Goal: Transaction & Acquisition: Subscribe to service/newsletter

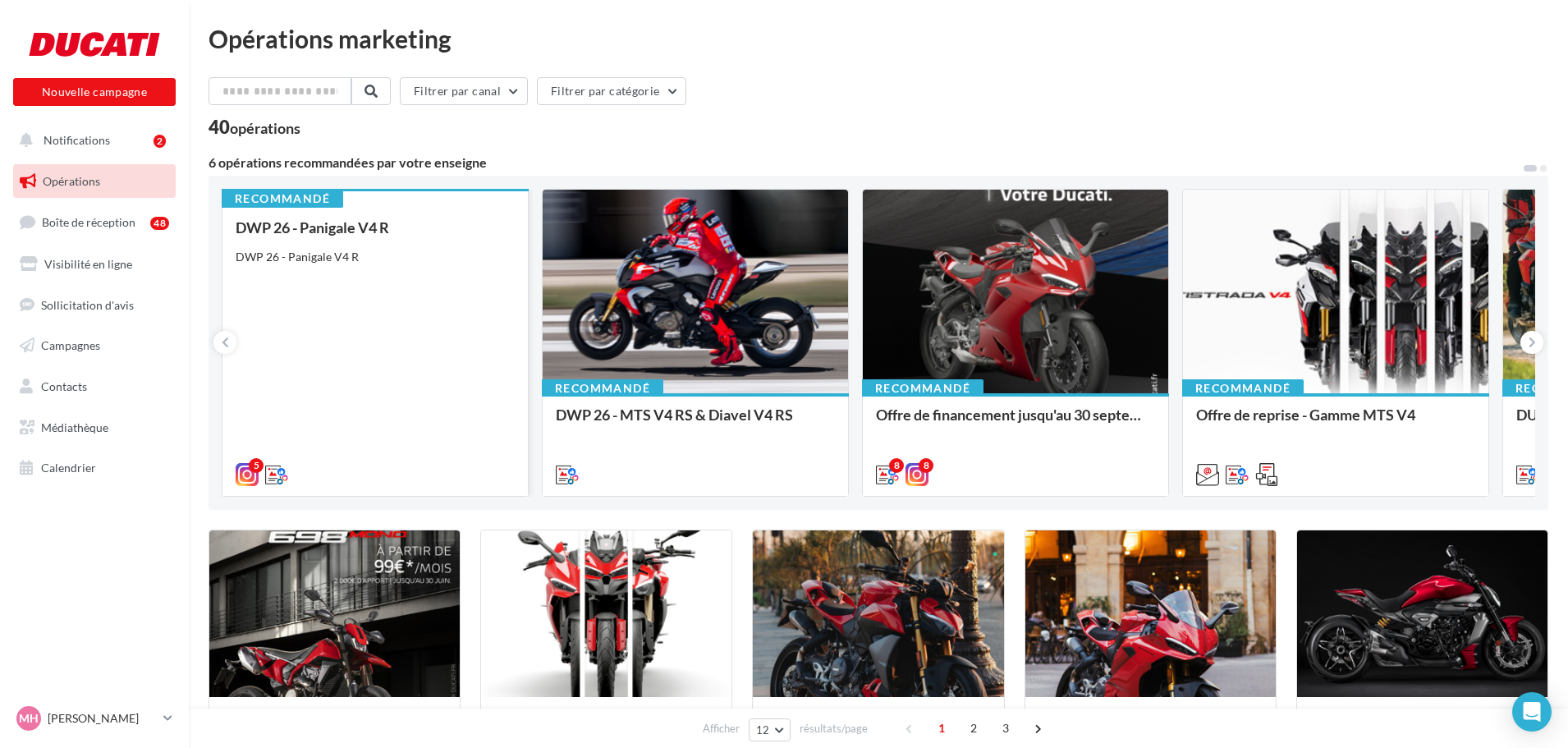
click at [379, 289] on div "DWP 26 - Panigale V4 R DWP 26 - Panigale V4 R" at bounding box center [375, 350] width 279 height 262
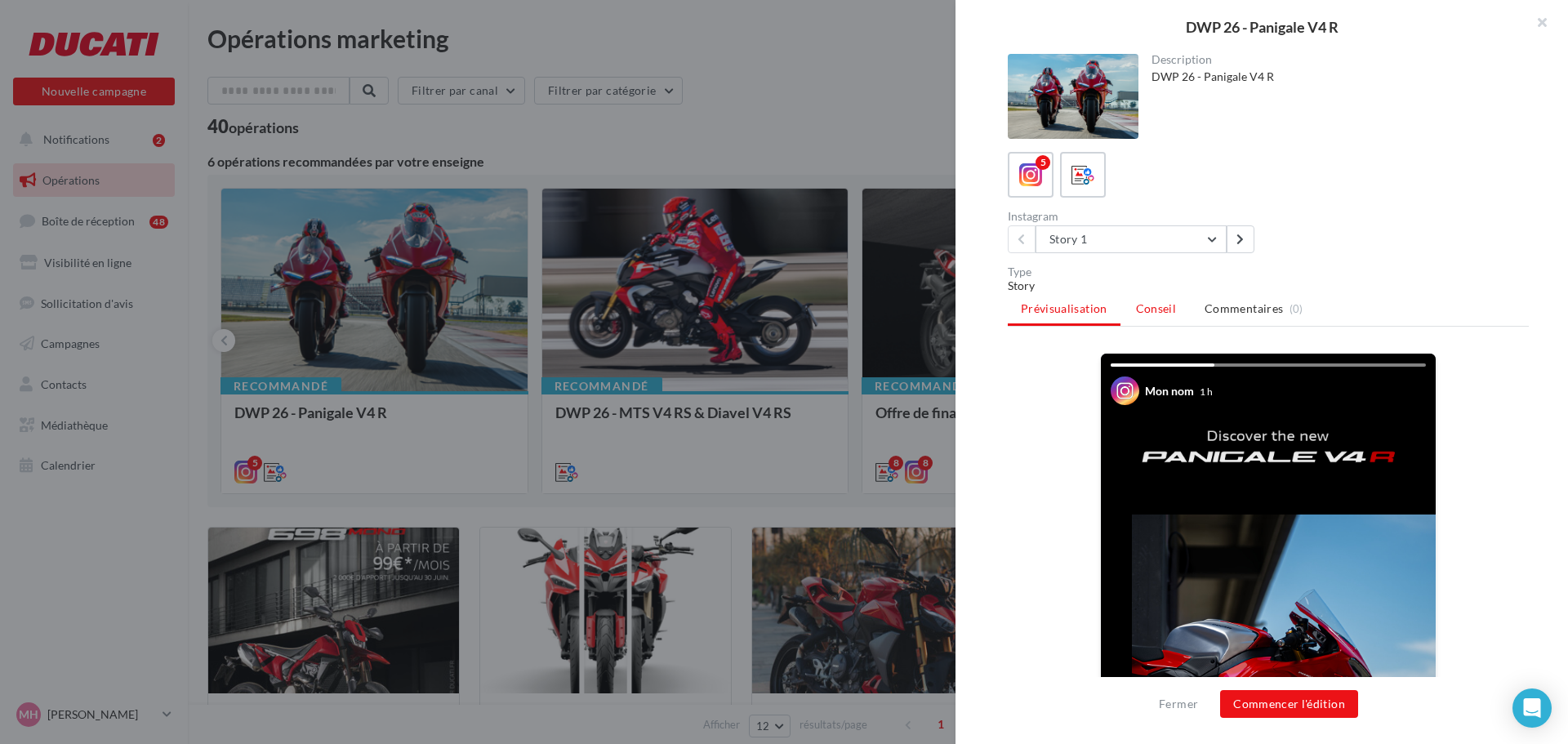
click at [1152, 303] on span "Conseil" at bounding box center [1156, 308] width 40 height 14
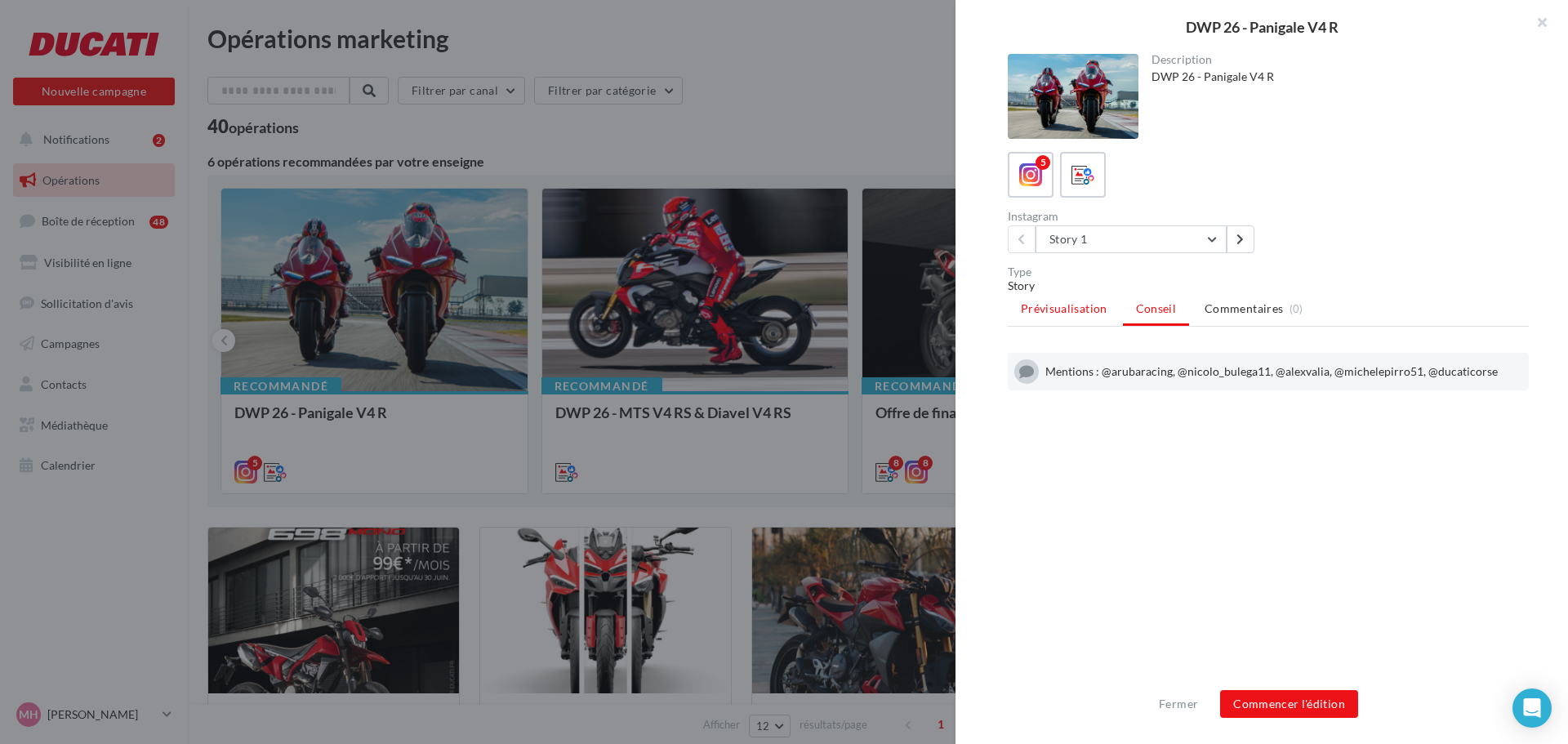
click at [1082, 315] on li "Prévisualisation" at bounding box center [1064, 308] width 112 height 29
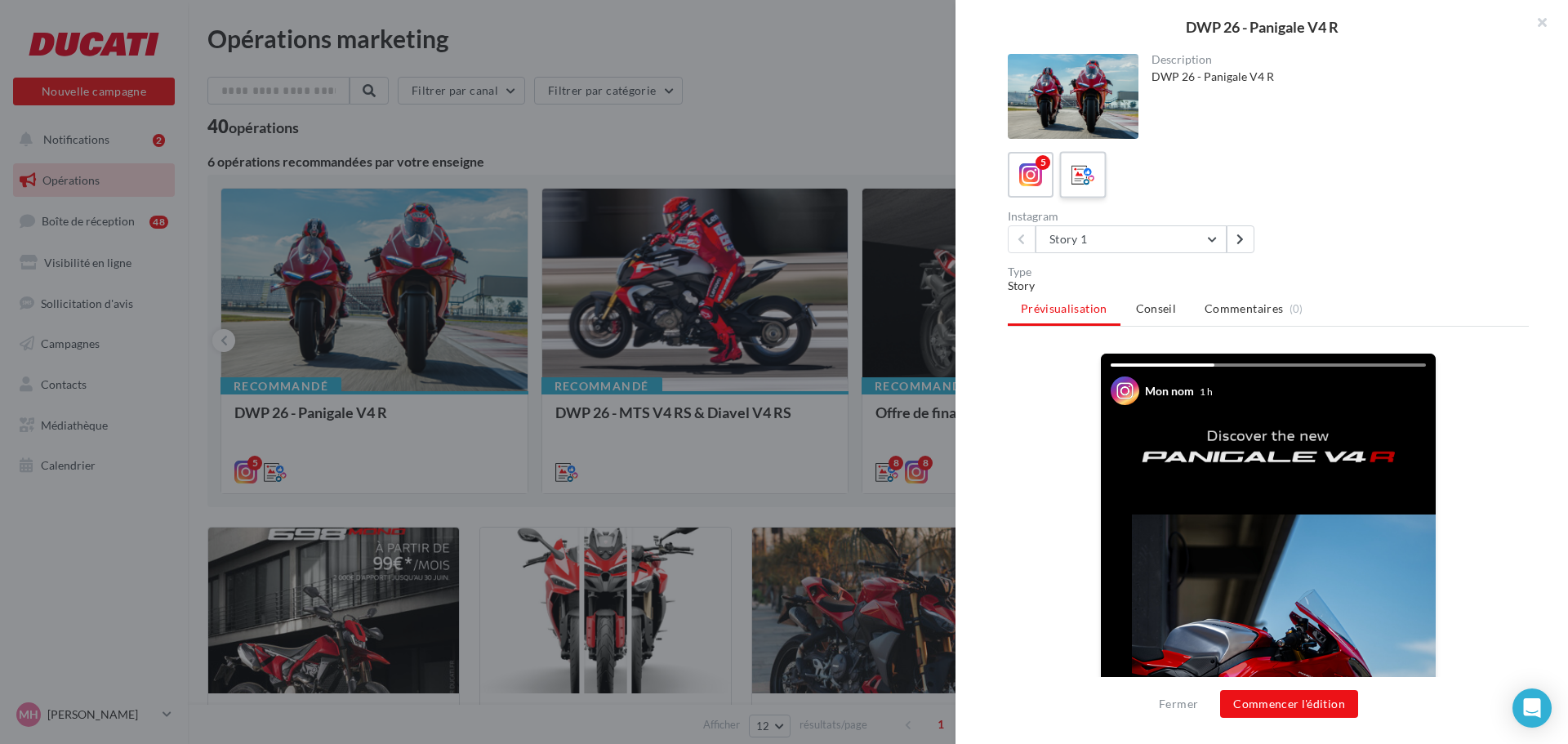
click at [1086, 169] on icon at bounding box center [1082, 175] width 24 height 24
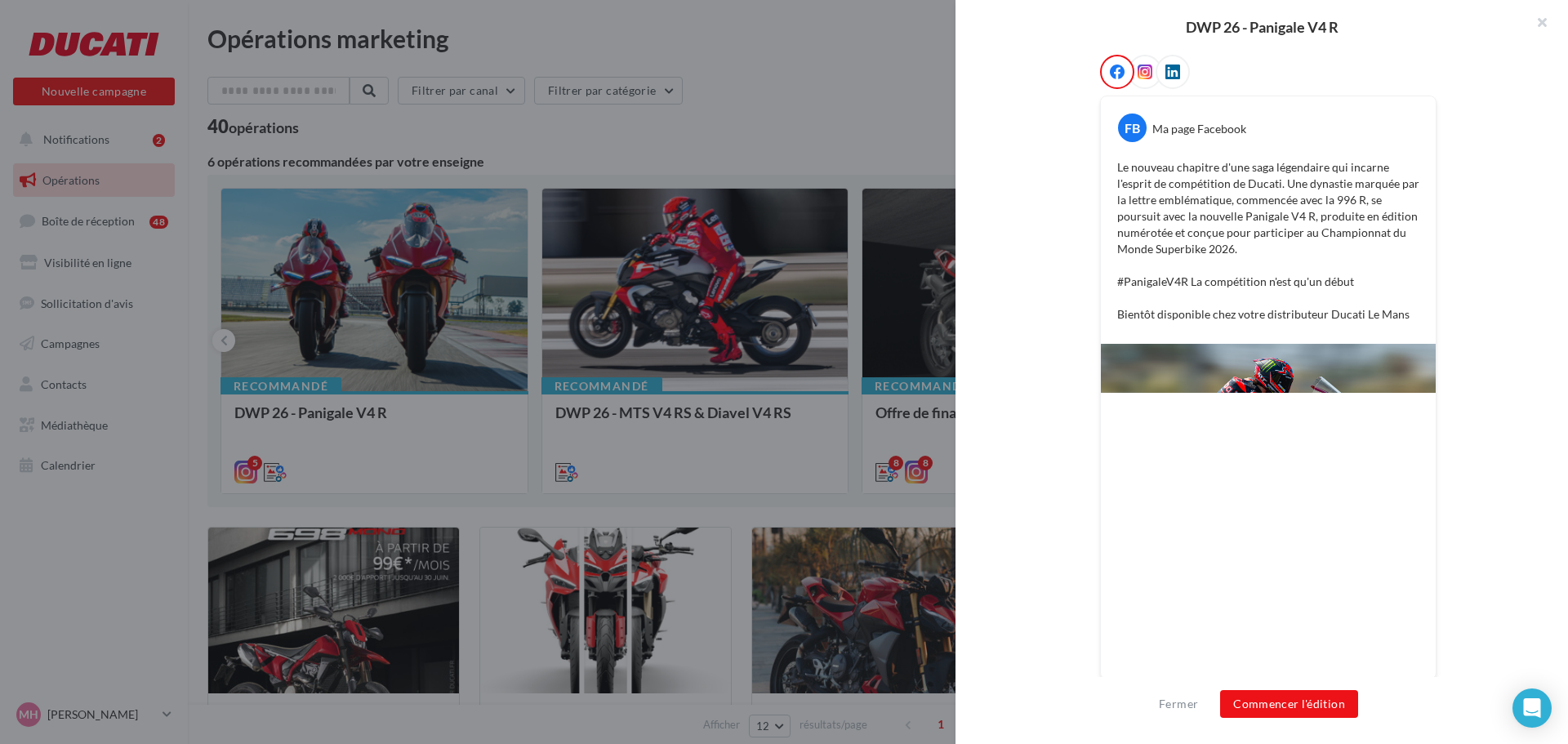
scroll to position [273, 0]
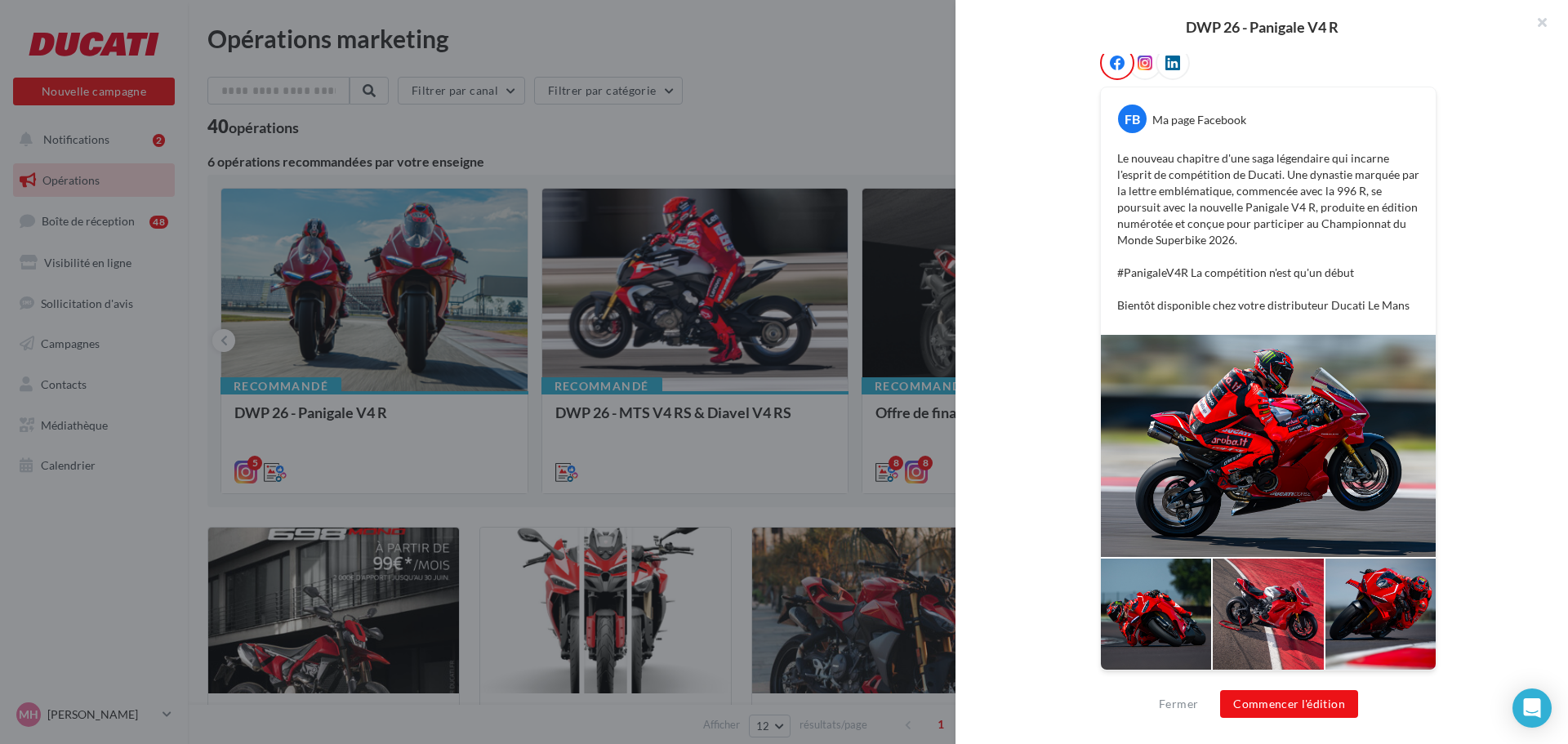
click at [1185, 604] on div at bounding box center [1155, 614] width 111 height 111
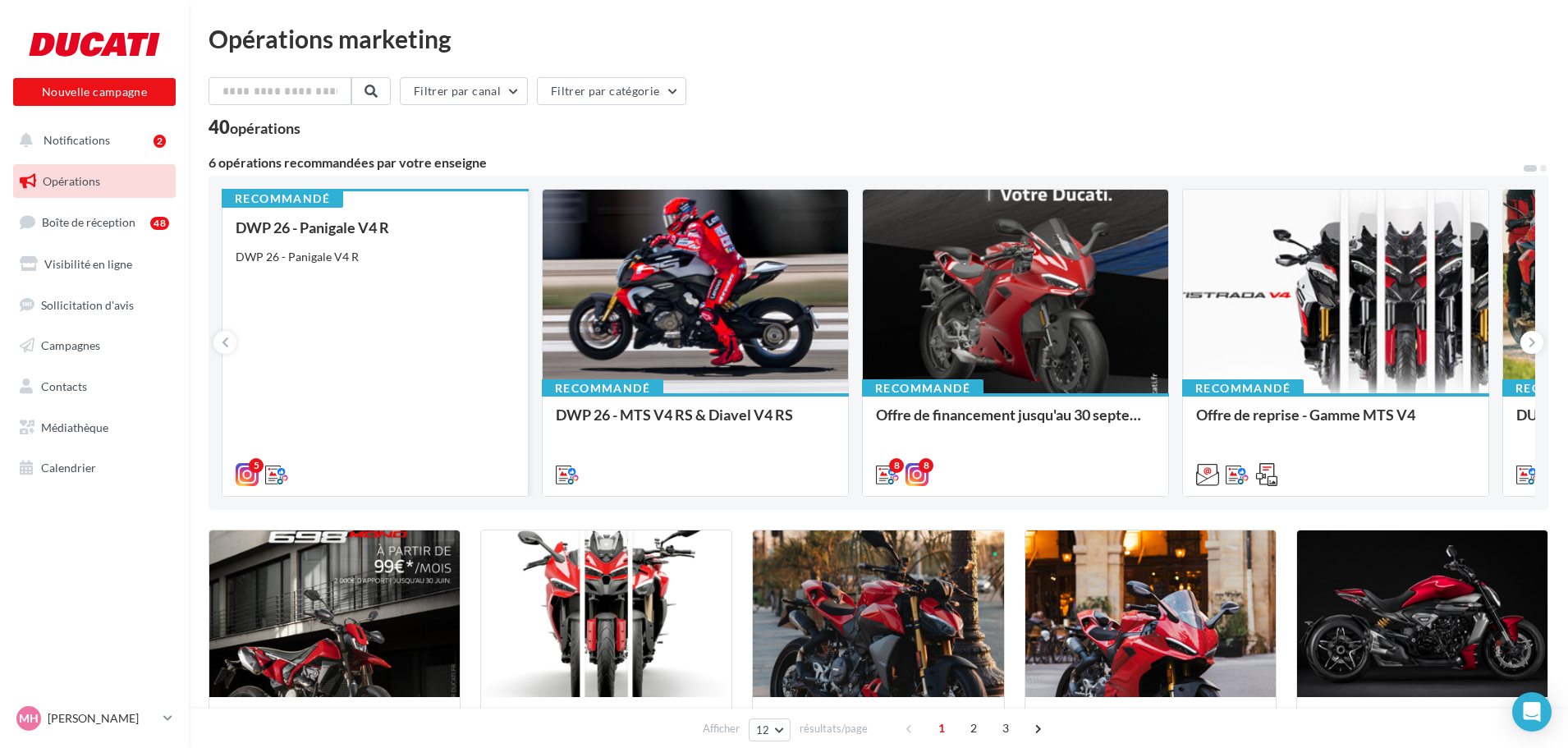
click at [415, 282] on div "DWP 26 - Panigale V4 R DWP 26 - Panigale V4 R" at bounding box center [375, 350] width 279 height 262
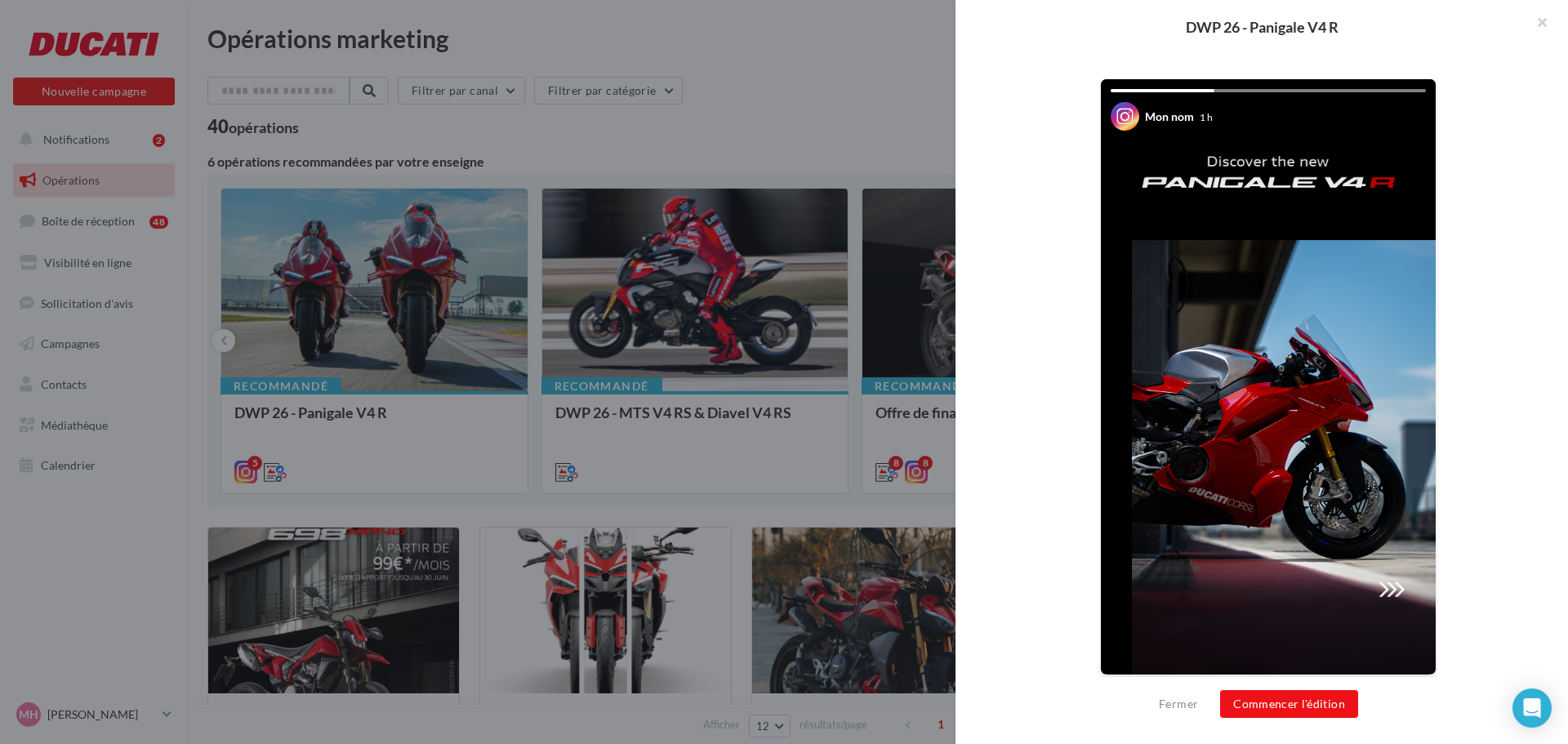
scroll to position [279, 0]
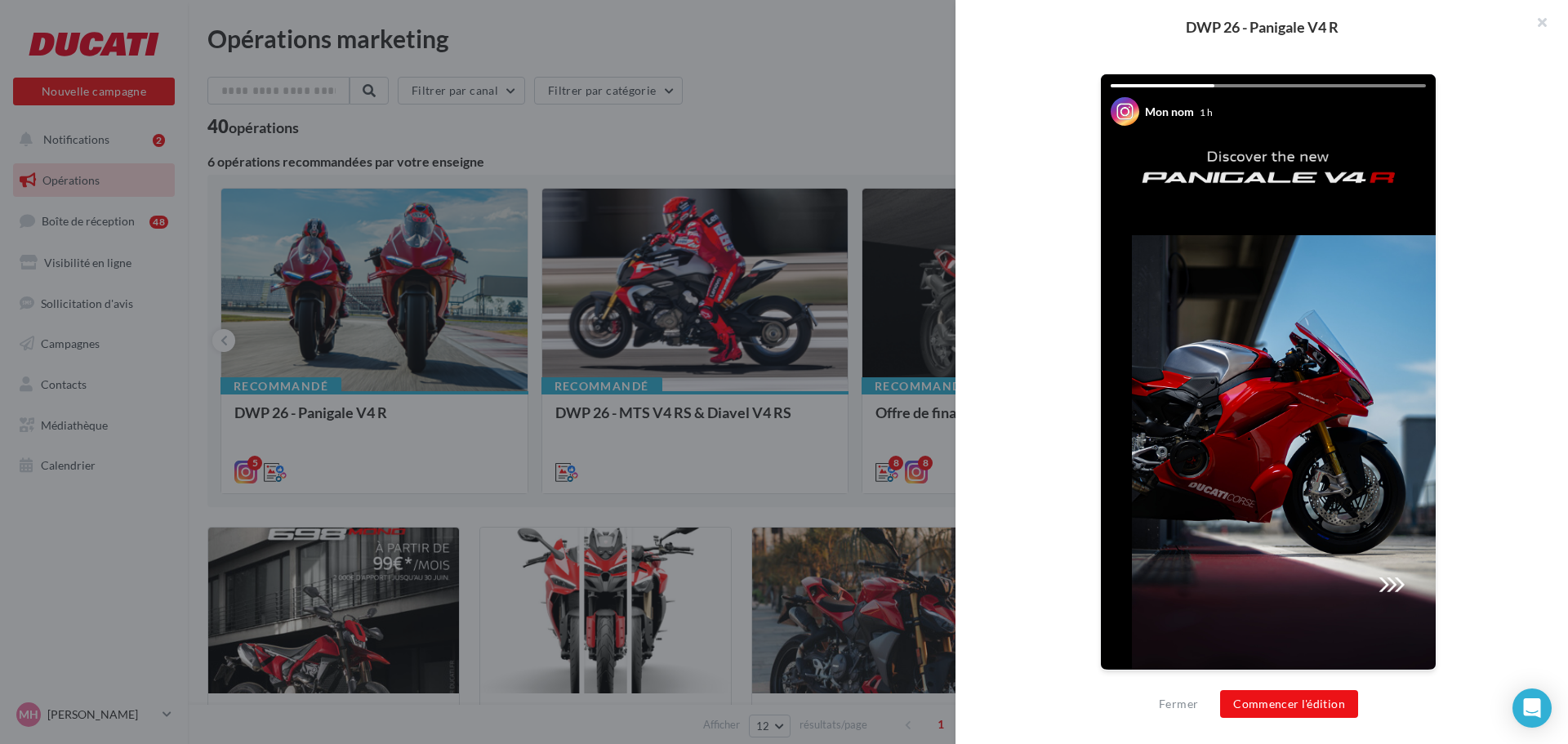
click at [1391, 585] on img at bounding box center [1268, 372] width 334 height 595
click at [1354, 406] on img at bounding box center [1268, 372] width 334 height 595
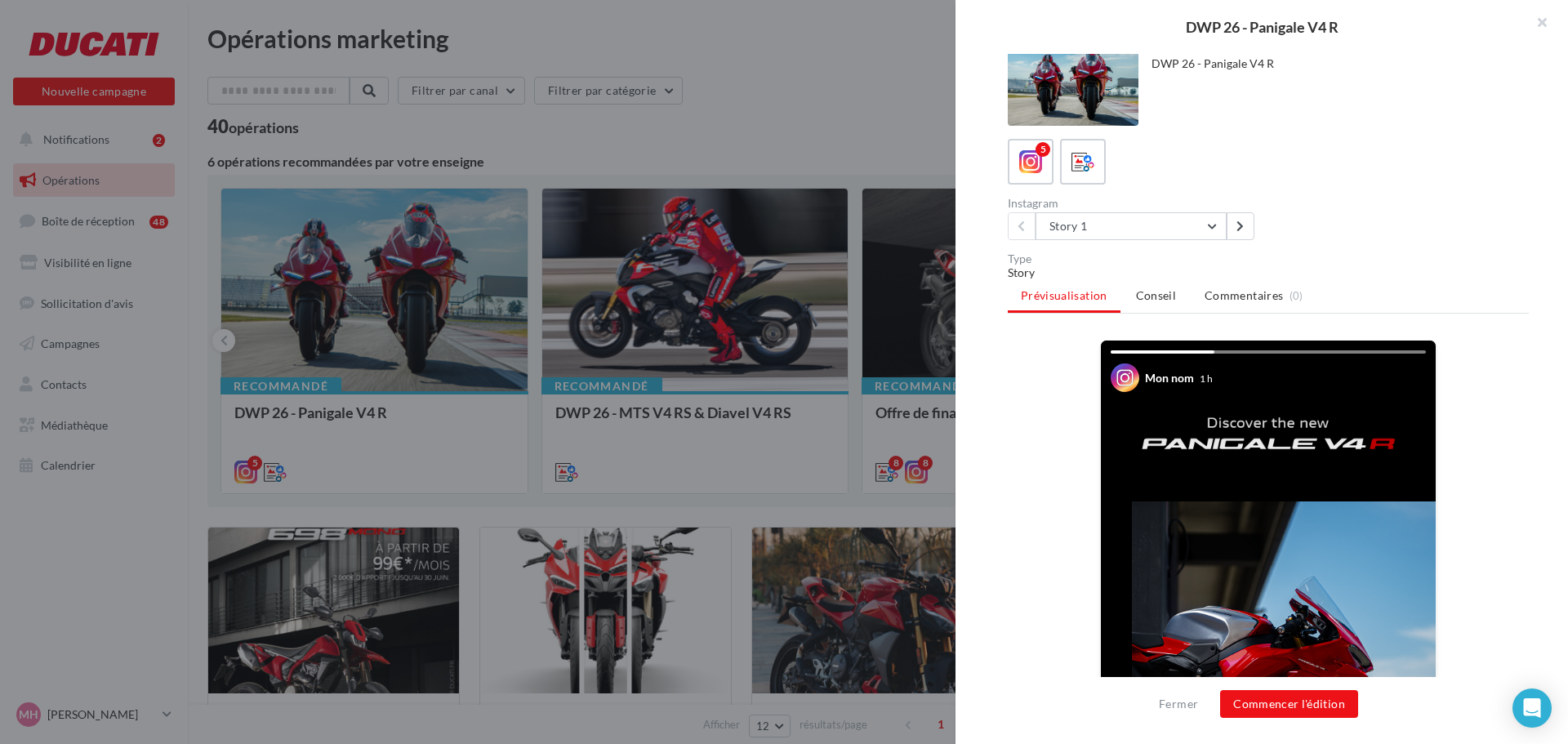
scroll to position [0, 0]
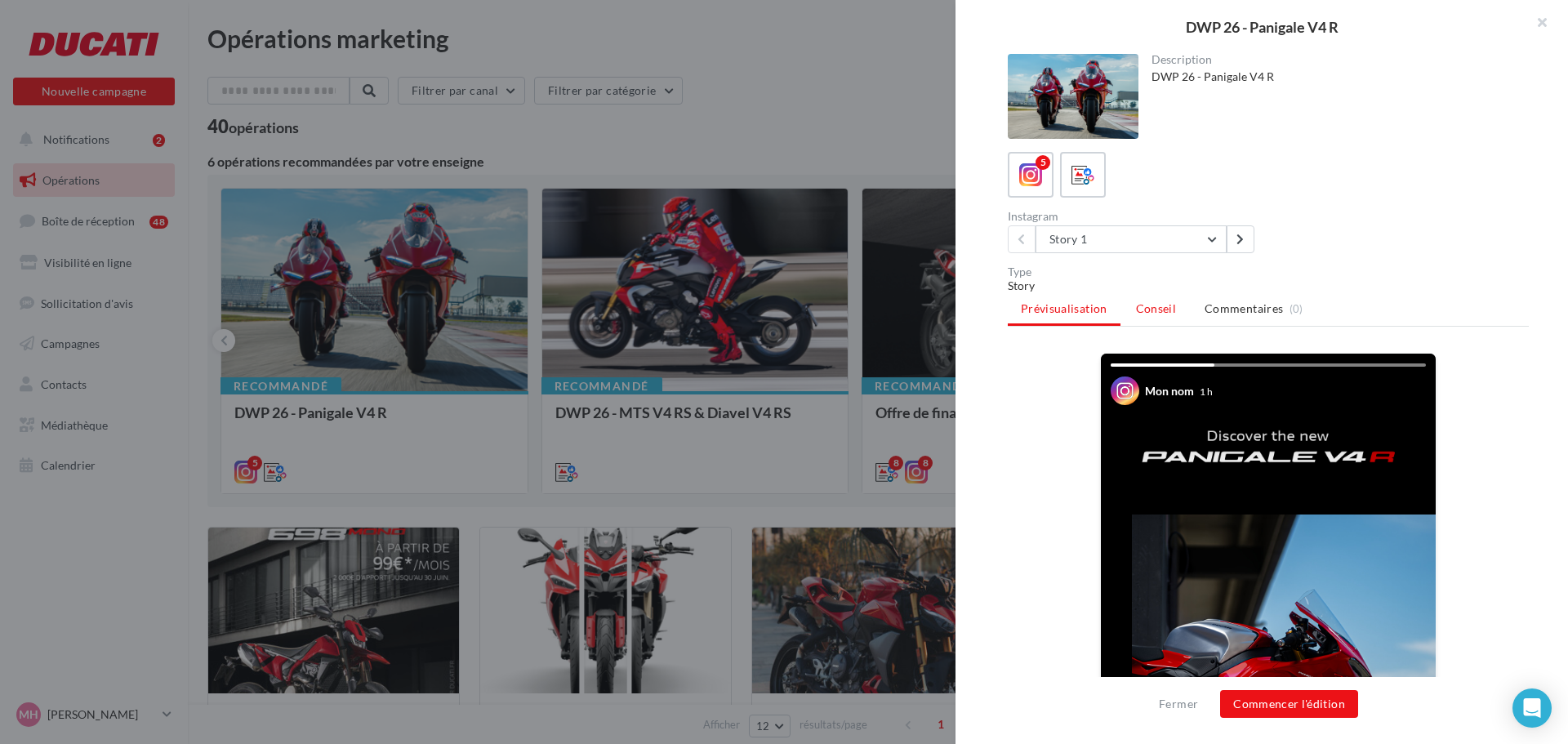
click at [1164, 298] on li "Conseil" at bounding box center [1156, 308] width 66 height 29
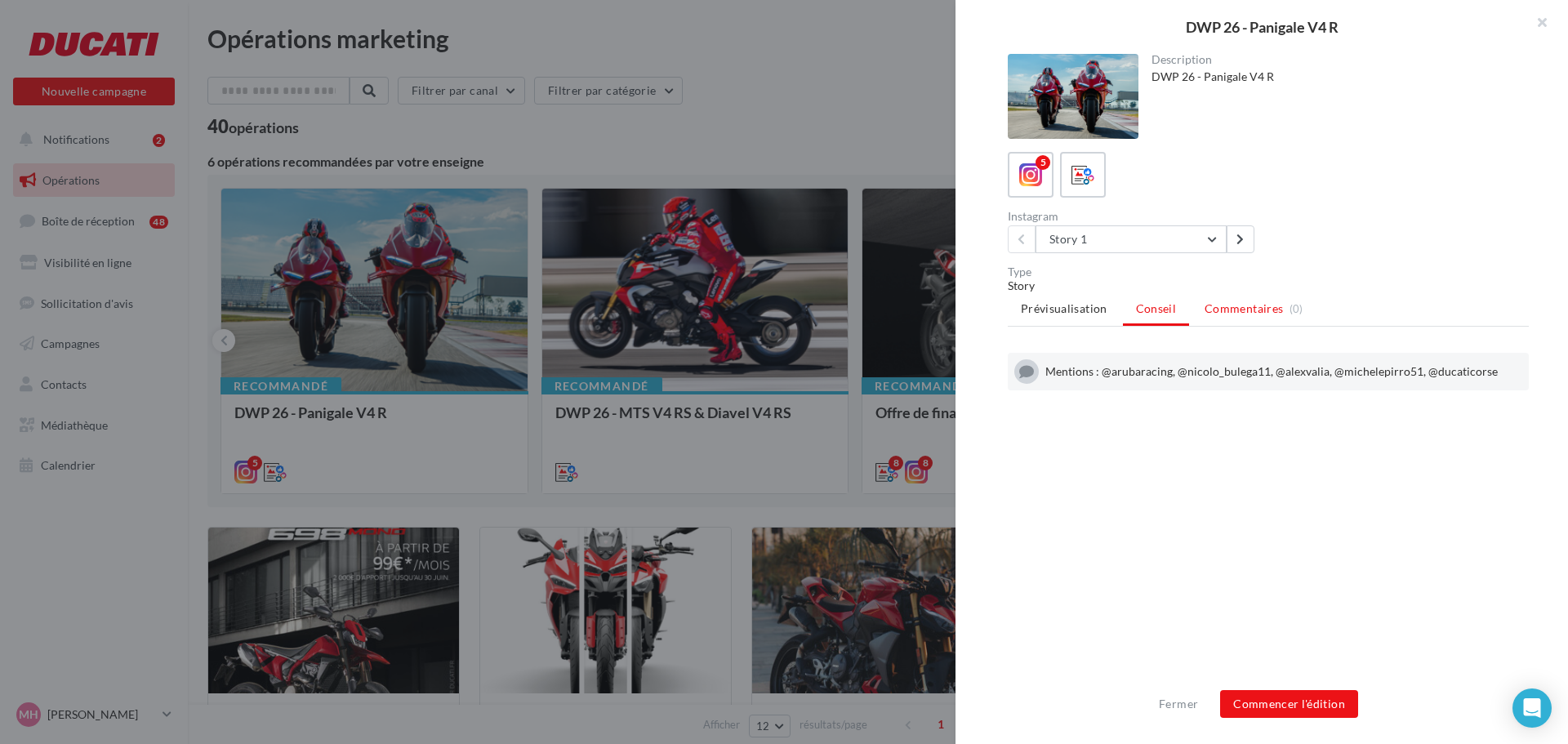
click at [1235, 311] on span "Commentaires" at bounding box center [1243, 308] width 78 height 16
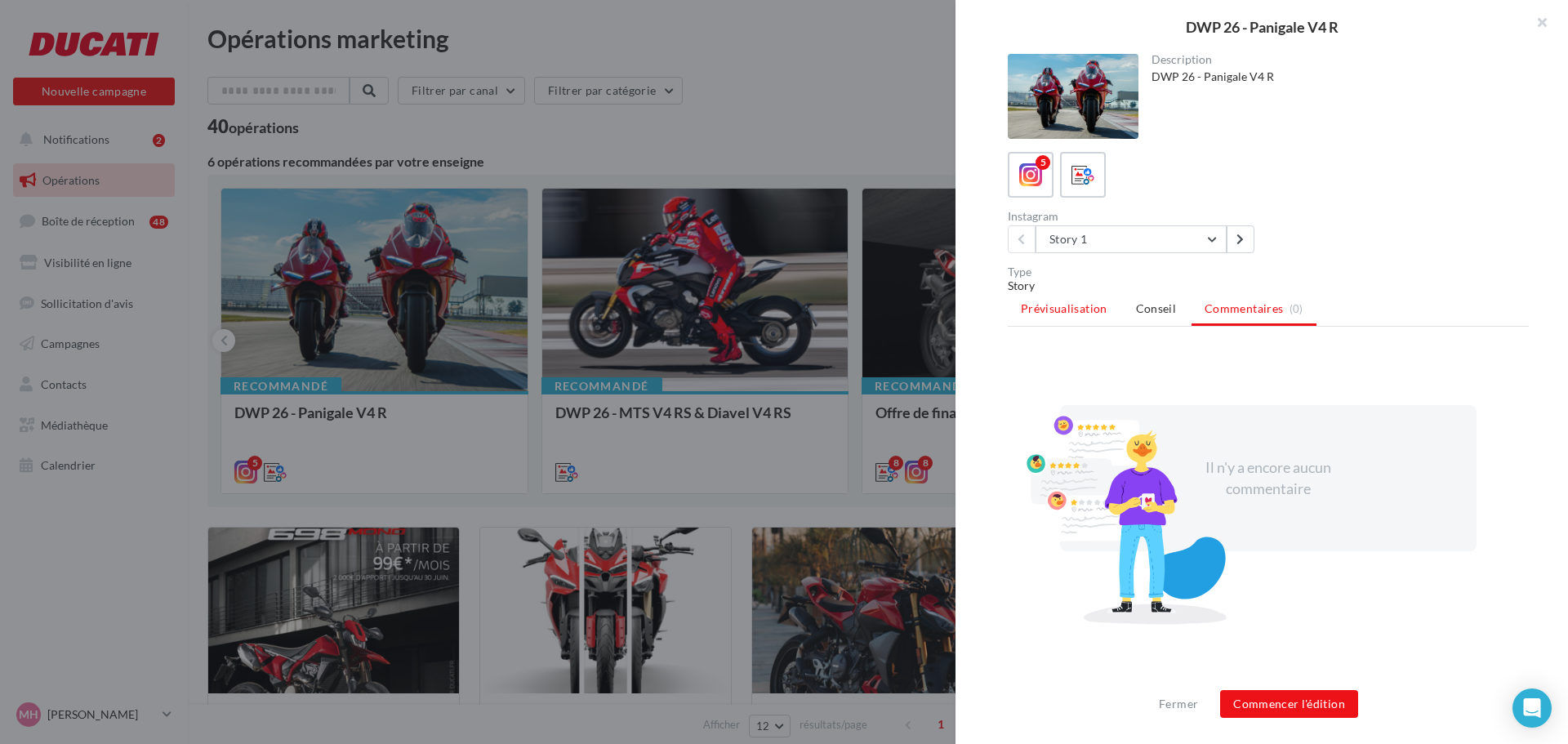
click at [1068, 297] on li "Prévisualisation" at bounding box center [1064, 308] width 112 height 29
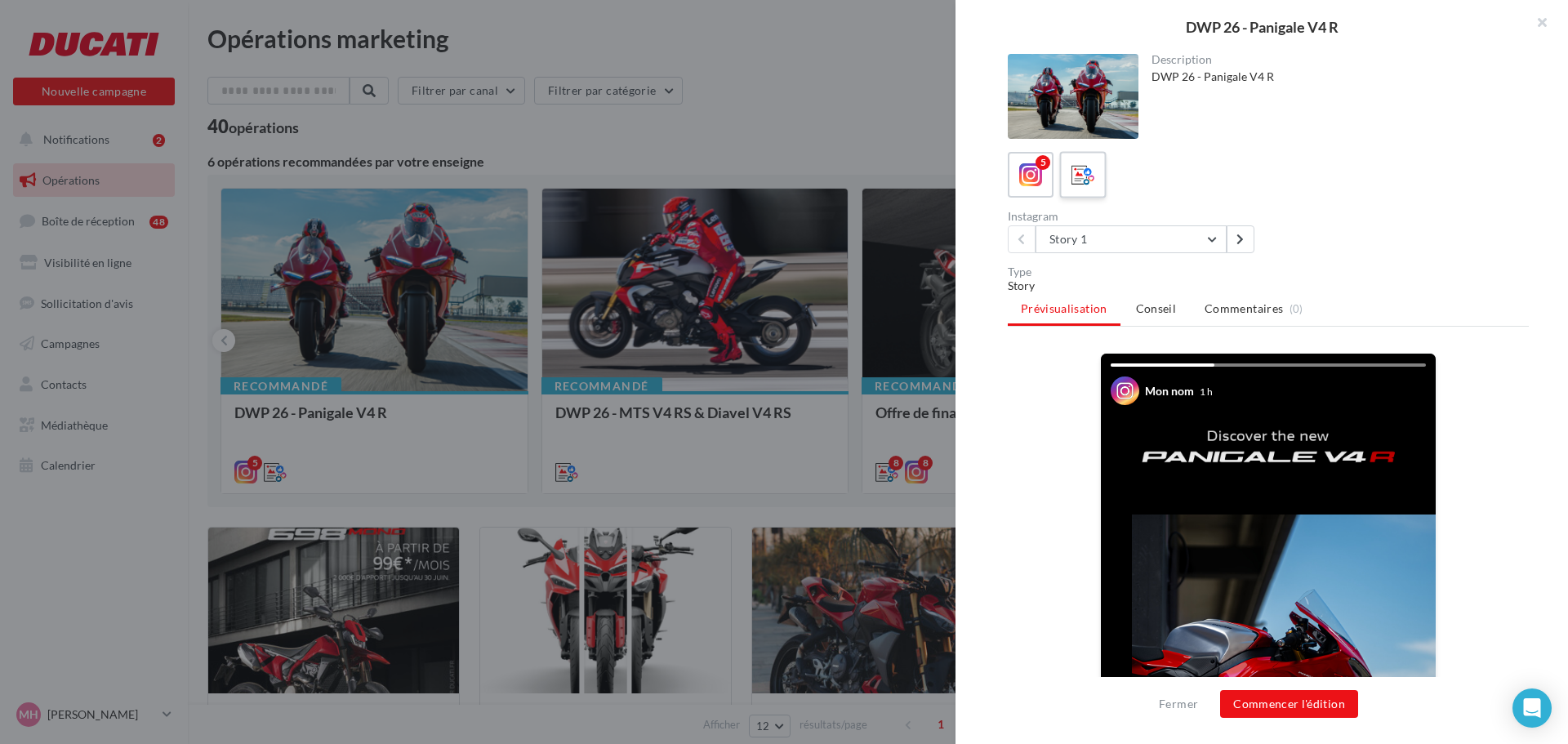
click at [1082, 182] on icon at bounding box center [1082, 175] width 24 height 24
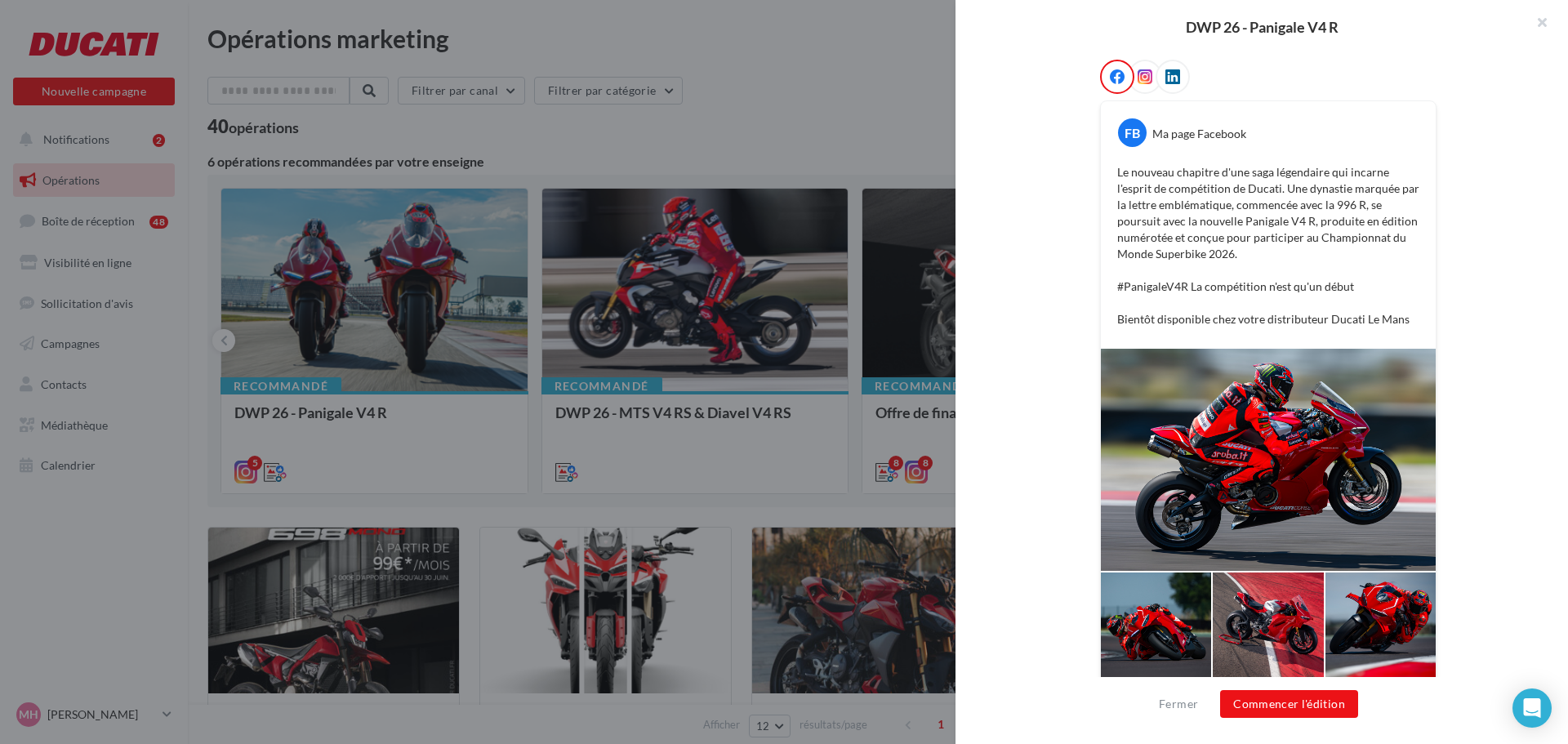
scroll to position [273, 0]
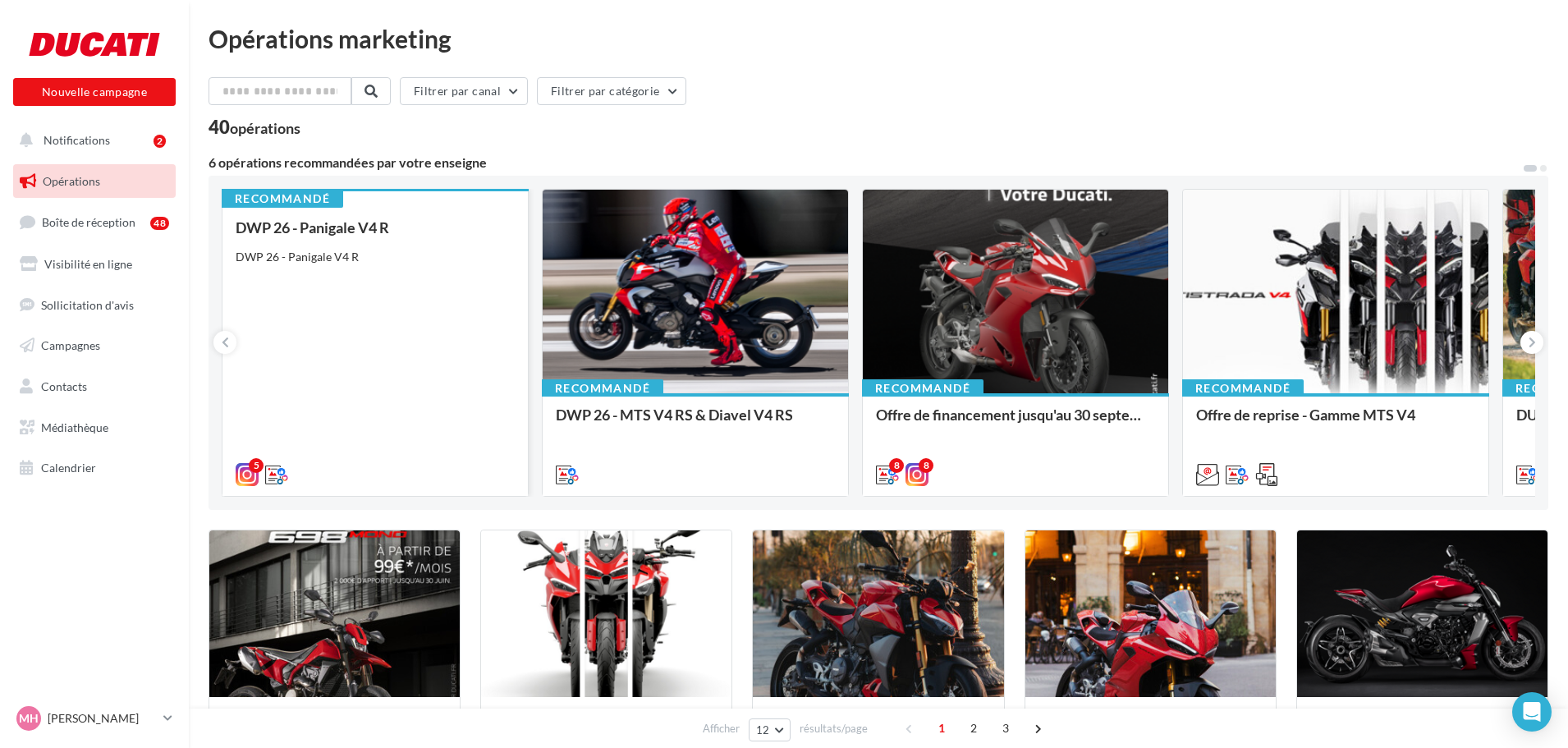
click at [404, 271] on div "DWP 26 - Panigale V4 R DWP 26 - Panigale V4 R" at bounding box center [375, 350] width 279 height 262
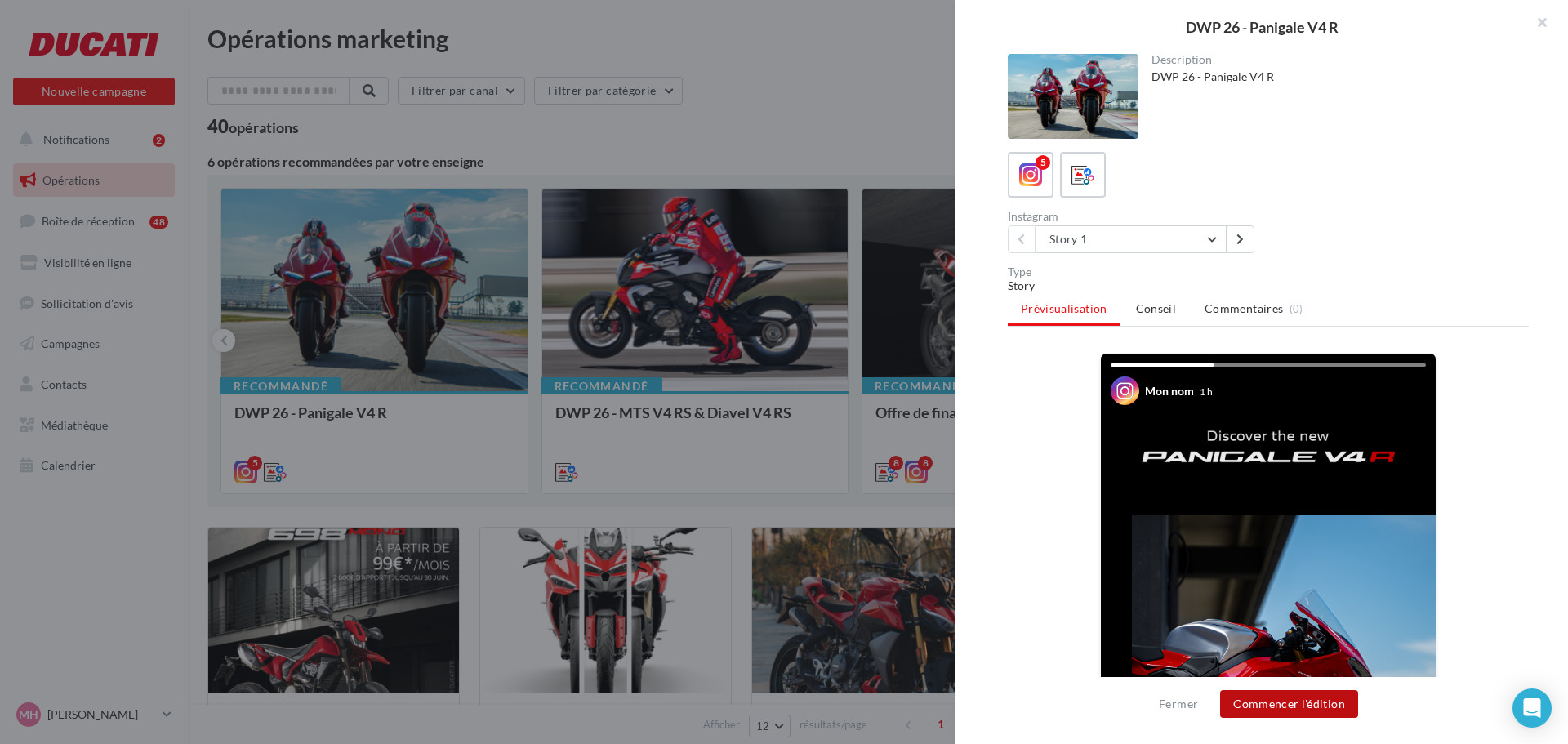
click at [1251, 700] on button "Commencer l'édition" at bounding box center [1289, 703] width 138 height 27
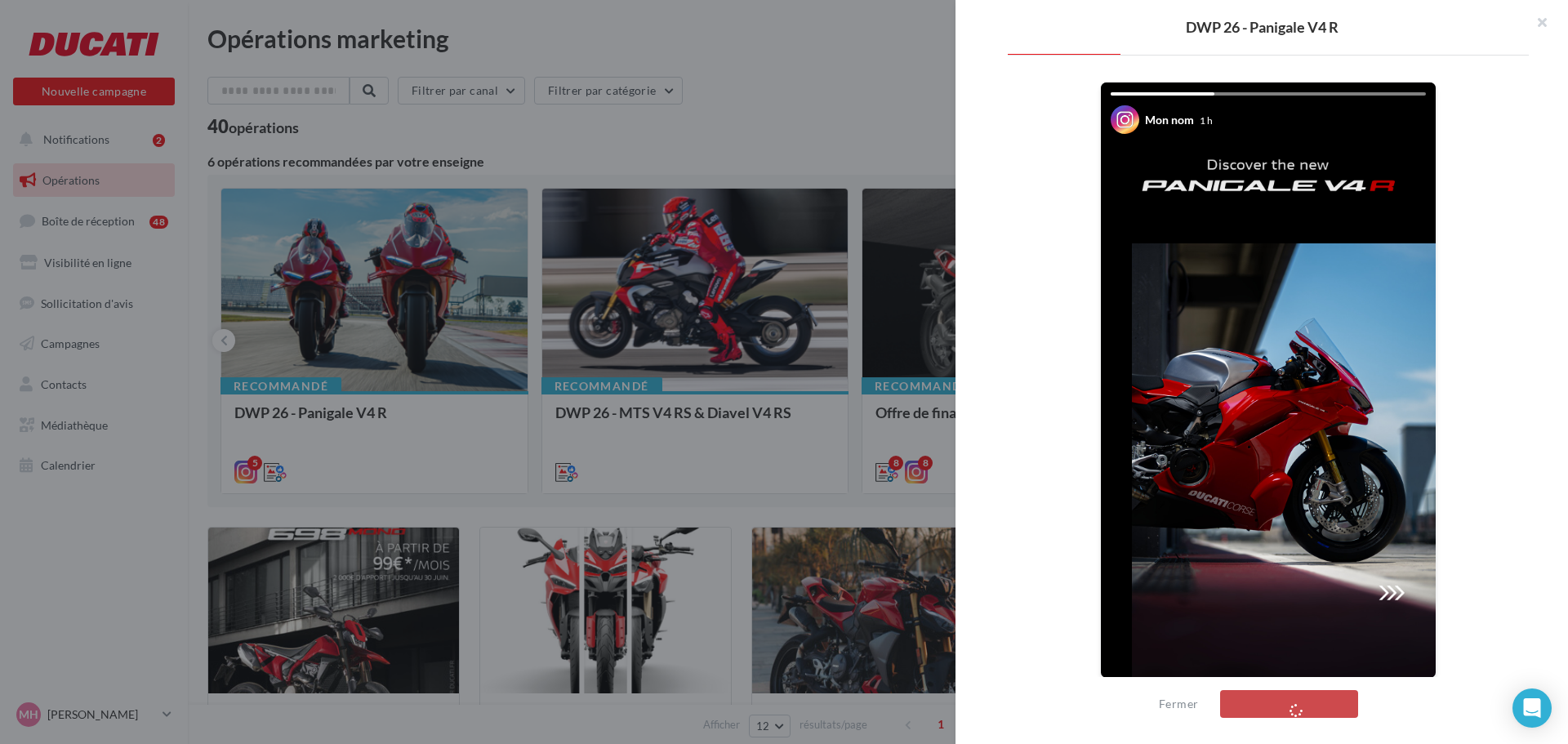
scroll to position [279, 0]
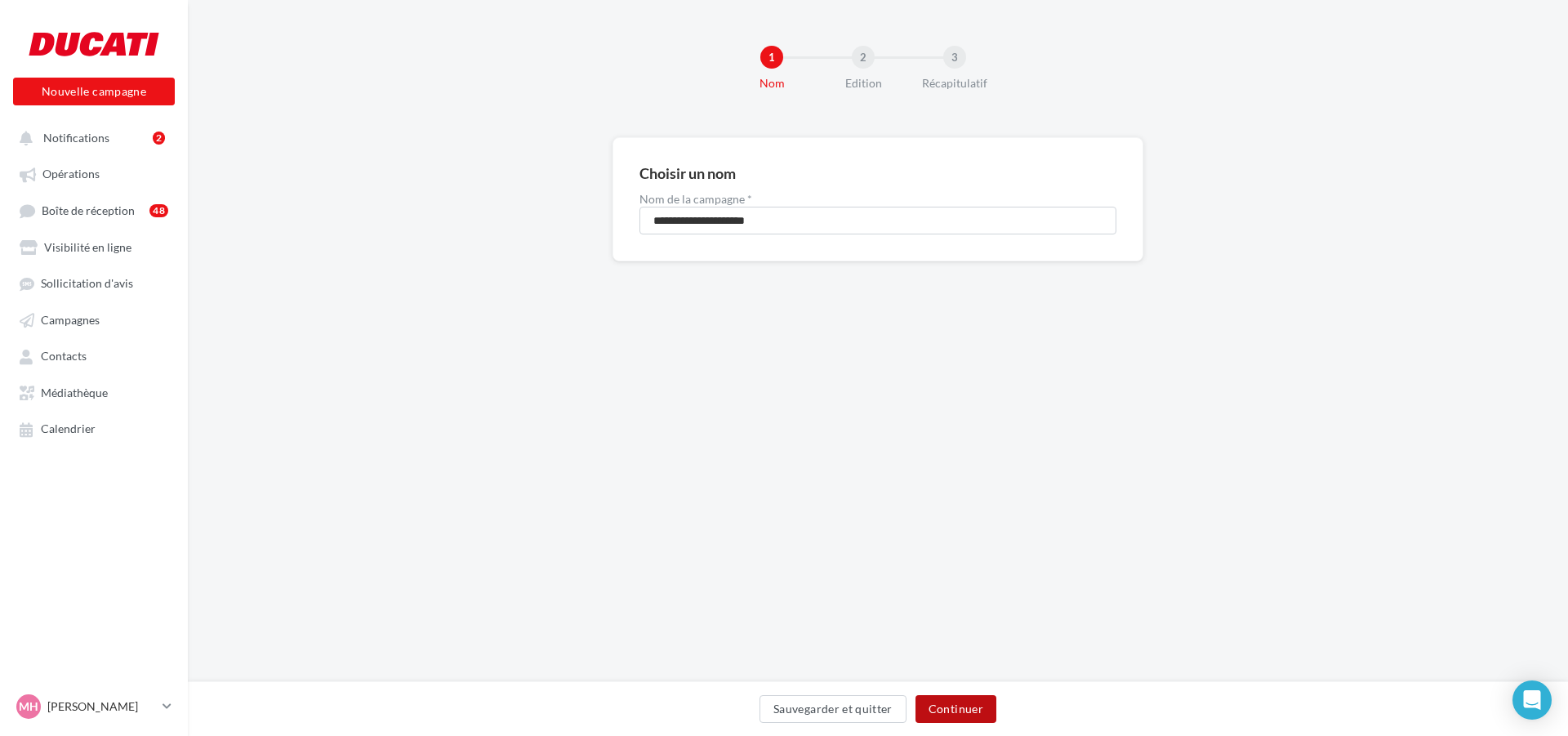
click at [932, 702] on button "Continuer" at bounding box center [956, 709] width 81 height 27
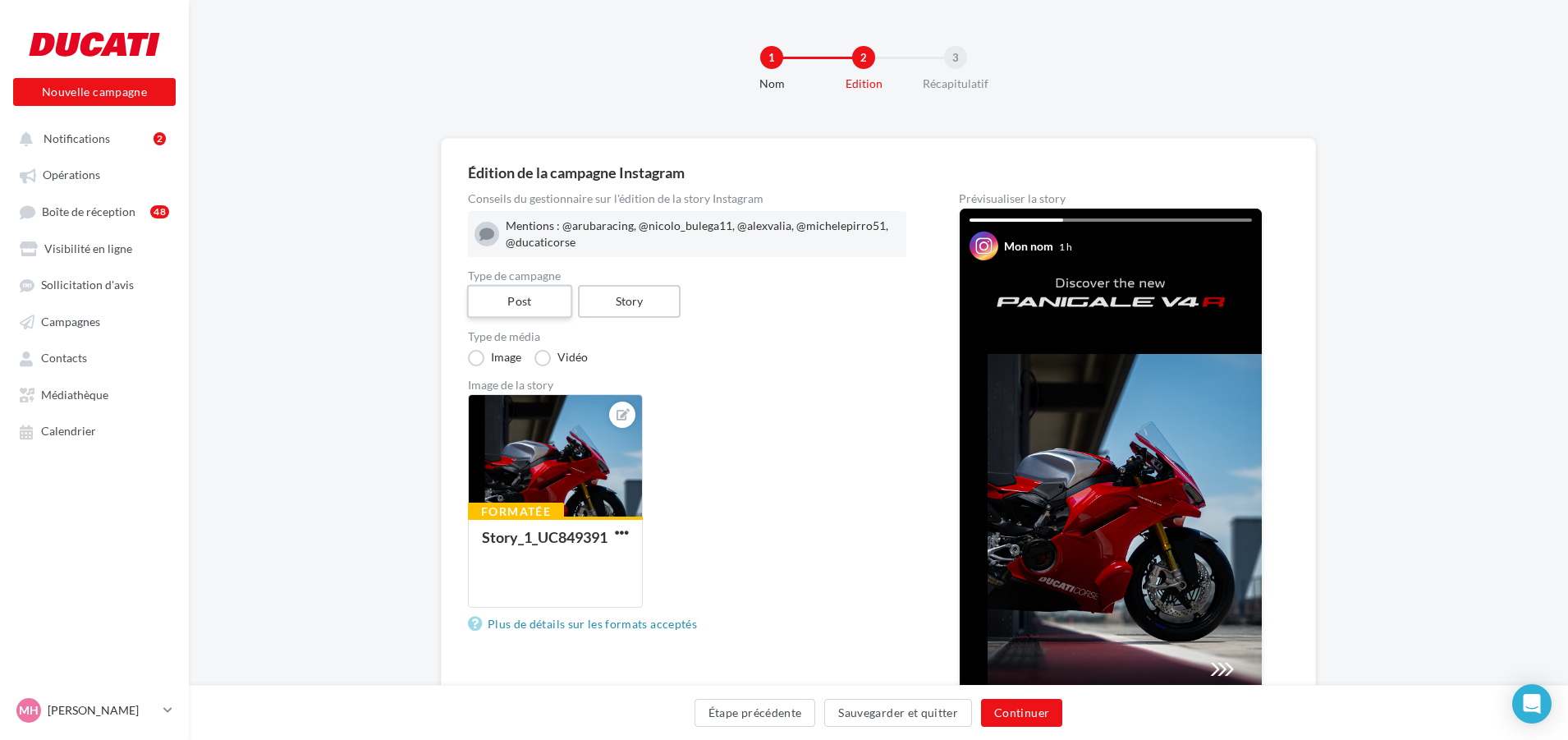
click at [544, 303] on label "Post" at bounding box center [520, 301] width 105 height 33
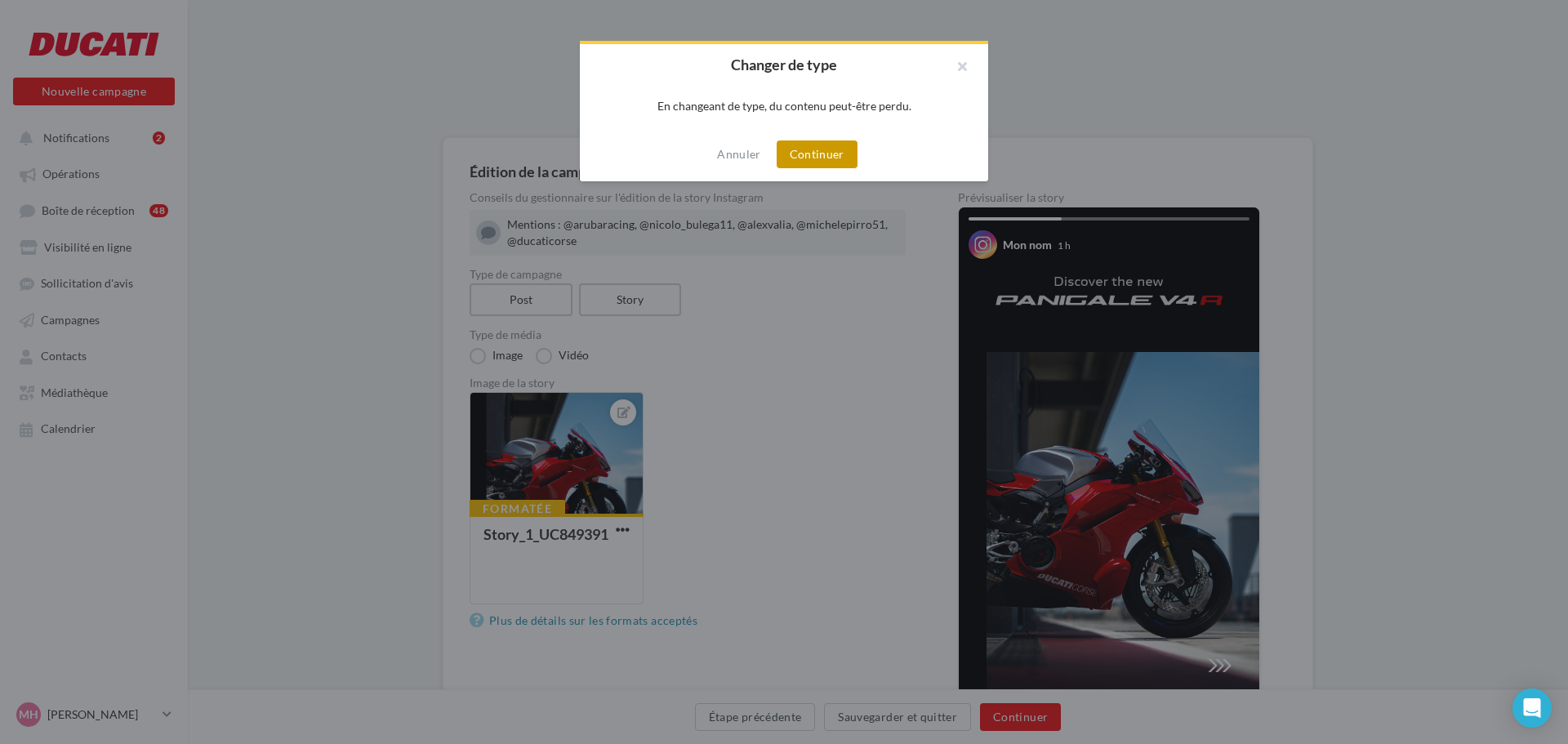
click at [835, 155] on button "Continuer" at bounding box center [817, 154] width 81 height 27
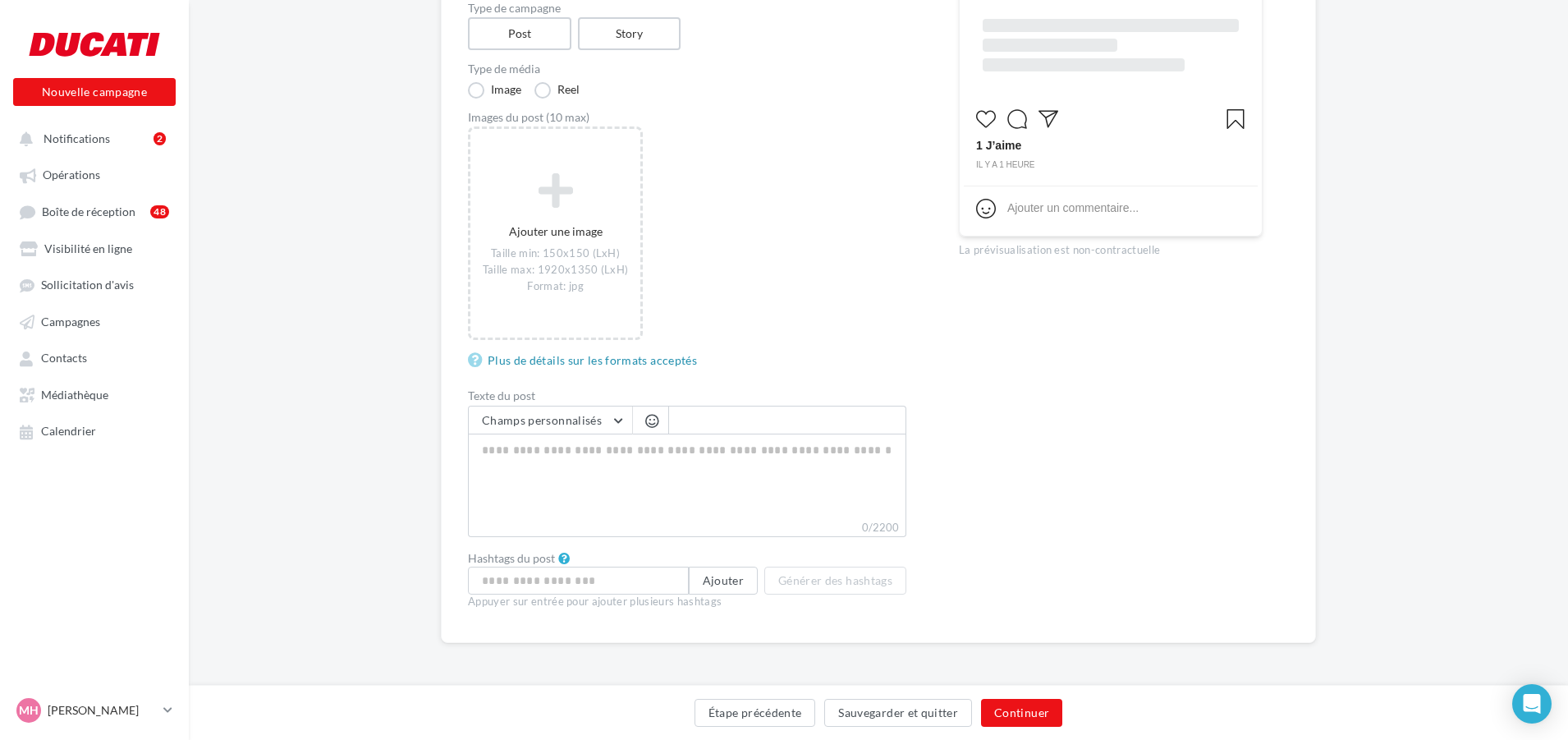
scroll to position [21, 0]
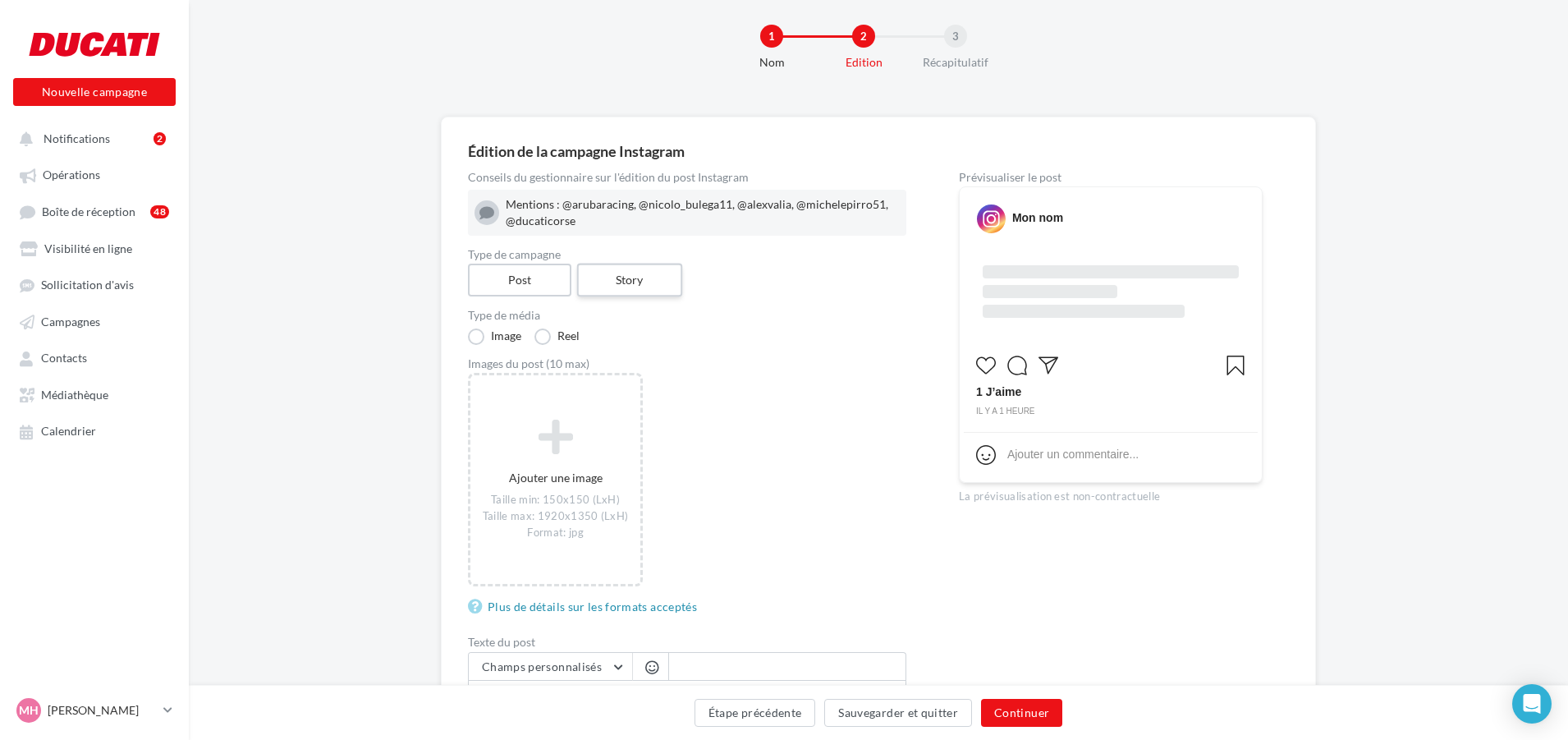
click at [654, 282] on label "Story" at bounding box center [629, 280] width 105 height 33
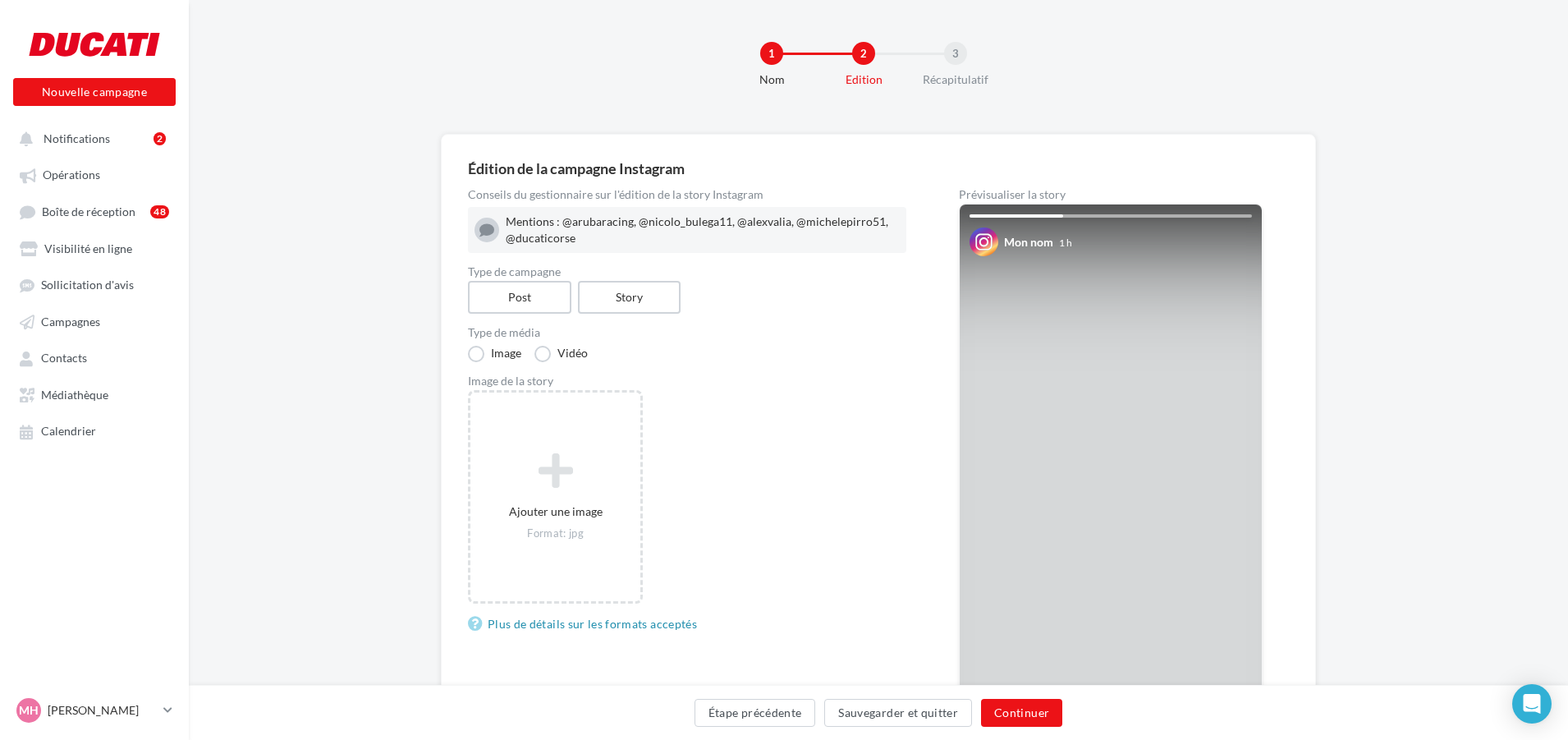
scroll to position [0, 0]
click at [83, 168] on span "Opérations" at bounding box center [71, 175] width 58 height 14
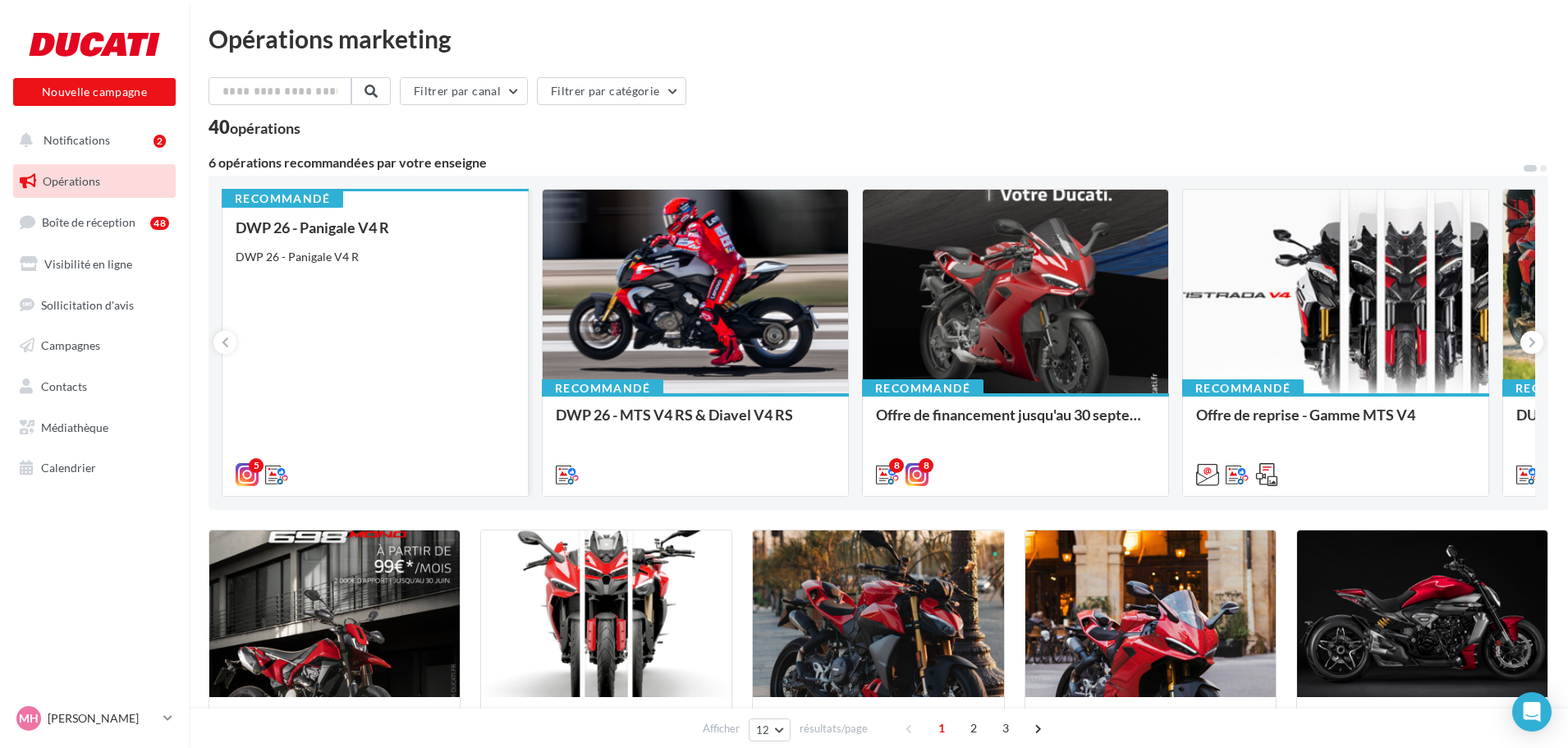
click at [433, 330] on div "DWP 26 - Panigale V4 R DWP 26 - Panigale V4 R" at bounding box center [375, 350] width 279 height 262
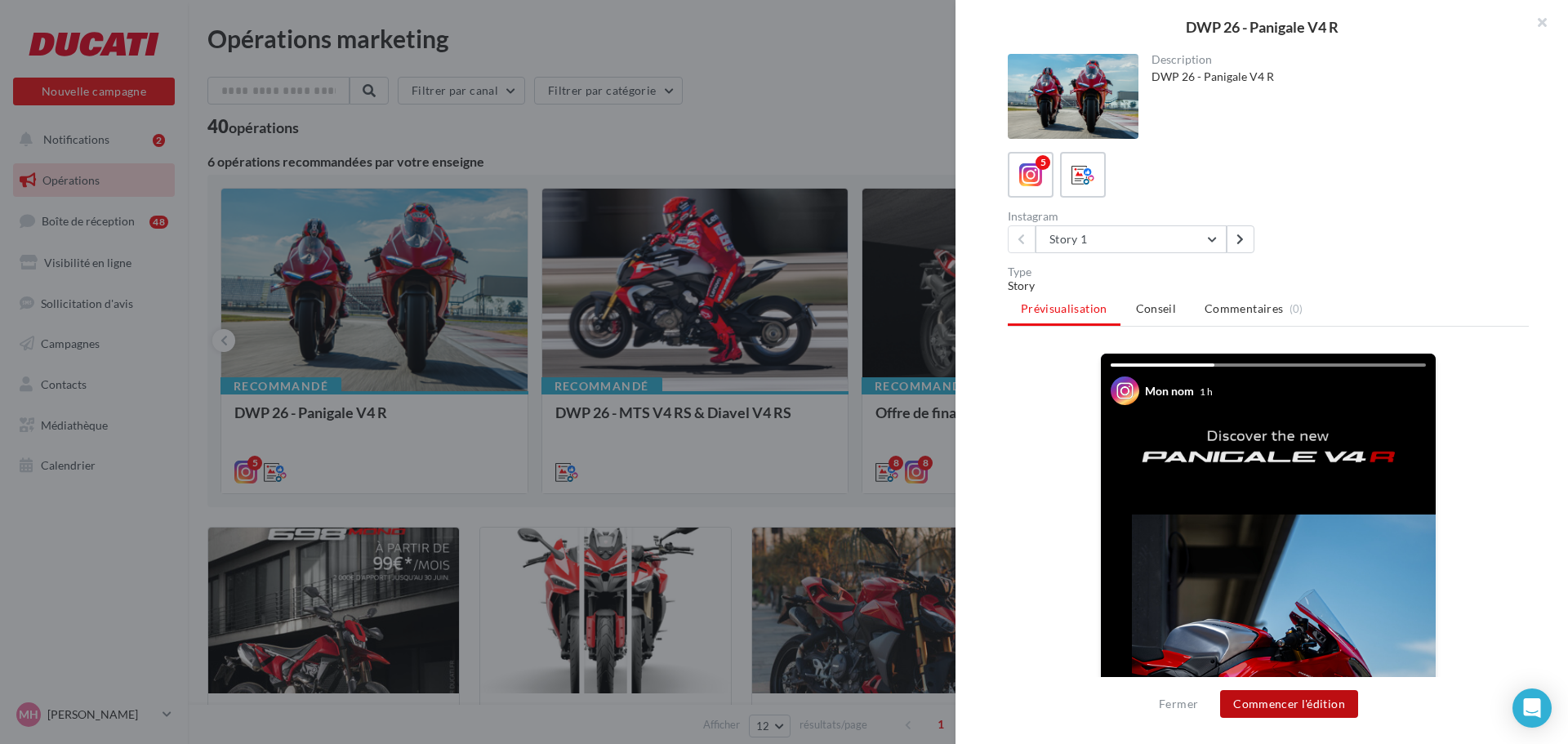
click at [1304, 698] on button "Commencer l'édition" at bounding box center [1289, 703] width 138 height 27
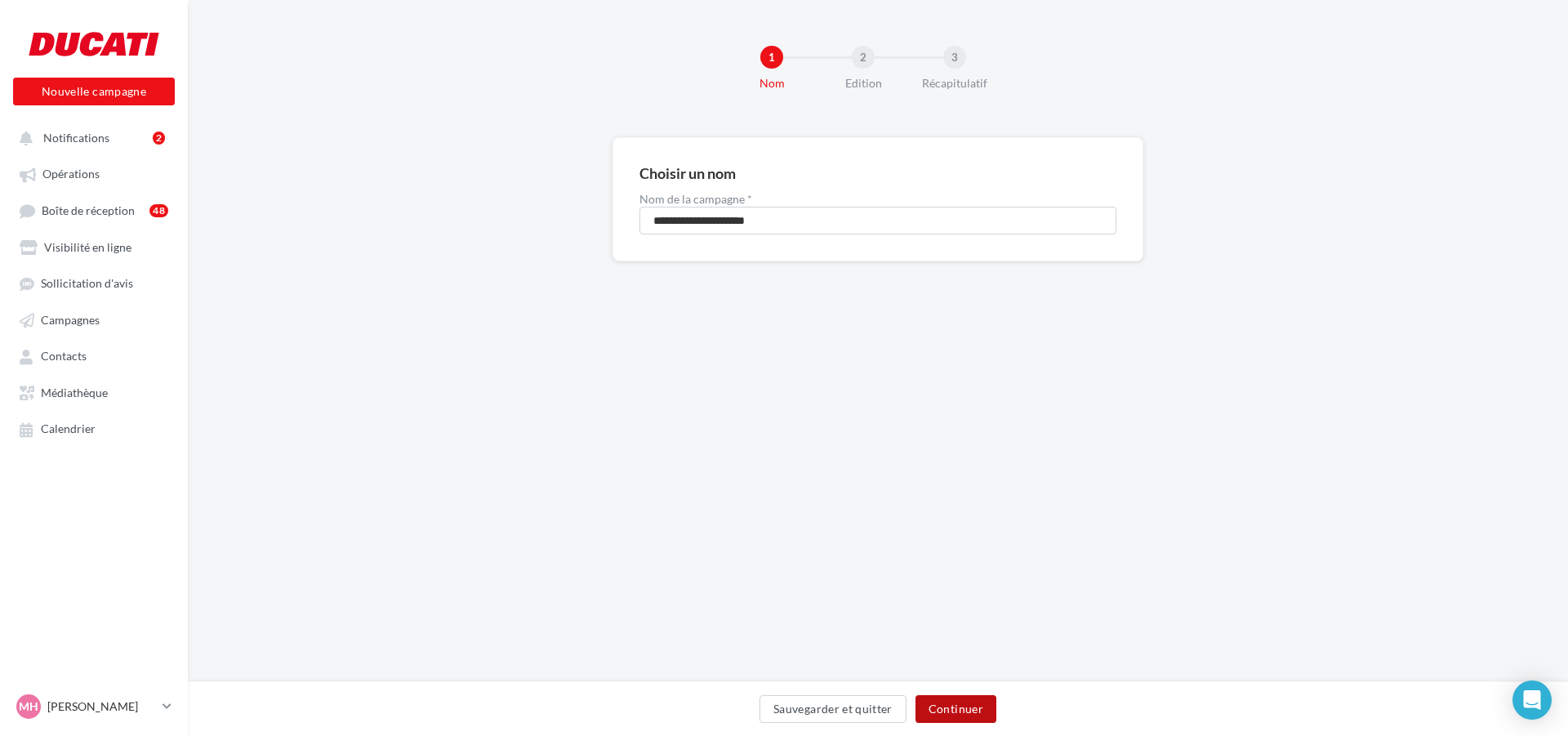
click at [946, 709] on button "Continuer" at bounding box center [956, 709] width 81 height 27
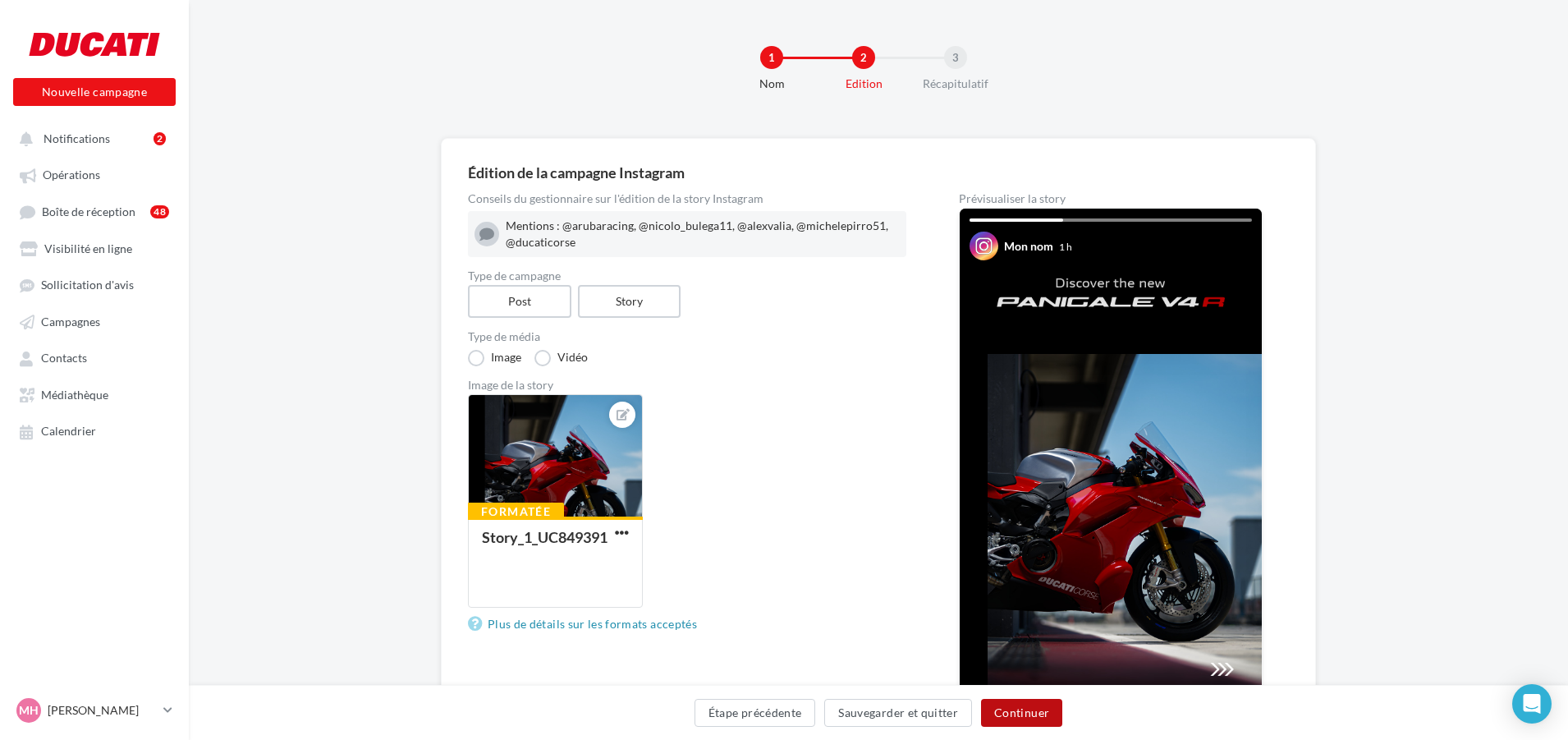
click at [1023, 720] on button "Continuer" at bounding box center [1022, 712] width 82 height 28
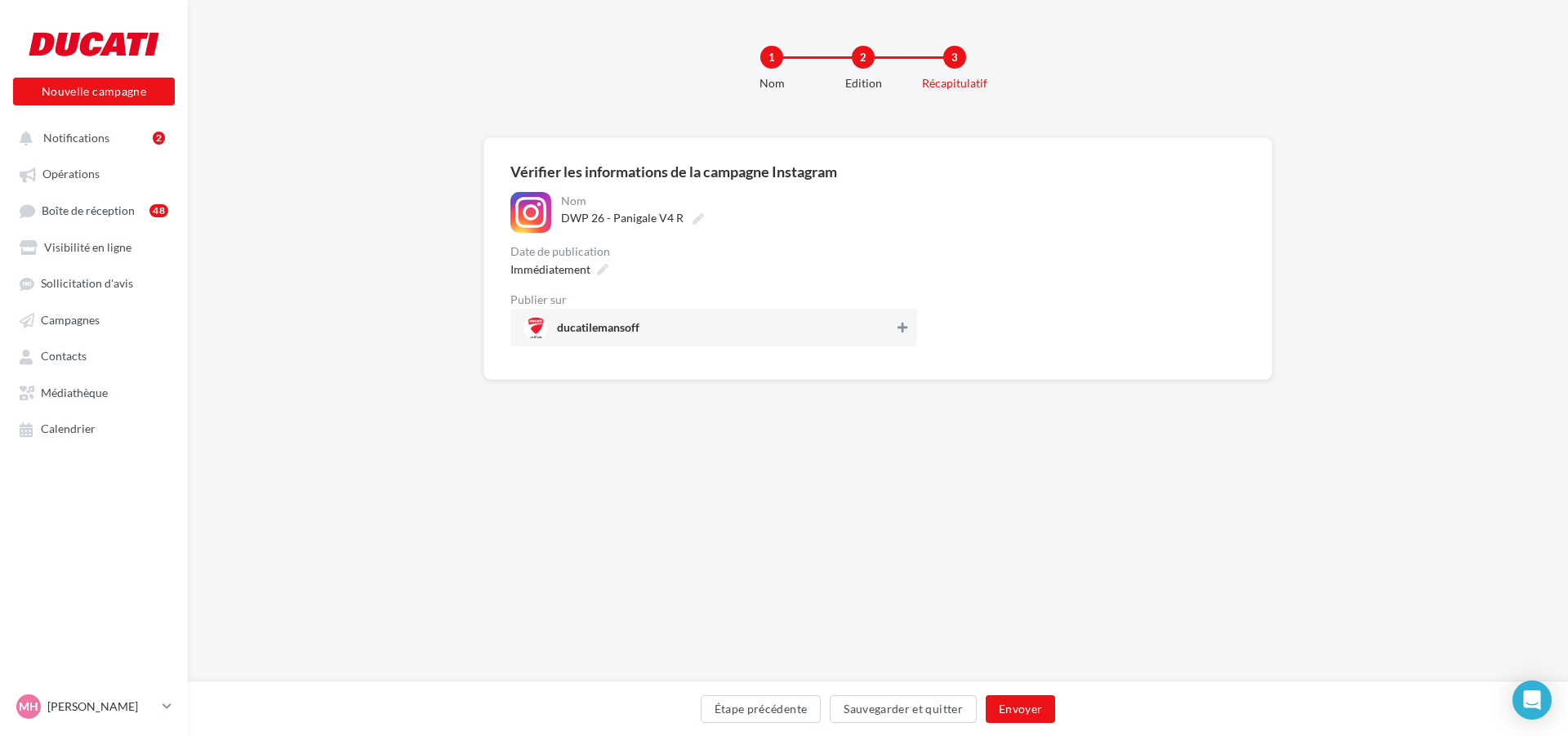
click at [891, 331] on span "ducatilemansoff" at bounding box center [708, 328] width 371 height 25
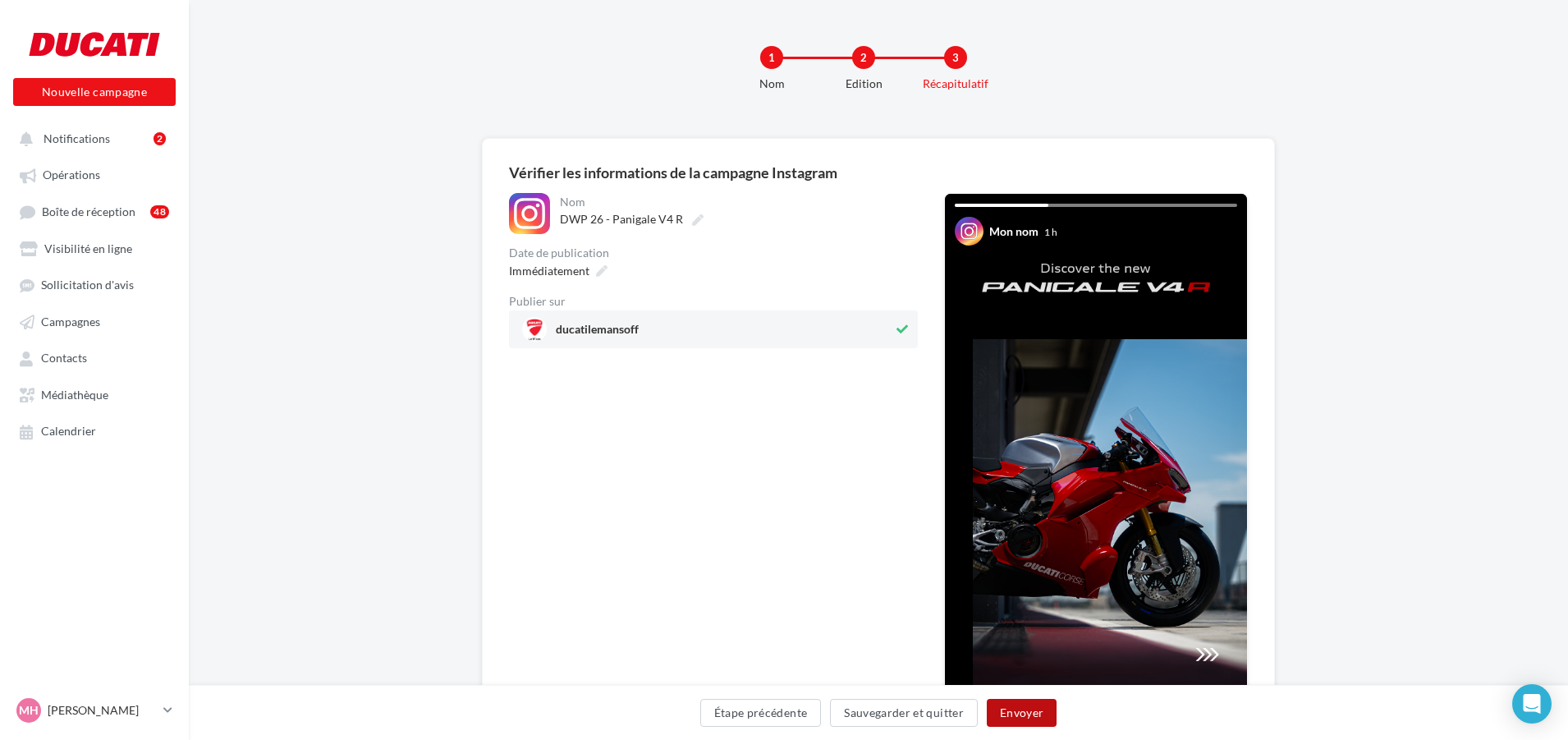
click at [1019, 712] on button "Envoyer" at bounding box center [1021, 712] width 69 height 28
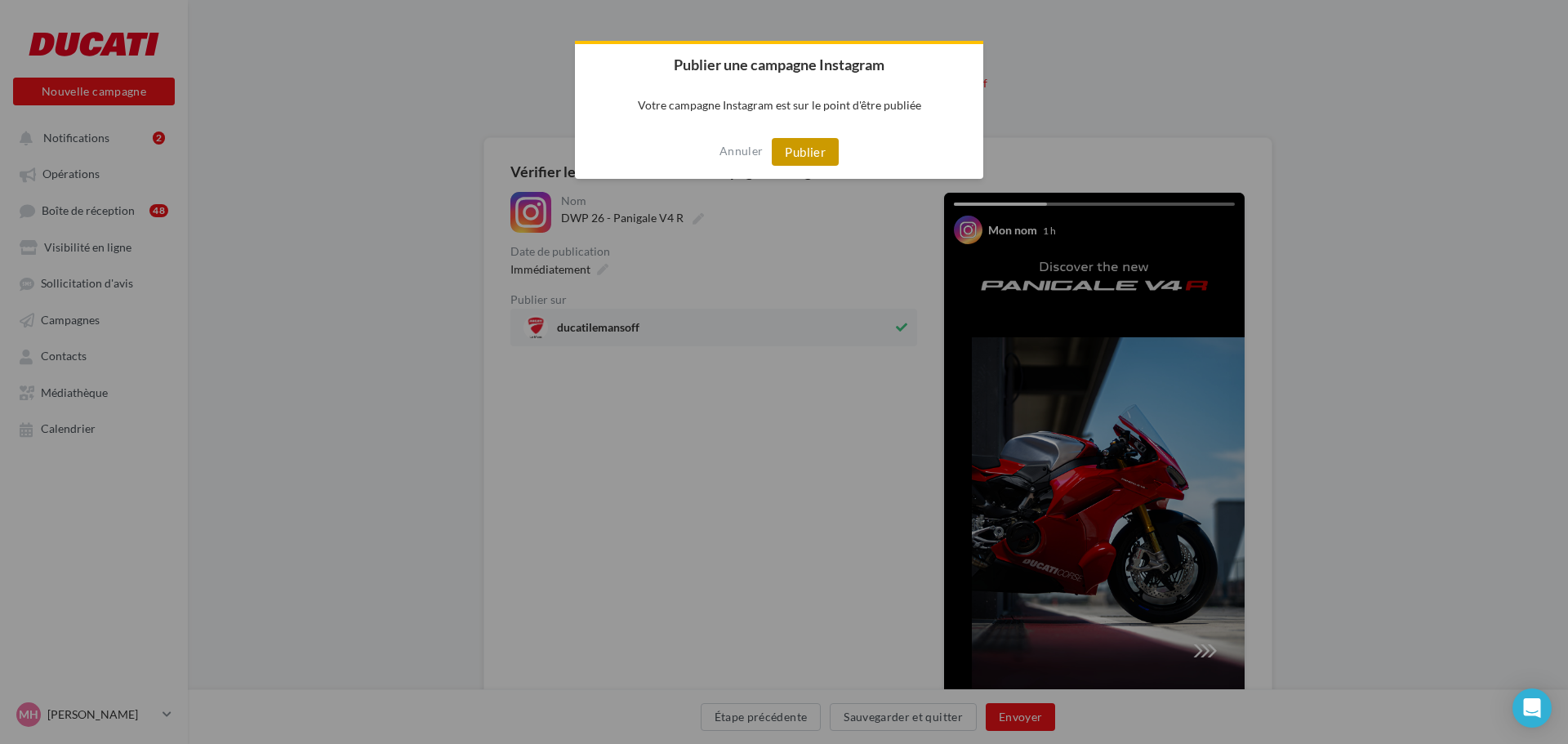
click at [799, 143] on button "Publier" at bounding box center [805, 151] width 67 height 27
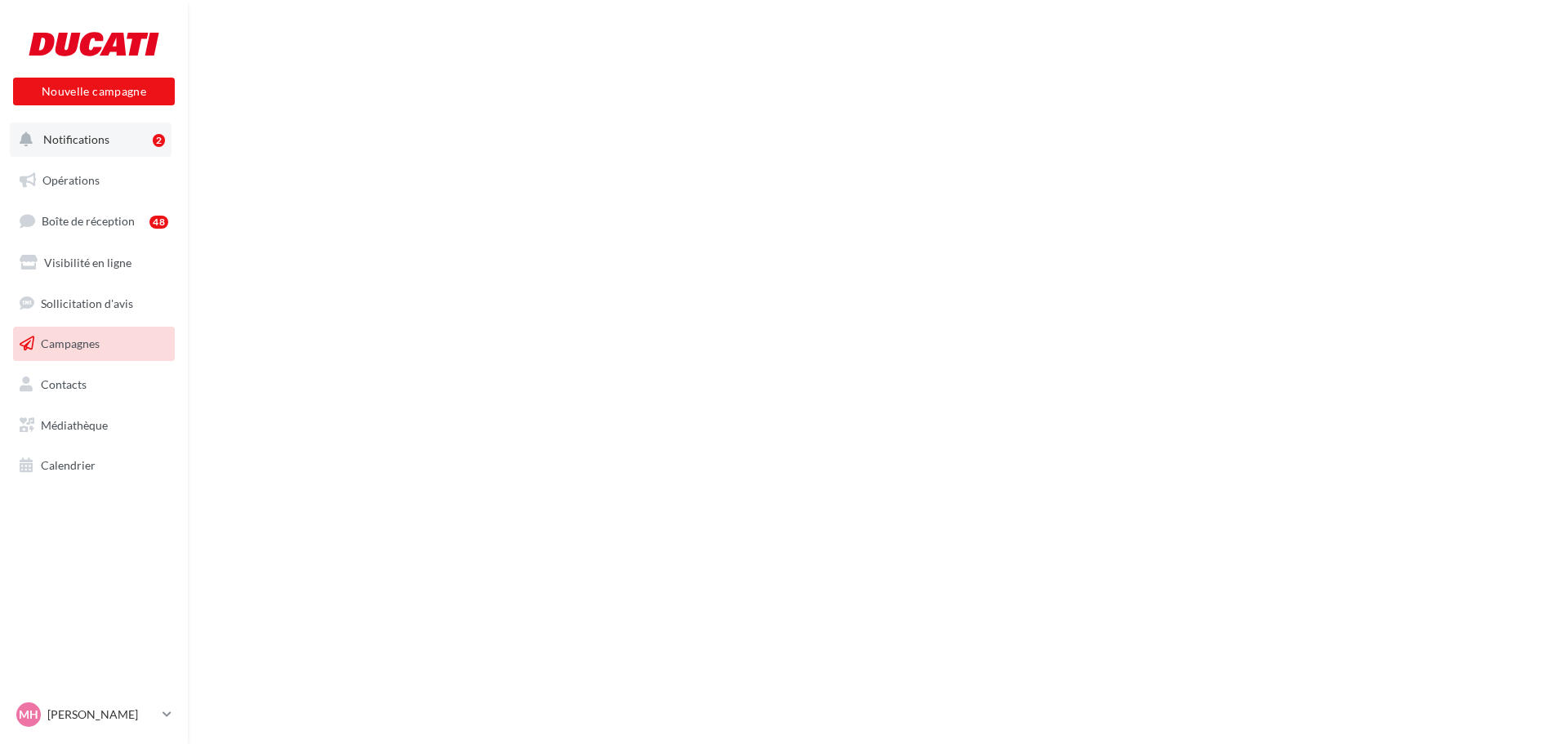
click at [112, 147] on button "Notifications 2" at bounding box center [90, 140] width 162 height 34
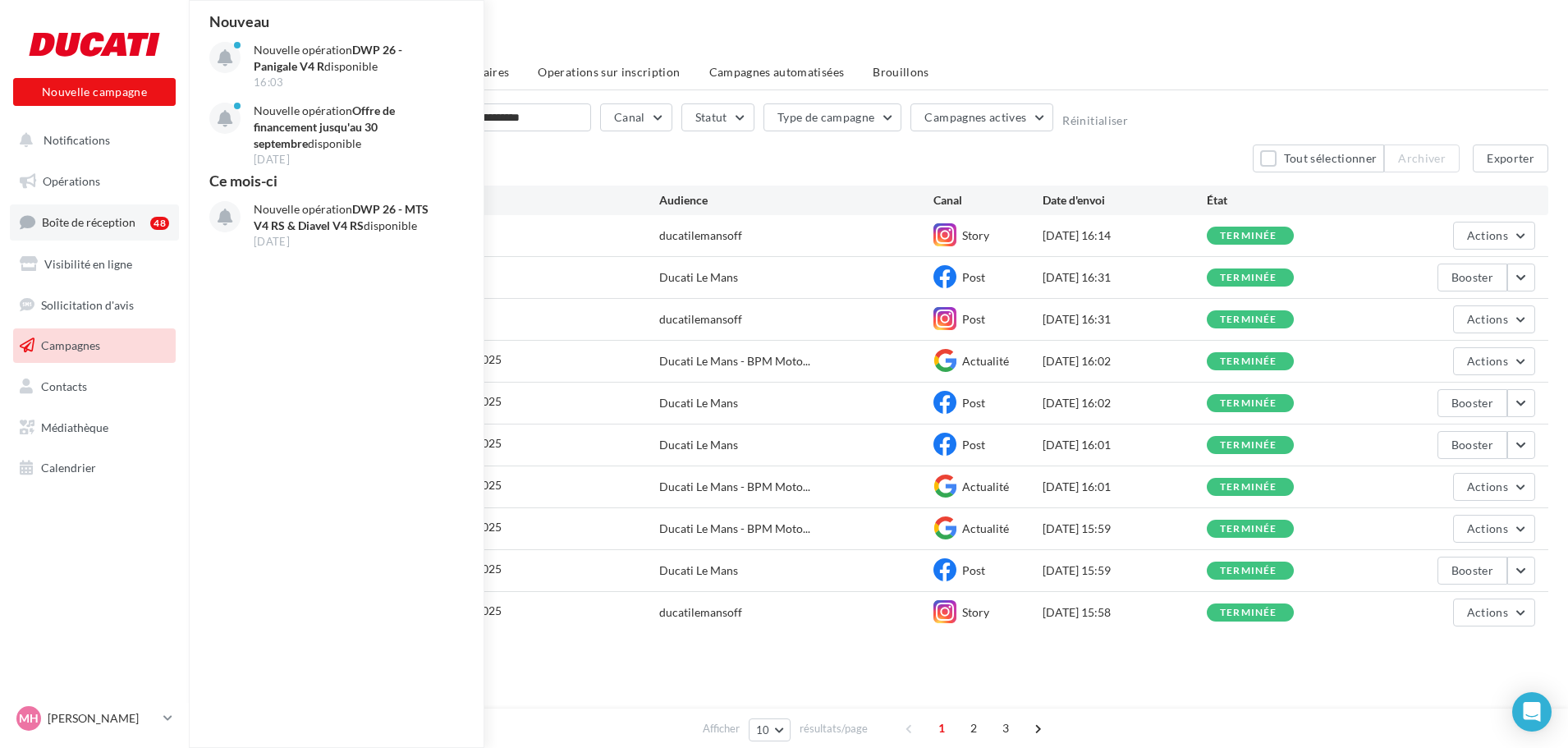
click at [103, 233] on link "Boîte de réception 48" at bounding box center [94, 221] width 169 height 35
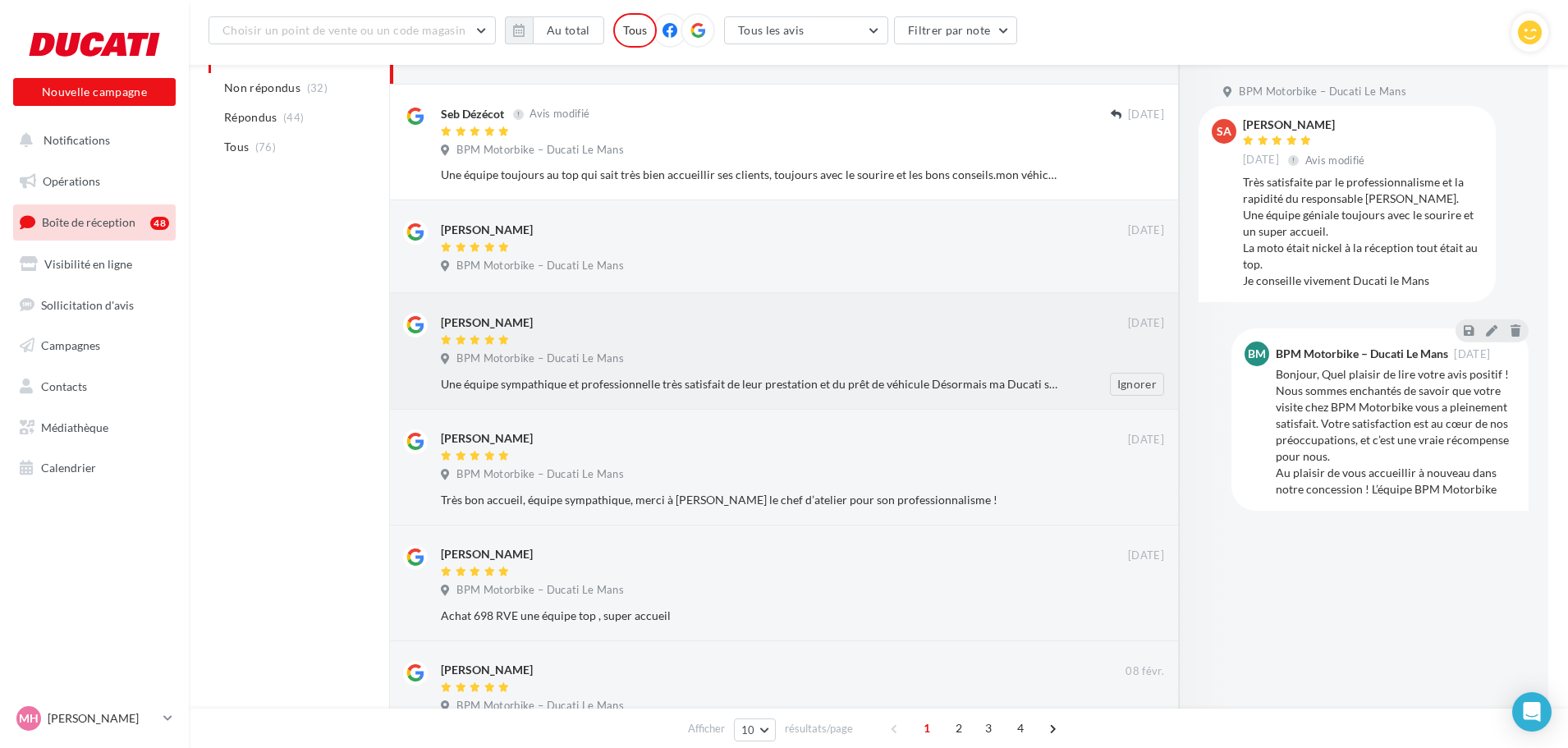
scroll to position [121, 0]
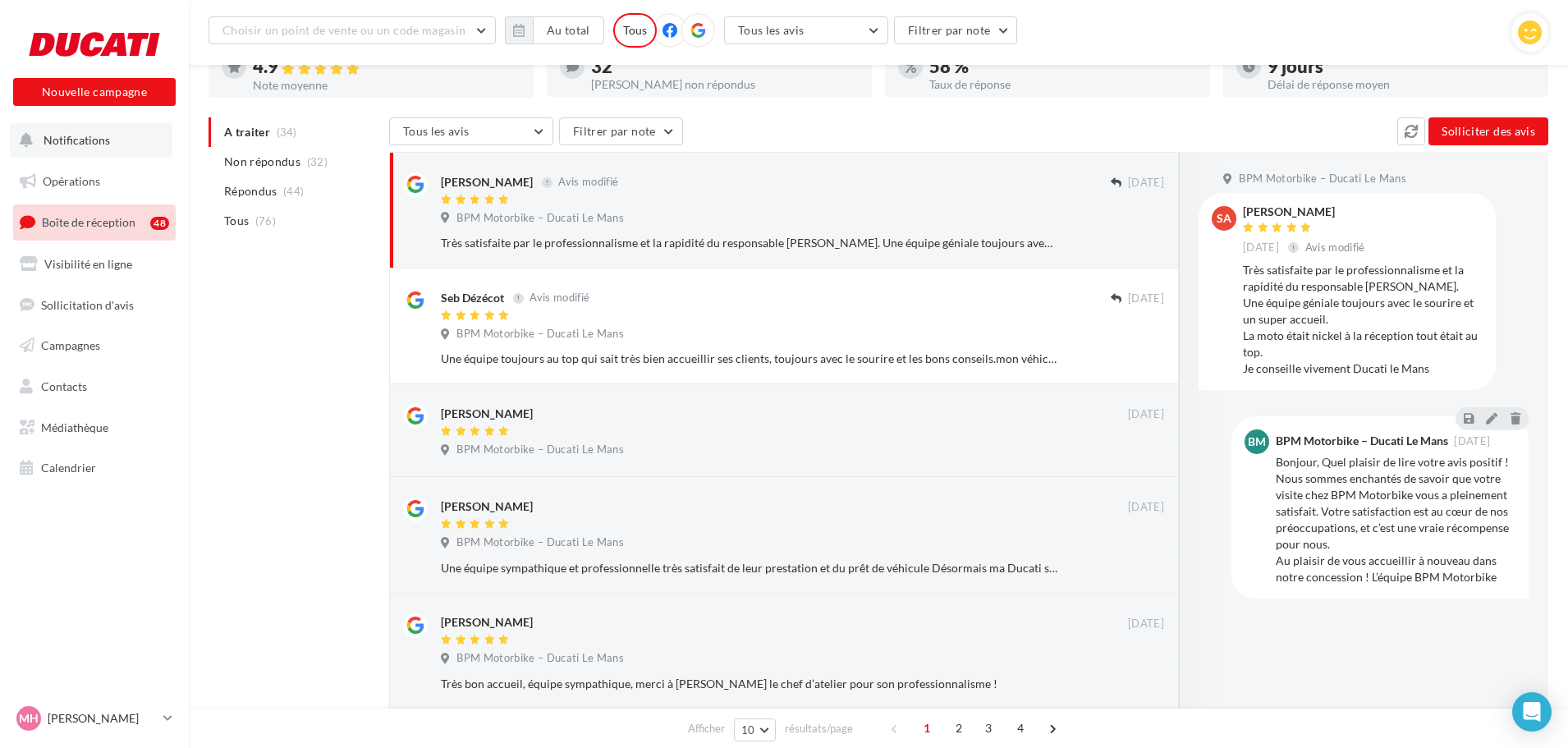
click at [95, 148] on button "Notifications" at bounding box center [90, 140] width 162 height 34
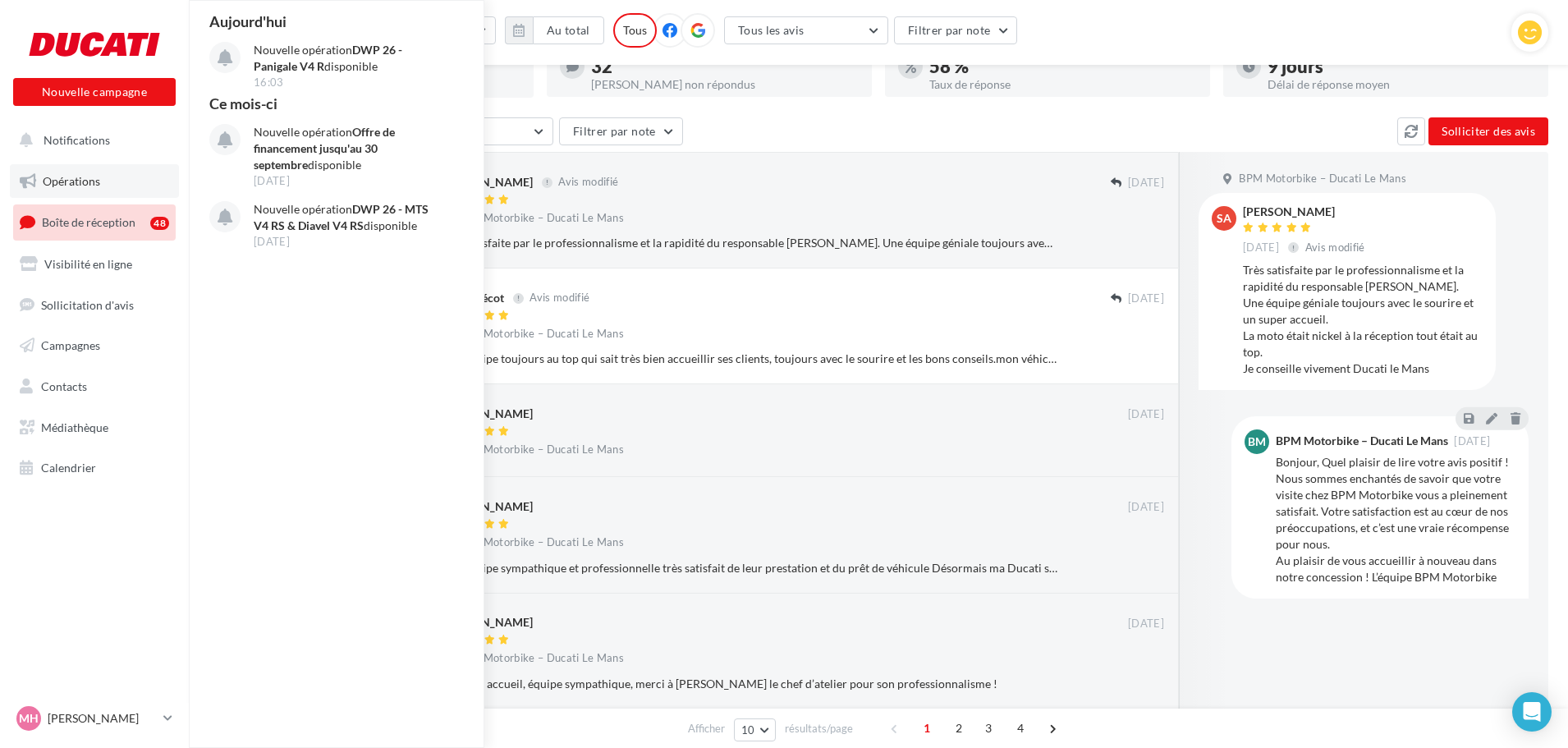
click at [102, 182] on link "Opérations" at bounding box center [94, 181] width 169 height 34
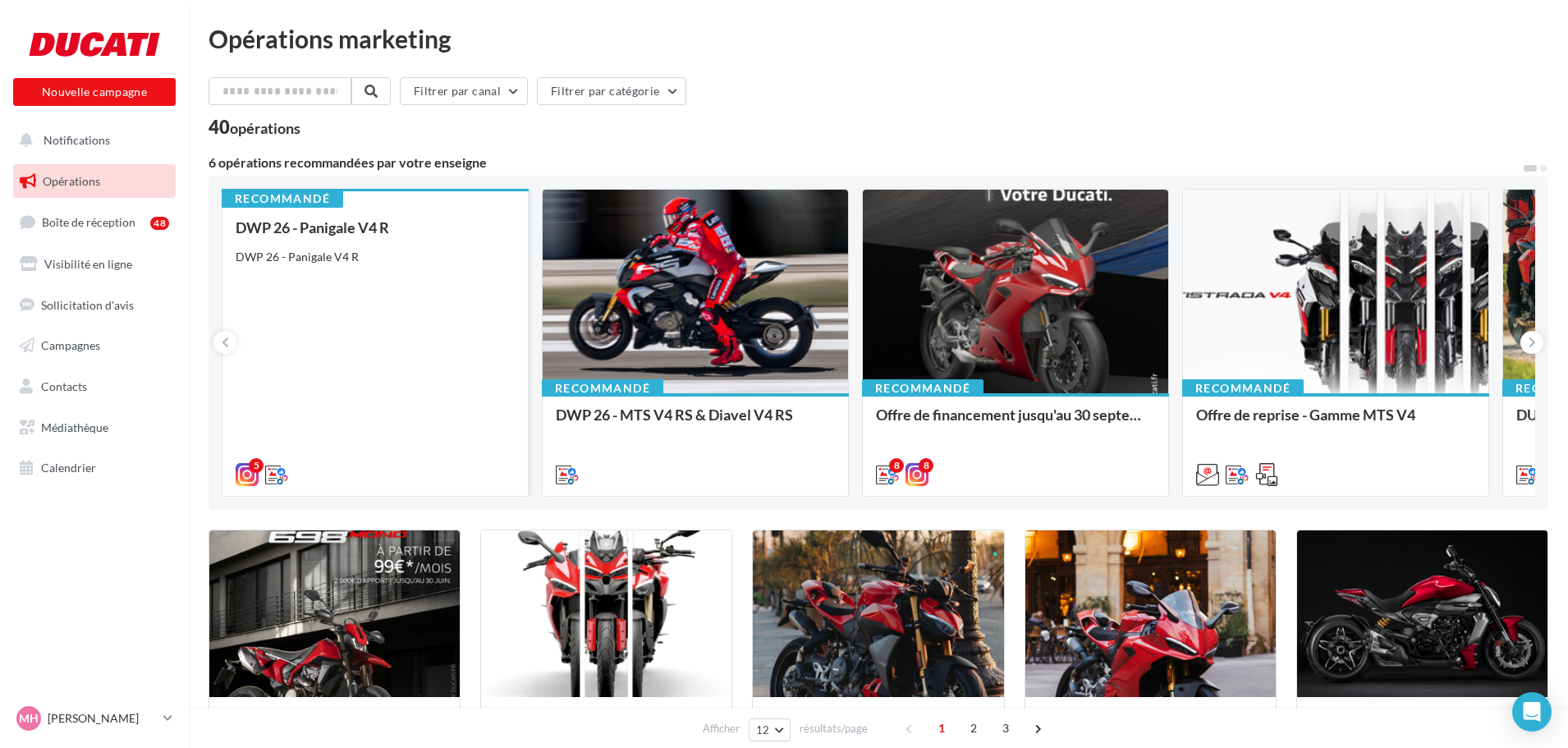
click at [416, 259] on div "DWP 26 - Panigale V4 R" at bounding box center [375, 256] width 279 height 16
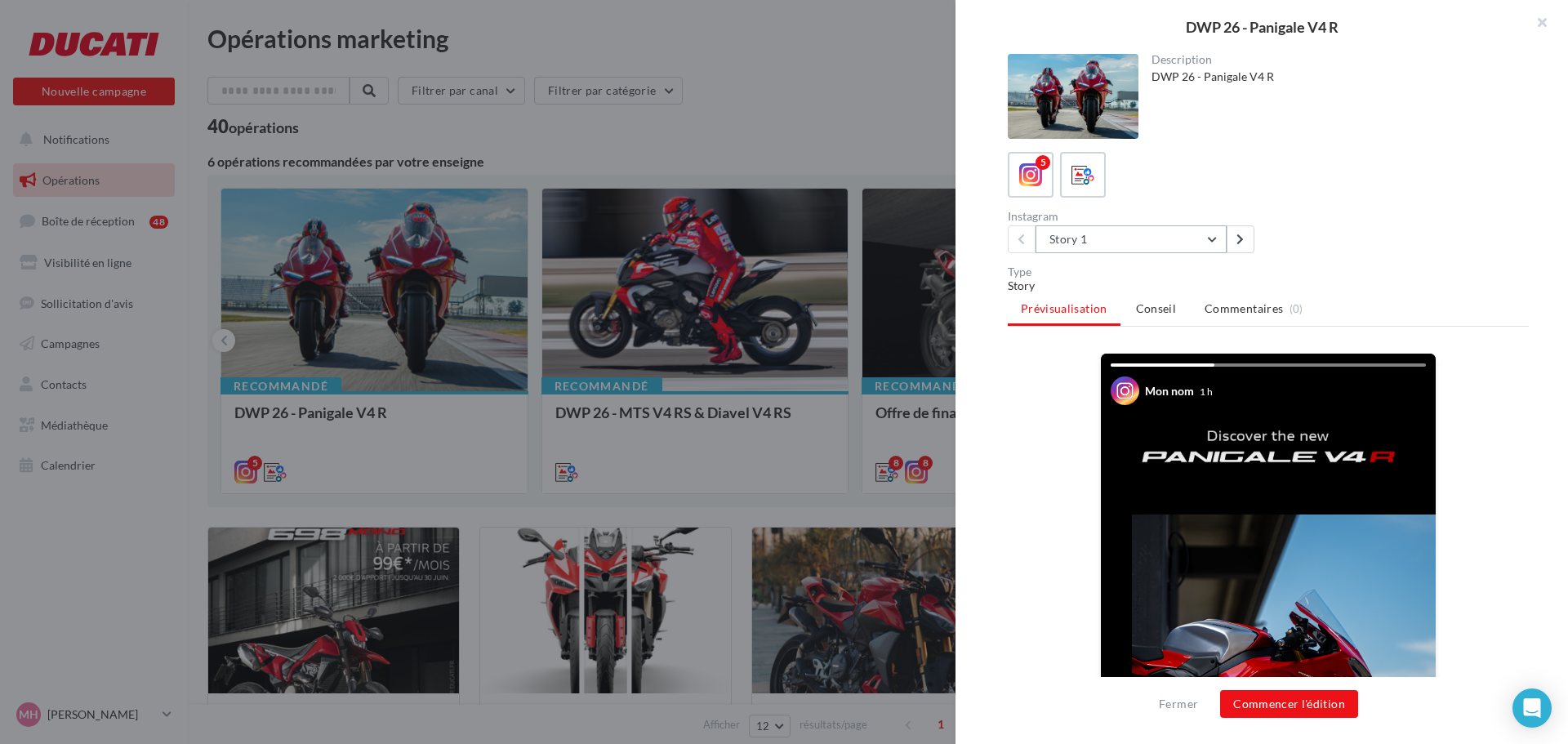
click at [1219, 236] on button "Story 1" at bounding box center [1131, 239] width 191 height 27
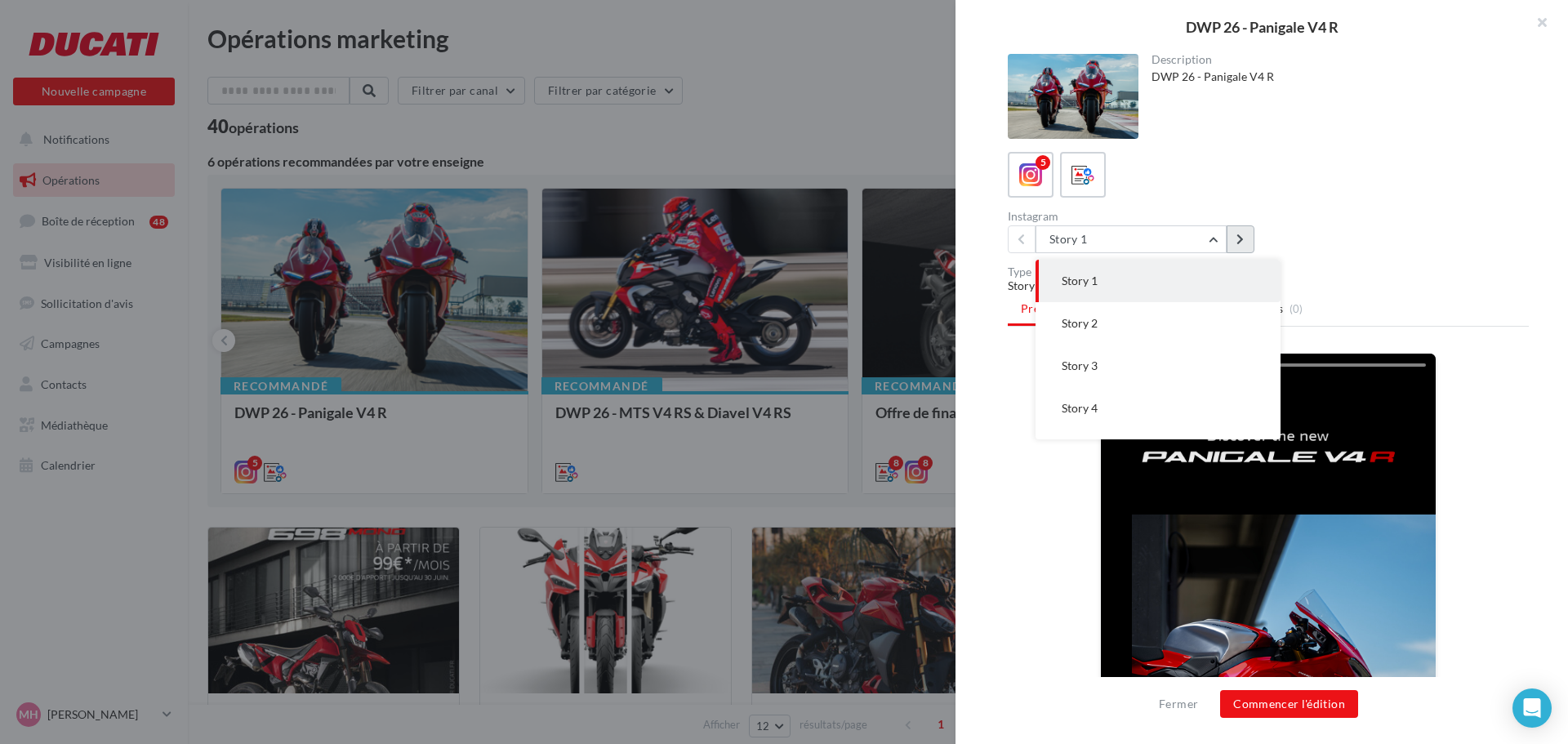
click at [1236, 232] on button at bounding box center [1240, 239] width 27 height 27
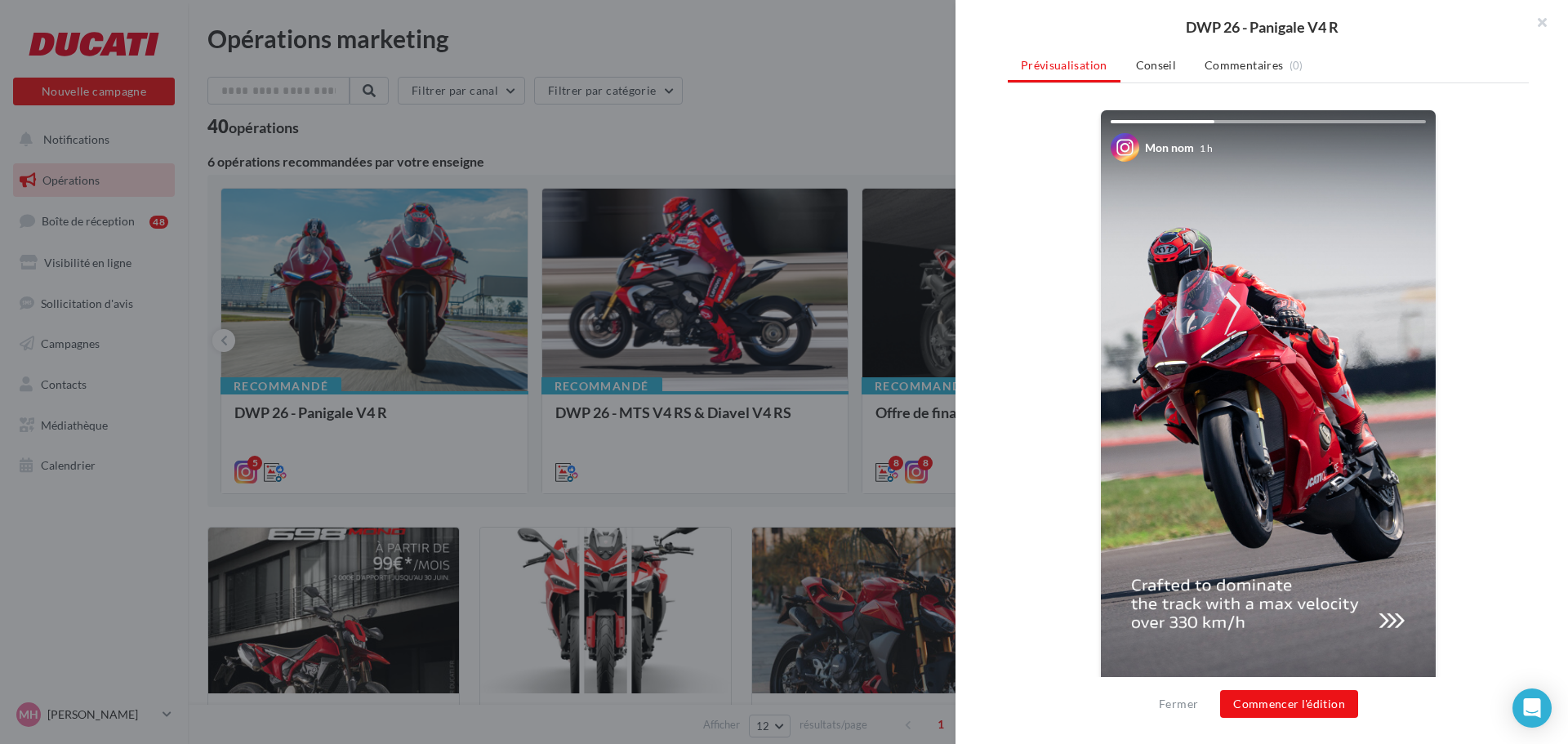
scroll to position [245, 0]
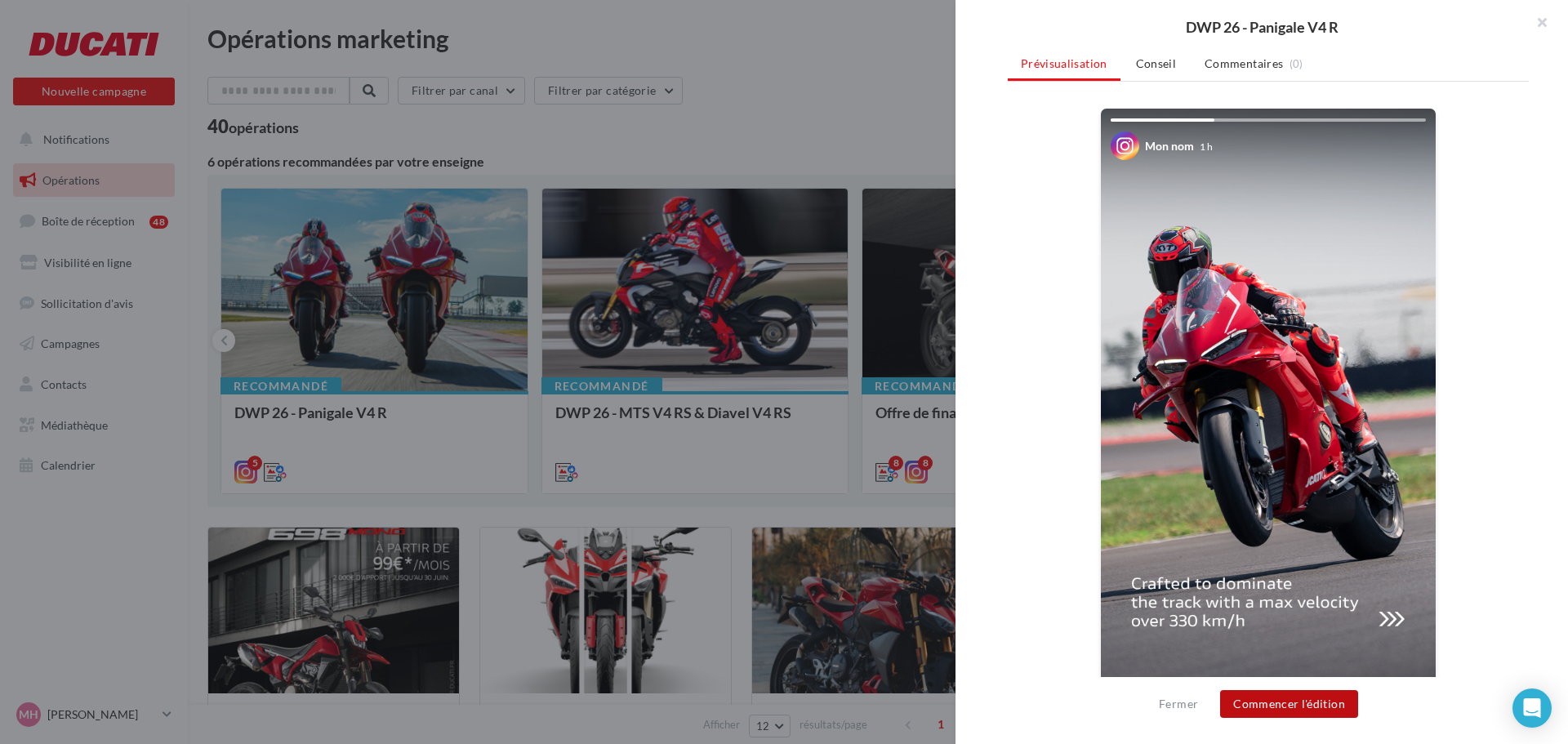
click at [1296, 706] on button "Commencer l'édition" at bounding box center [1289, 703] width 138 height 27
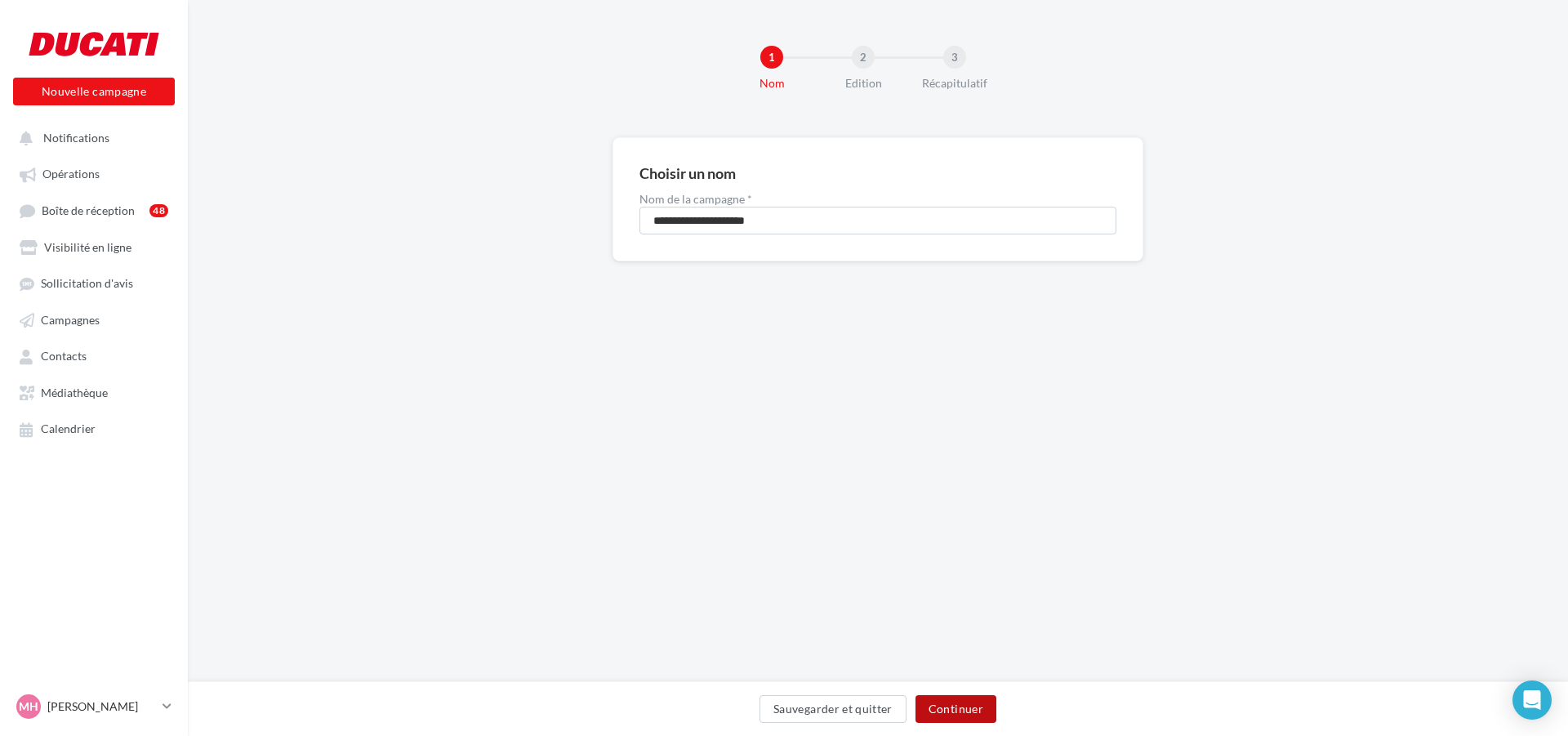
click at [983, 708] on button "Continuer" at bounding box center [956, 709] width 81 height 27
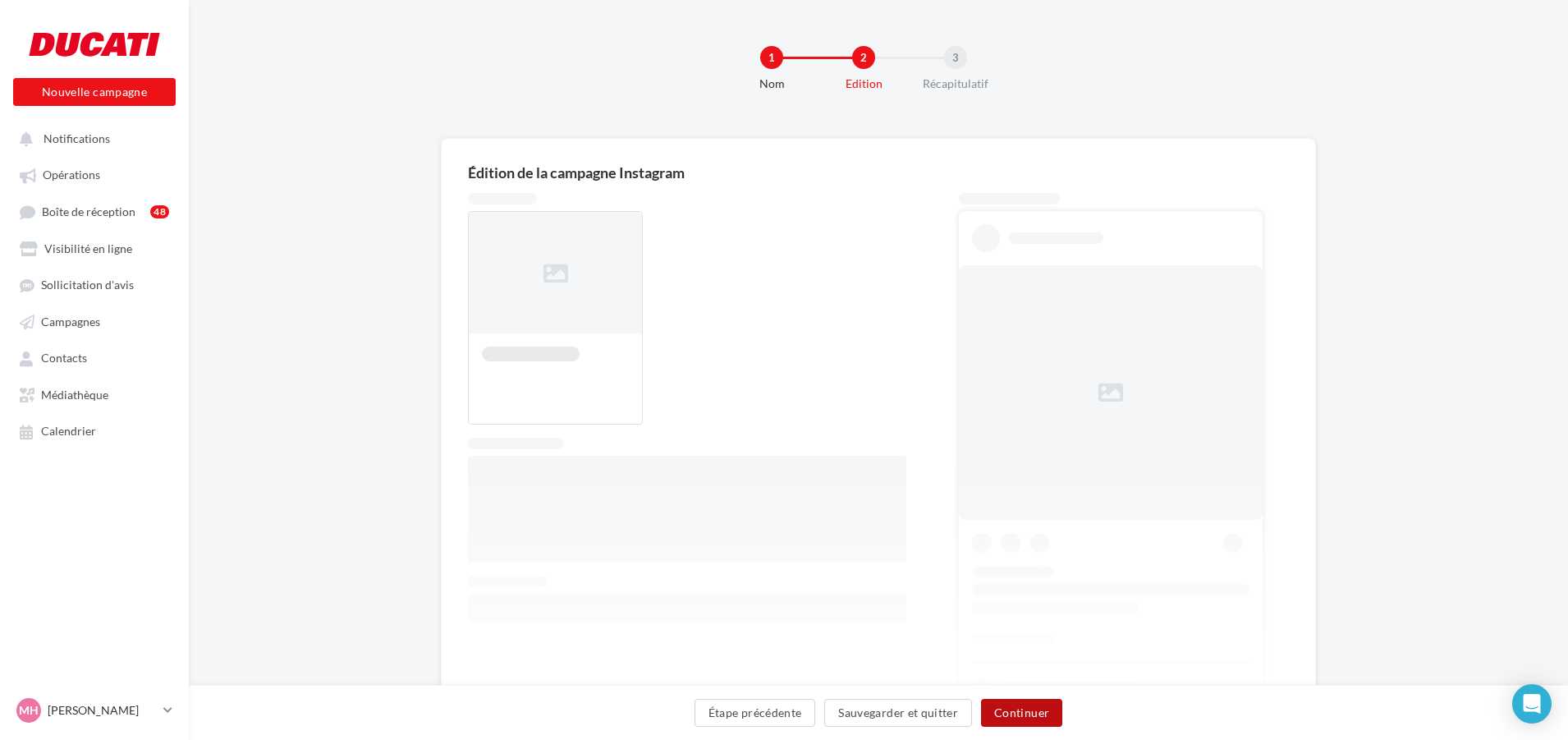
click at [1045, 711] on button "Continuer" at bounding box center [1022, 712] width 82 height 28
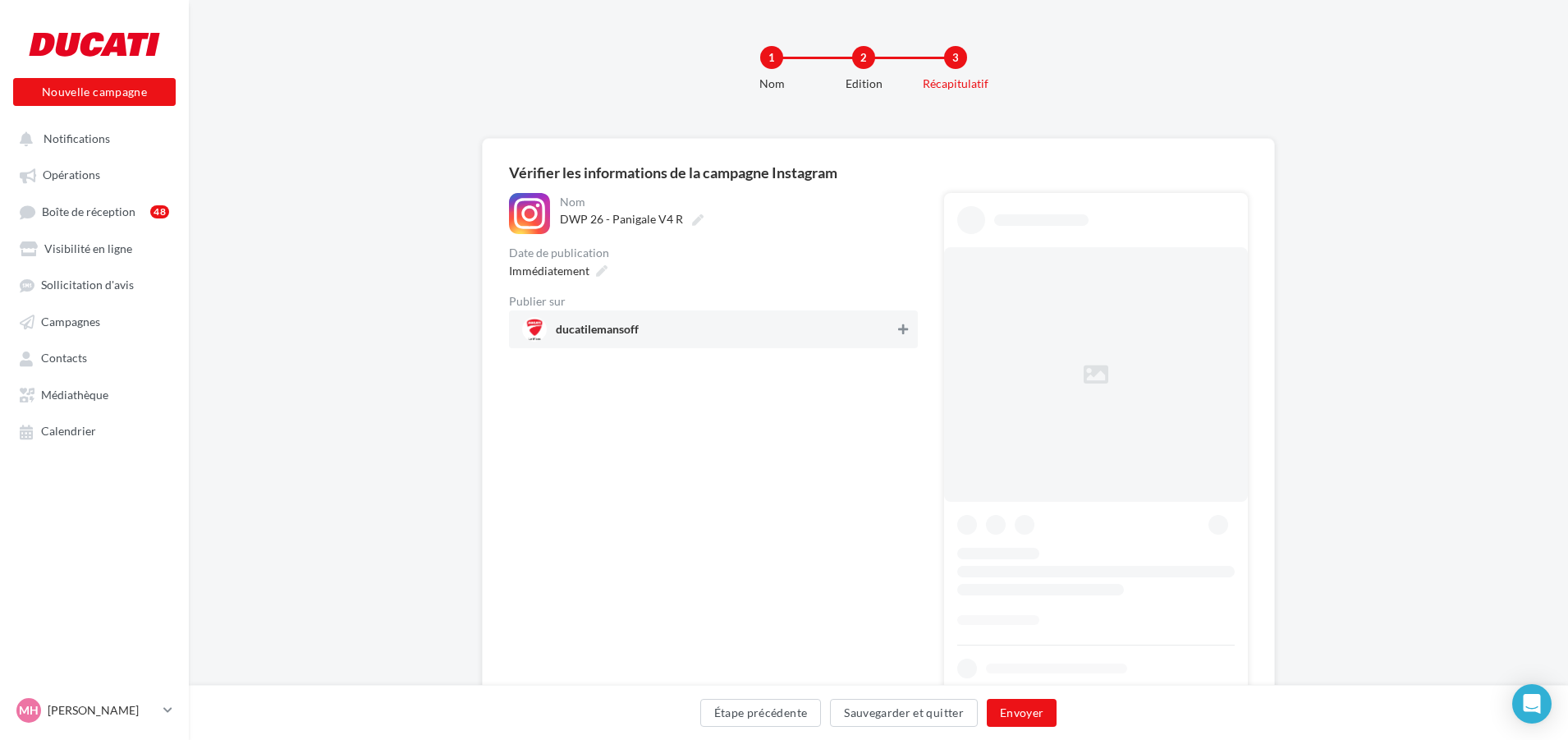
click at [901, 335] on icon at bounding box center [903, 330] width 9 height 11
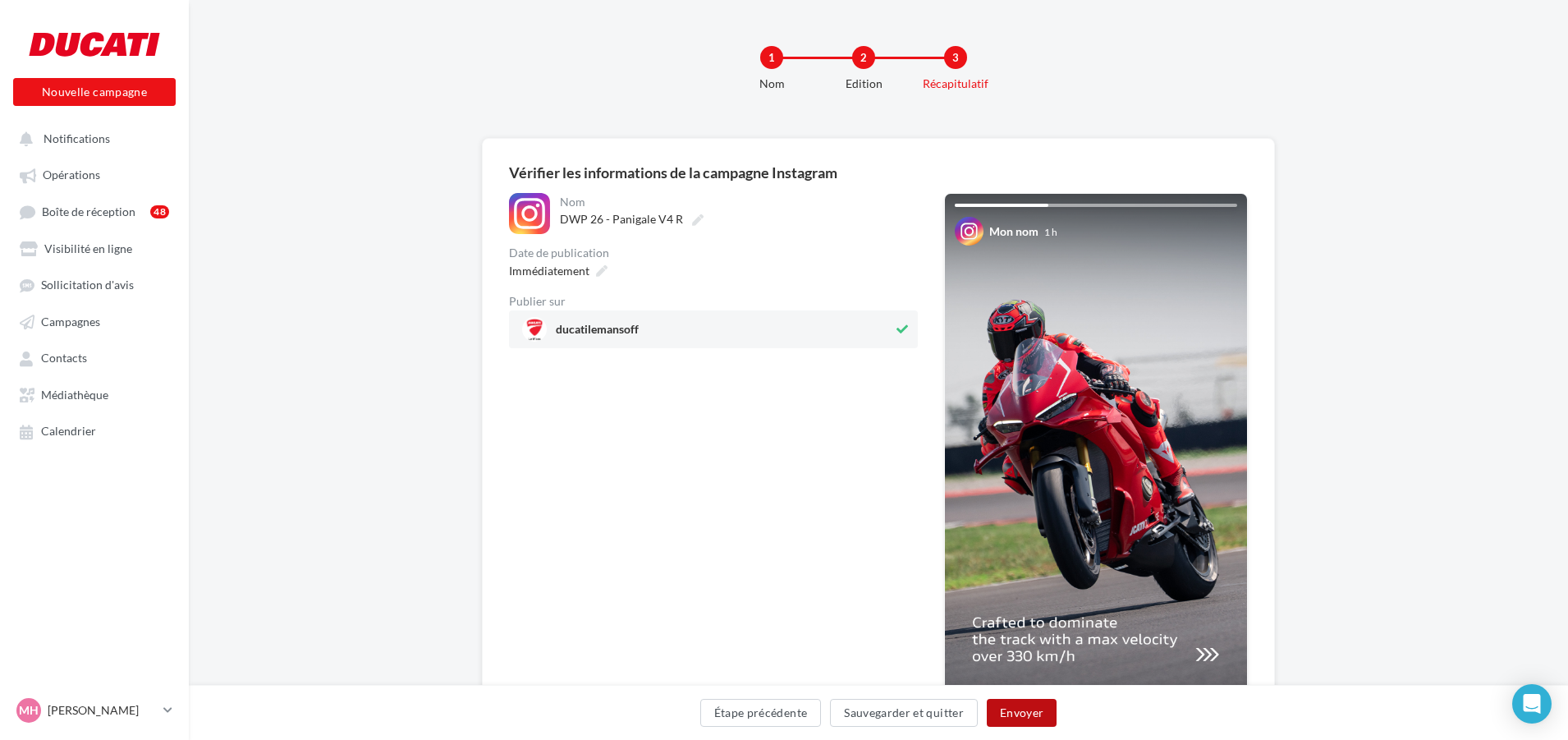
click at [1028, 705] on button "Envoyer" at bounding box center [1021, 712] width 69 height 28
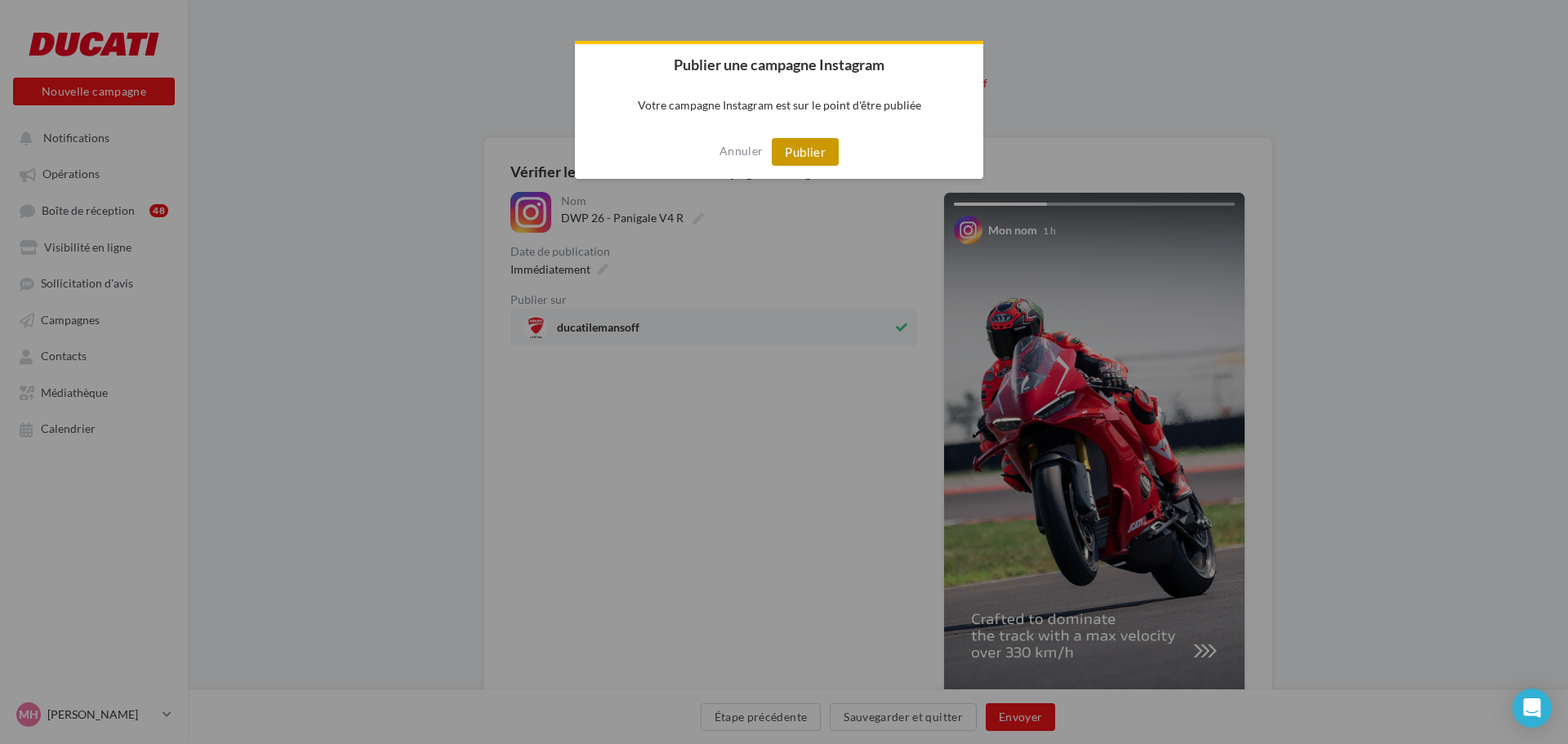
click at [823, 150] on button "Publier" at bounding box center [805, 151] width 67 height 27
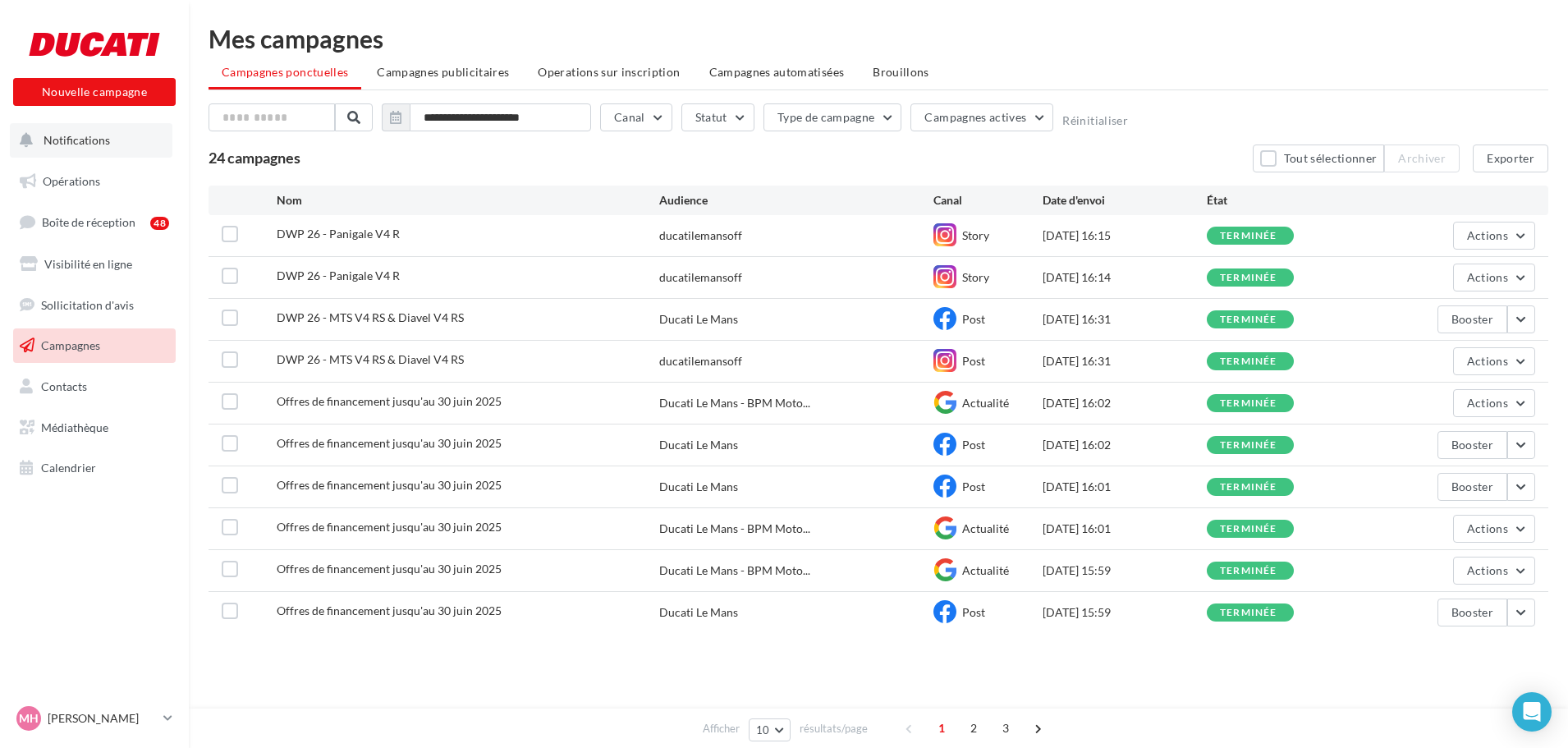
click at [74, 155] on button "Notifications" at bounding box center [90, 140] width 162 height 34
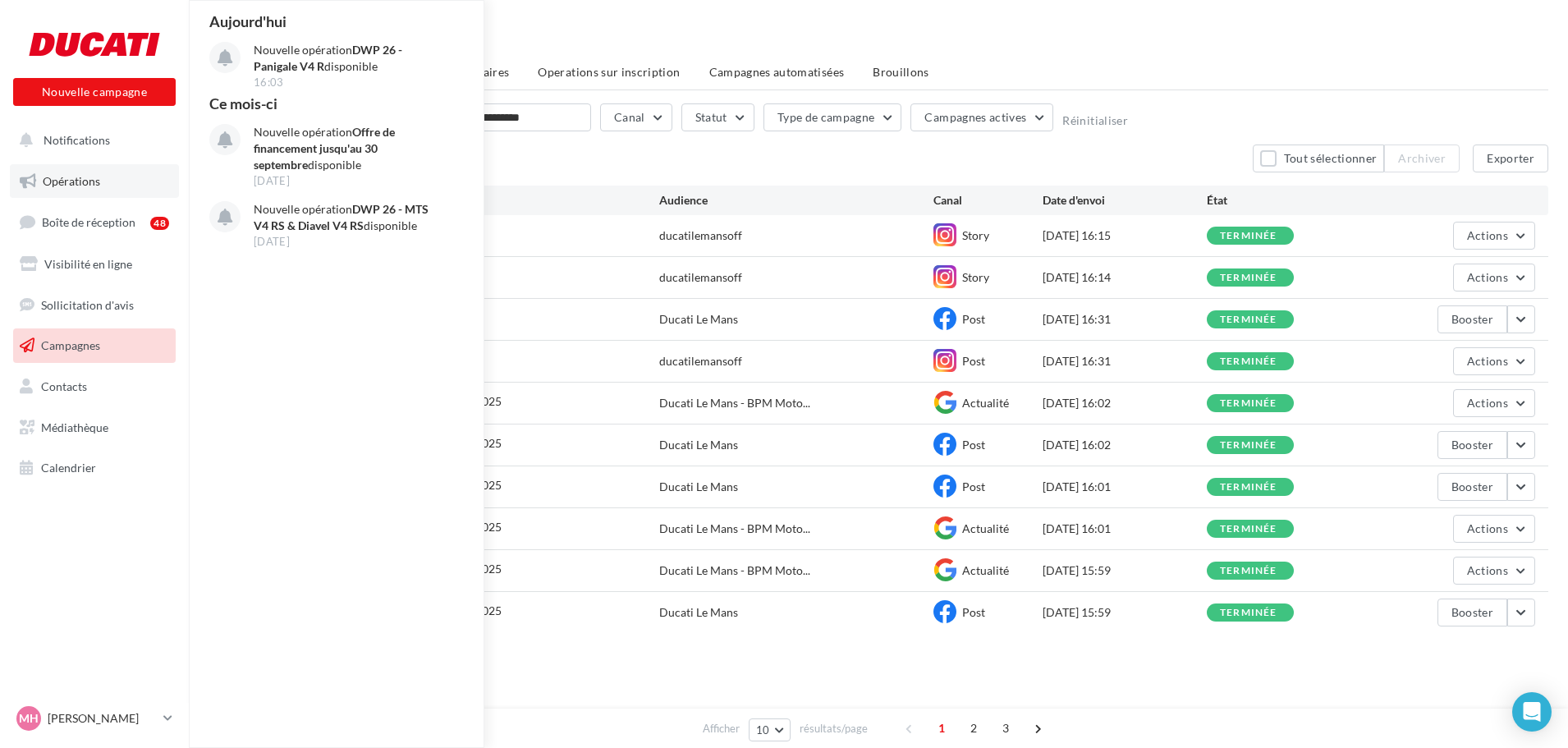
click at [111, 184] on link "Opérations" at bounding box center [94, 181] width 169 height 34
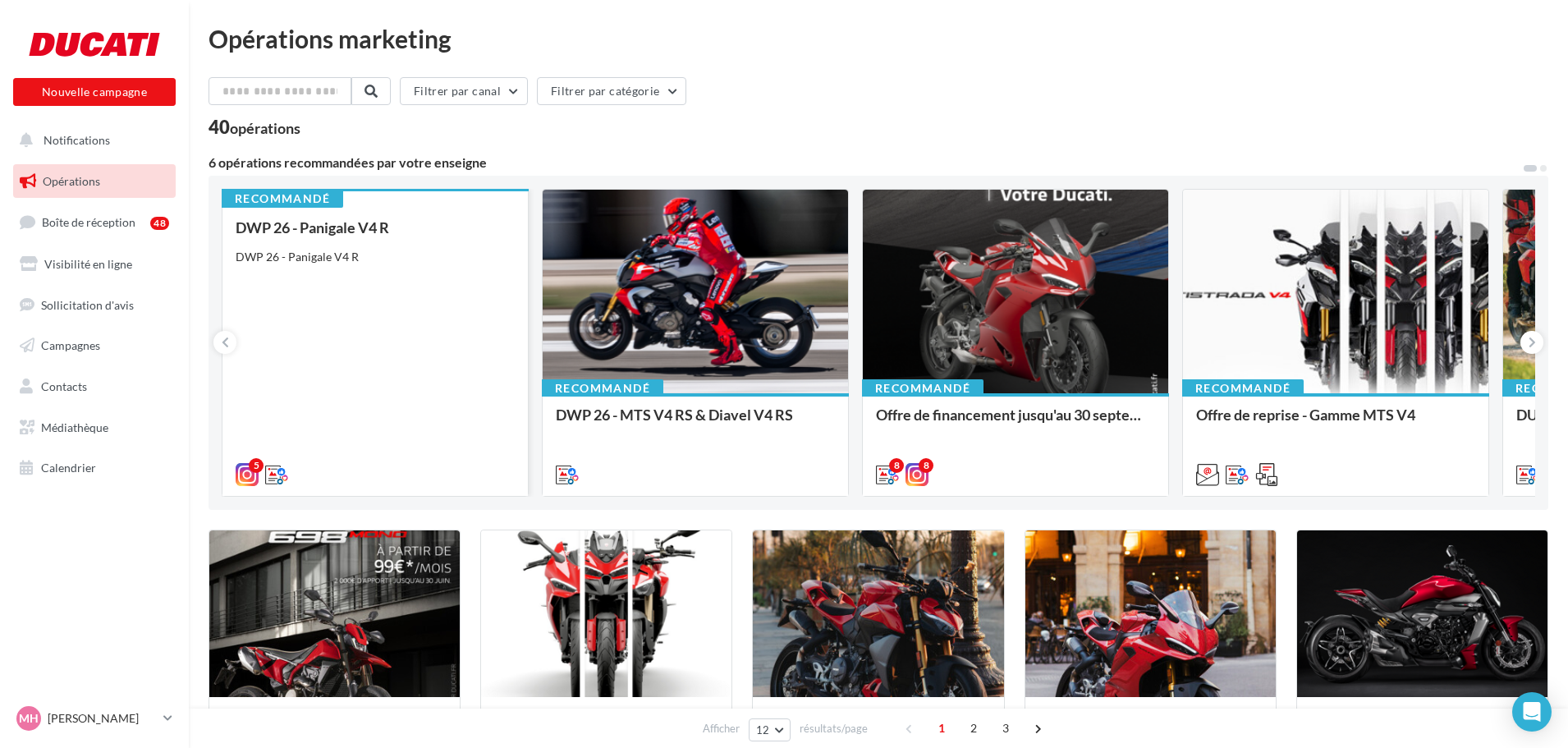
click at [414, 314] on div "DWP 26 - Panigale V4 R DWP 26 - Panigale V4 R" at bounding box center [375, 350] width 279 height 262
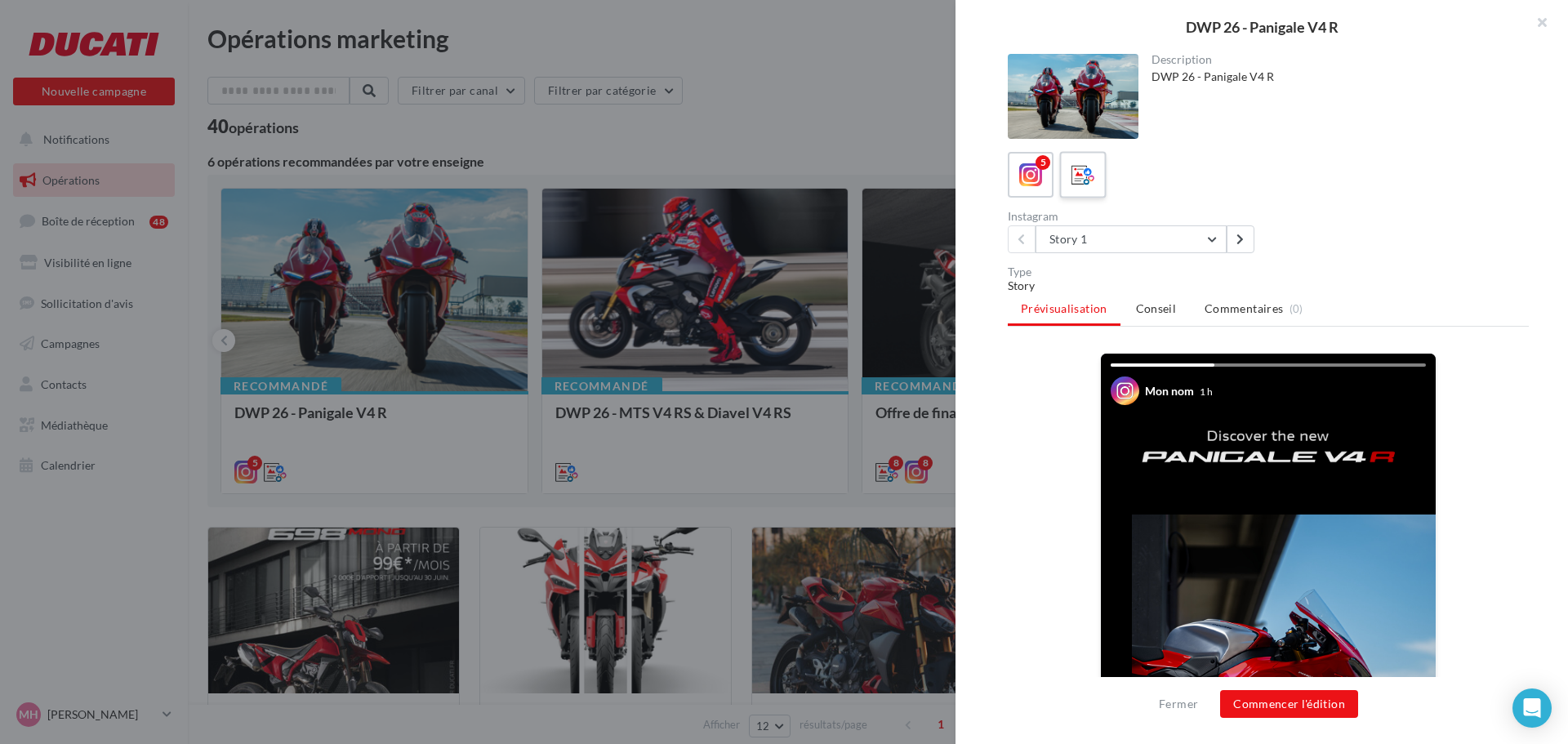
click at [1096, 177] on div at bounding box center [1083, 175] width 30 height 30
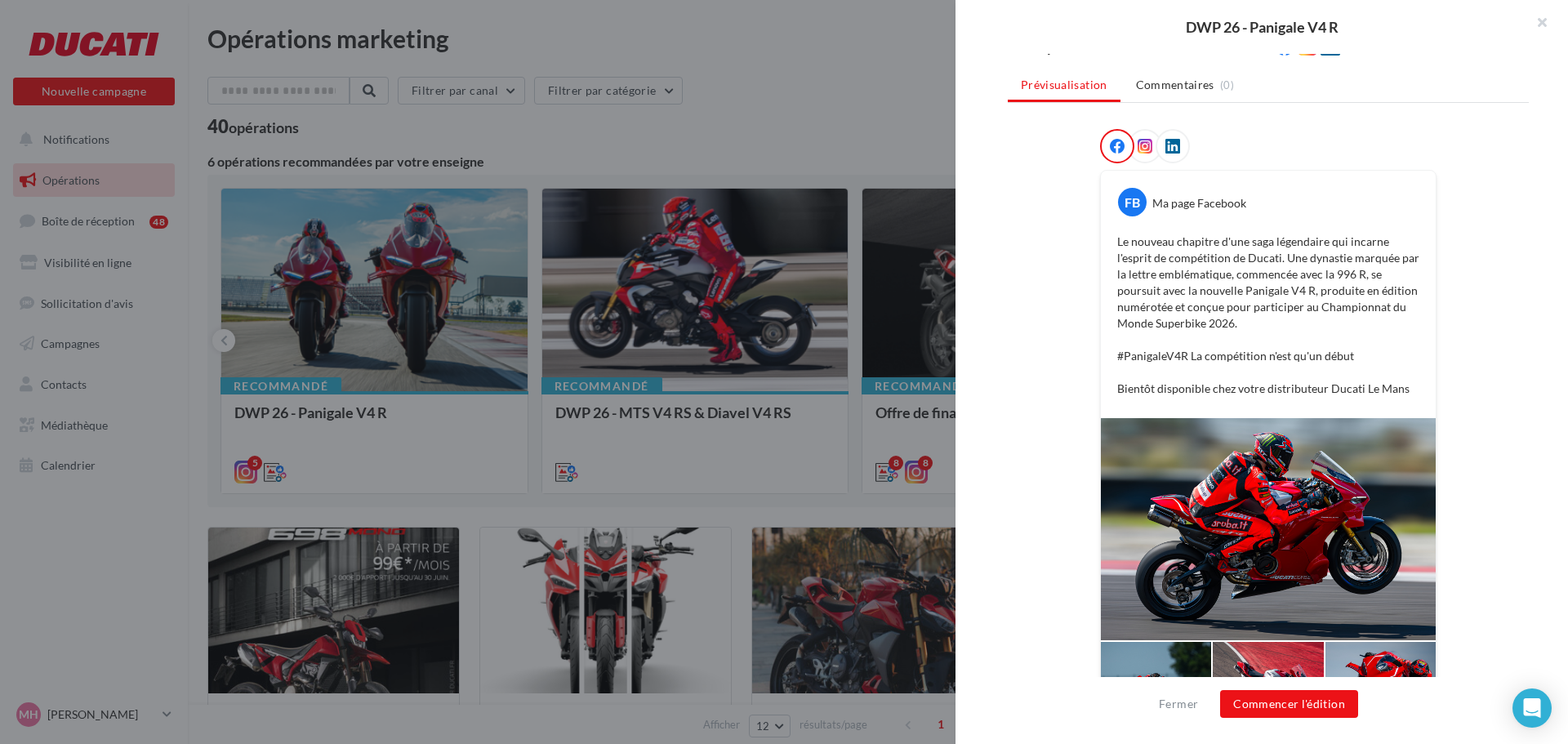
scroll to position [191, 0]
click at [1149, 144] on div at bounding box center [1145, 144] width 34 height 34
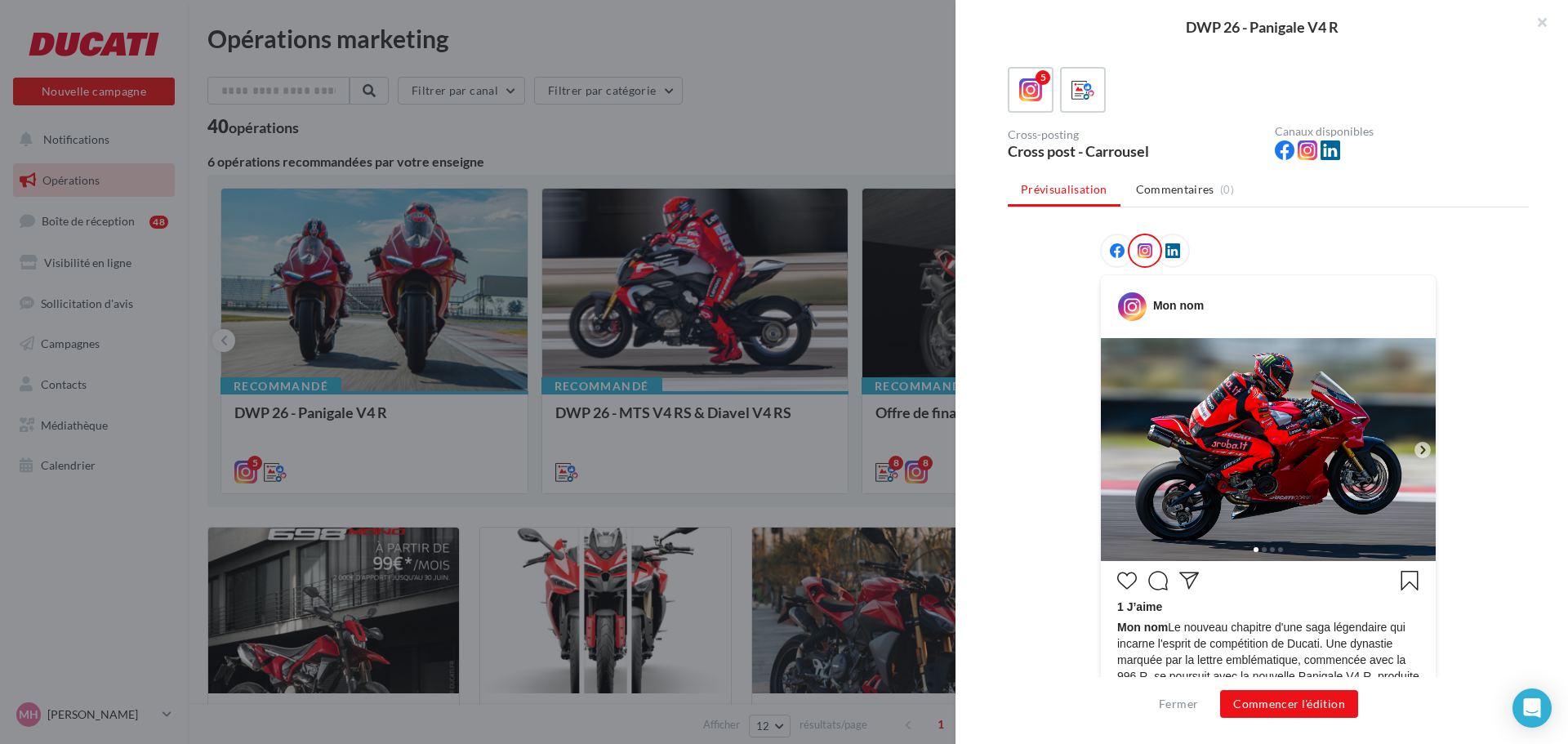
scroll to position [245, 0]
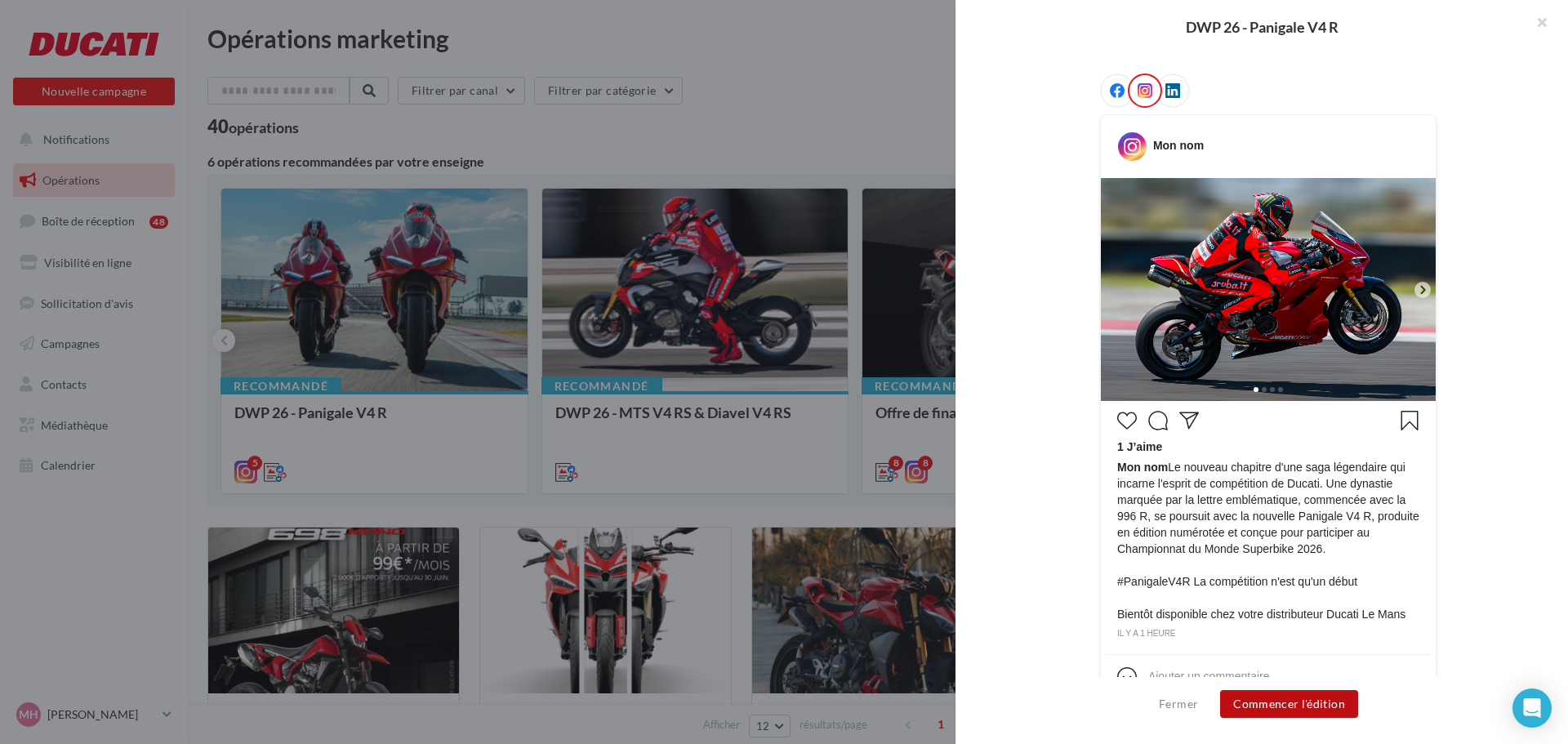
click at [1307, 710] on button "Commencer l'édition" at bounding box center [1289, 703] width 138 height 27
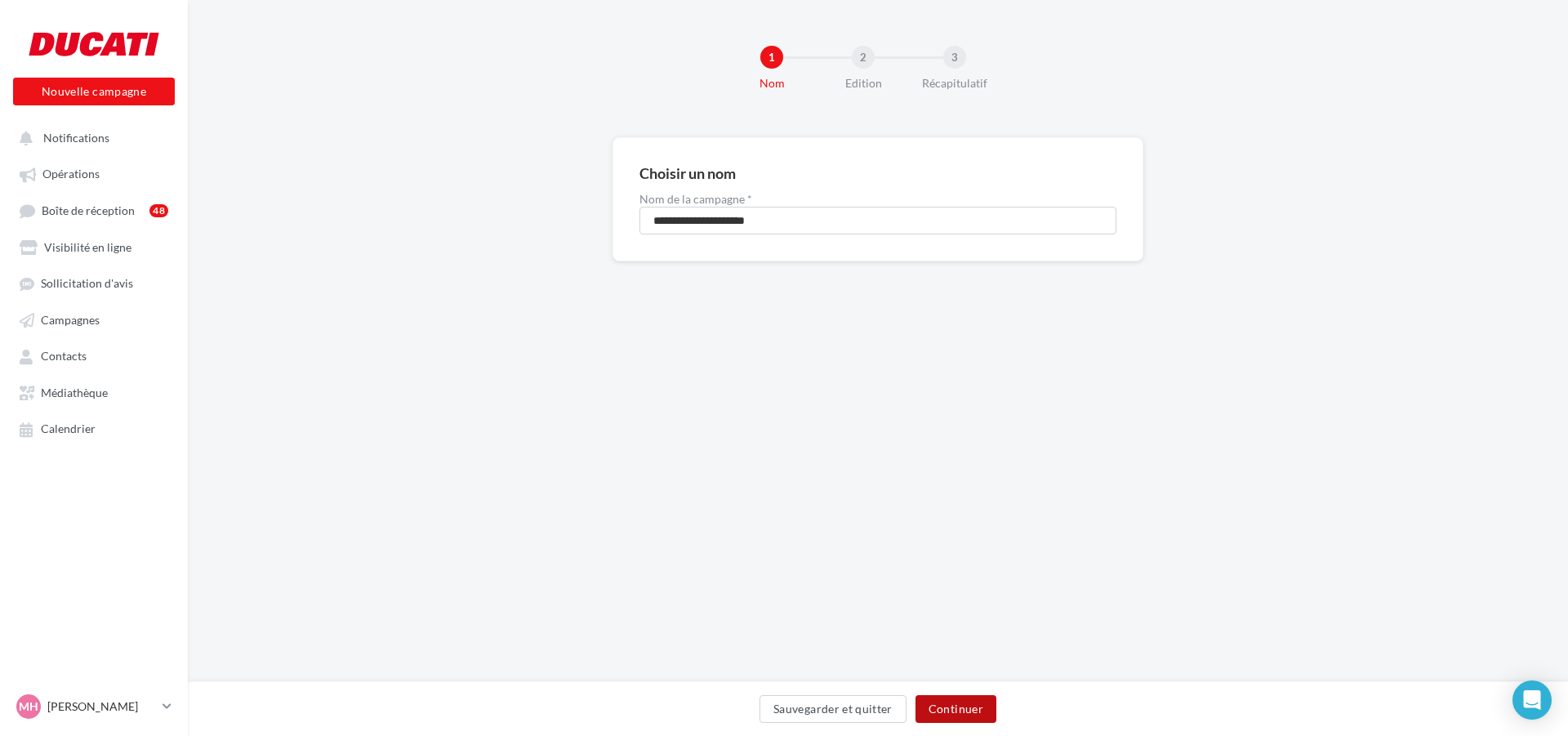
click at [953, 714] on button "Continuer" at bounding box center [956, 709] width 81 height 27
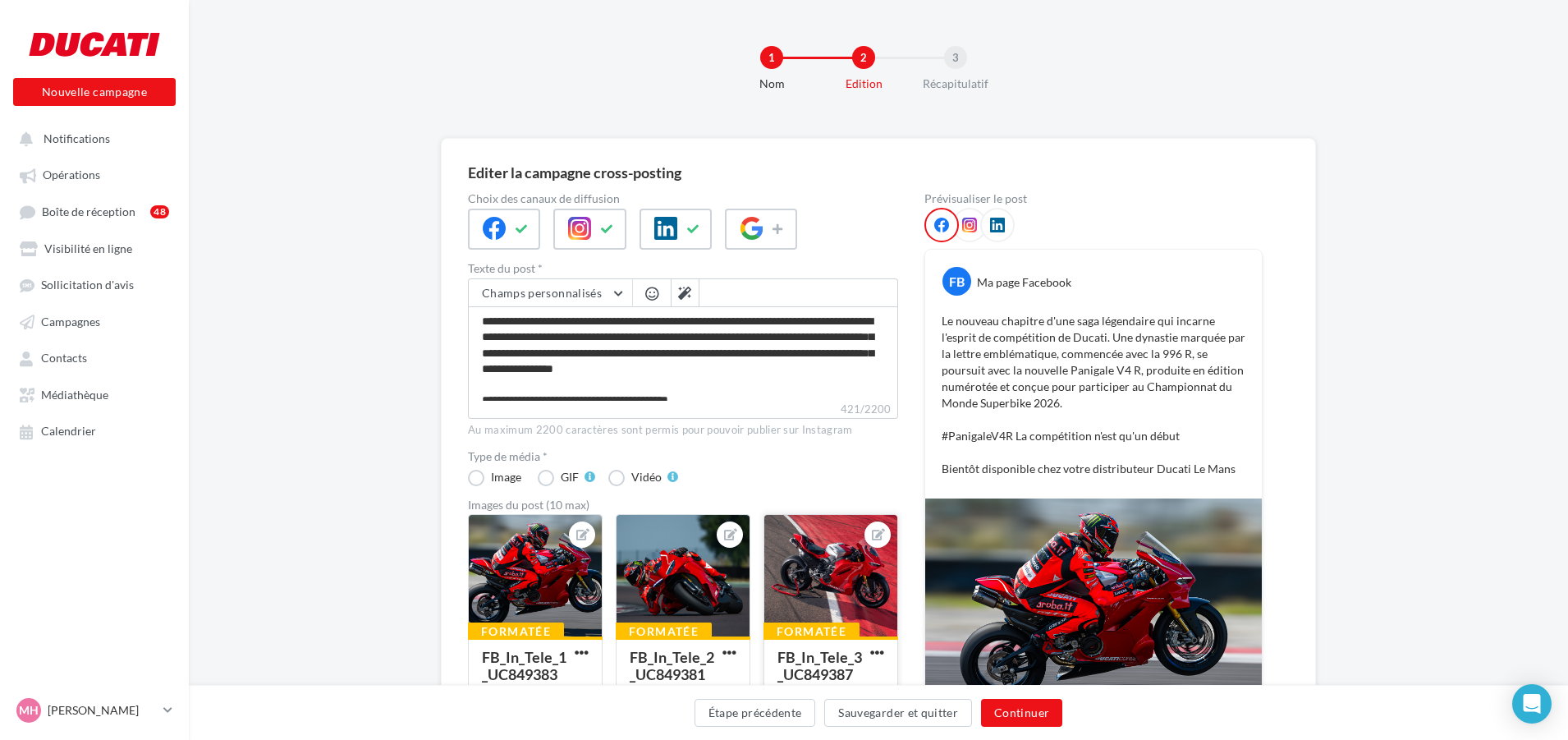
scroll to position [246, 0]
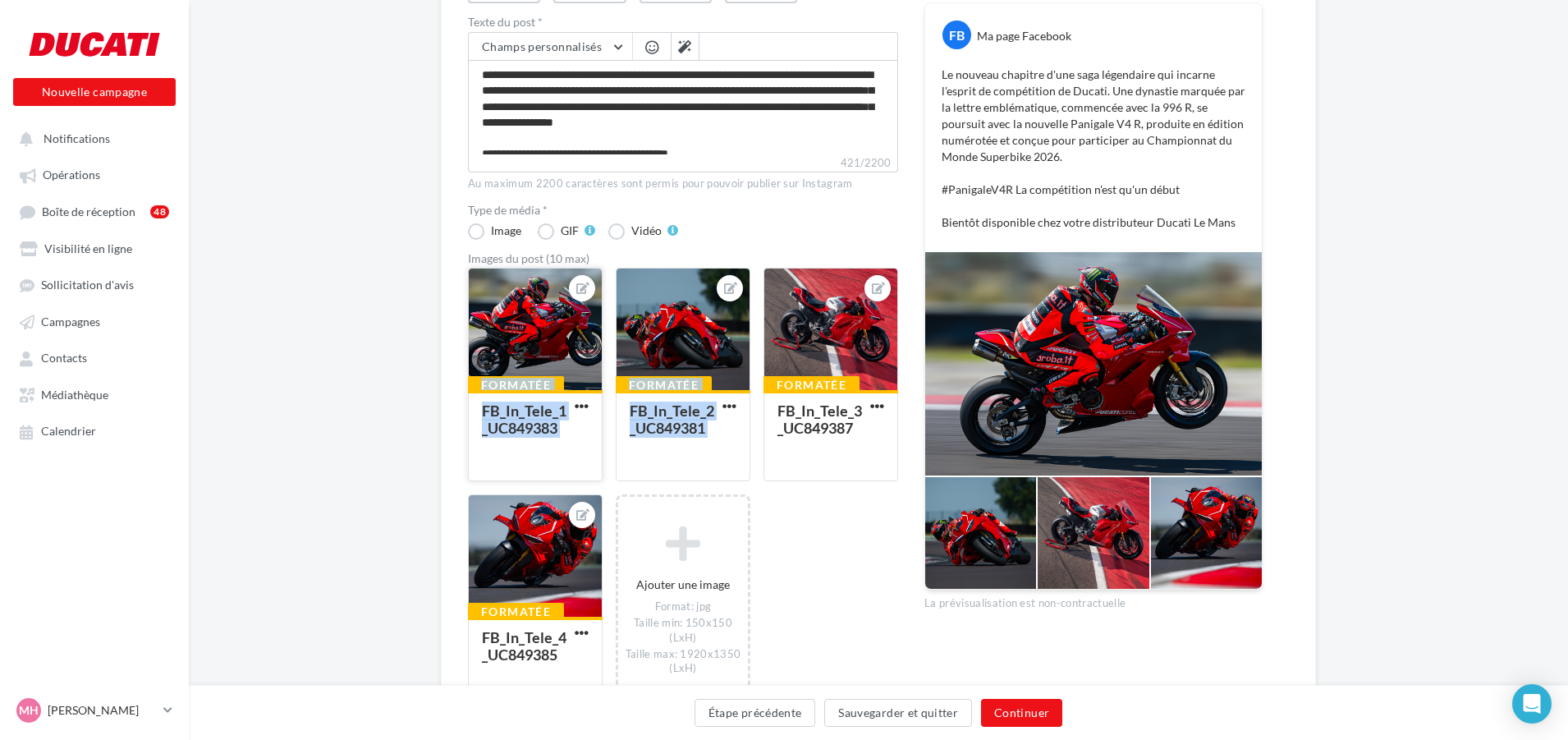
drag, startPoint x: 837, startPoint y: 342, endPoint x: 557, endPoint y: 331, distance: 280.2
click at [557, 331] on div "Formatée FB_In_Tele_1_UC849383 Formatée FB_In_Tele_2_UC849381 Formatée FB_In_Te…" at bounding box center [690, 497] width 444 height 458
click at [871, 282] on button at bounding box center [878, 288] width 13 height 20
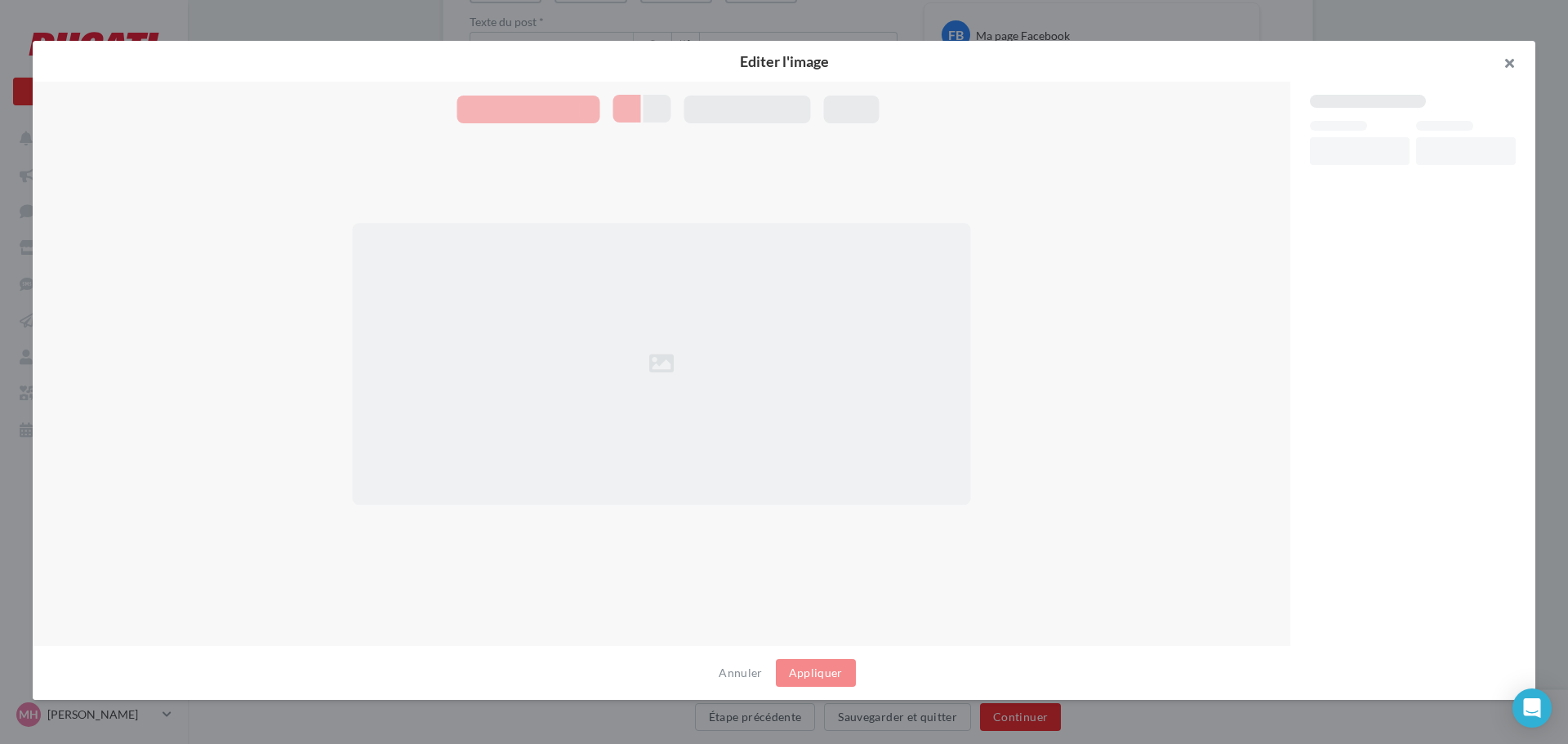
click at [1511, 64] on button "button" at bounding box center [1502, 65] width 65 height 49
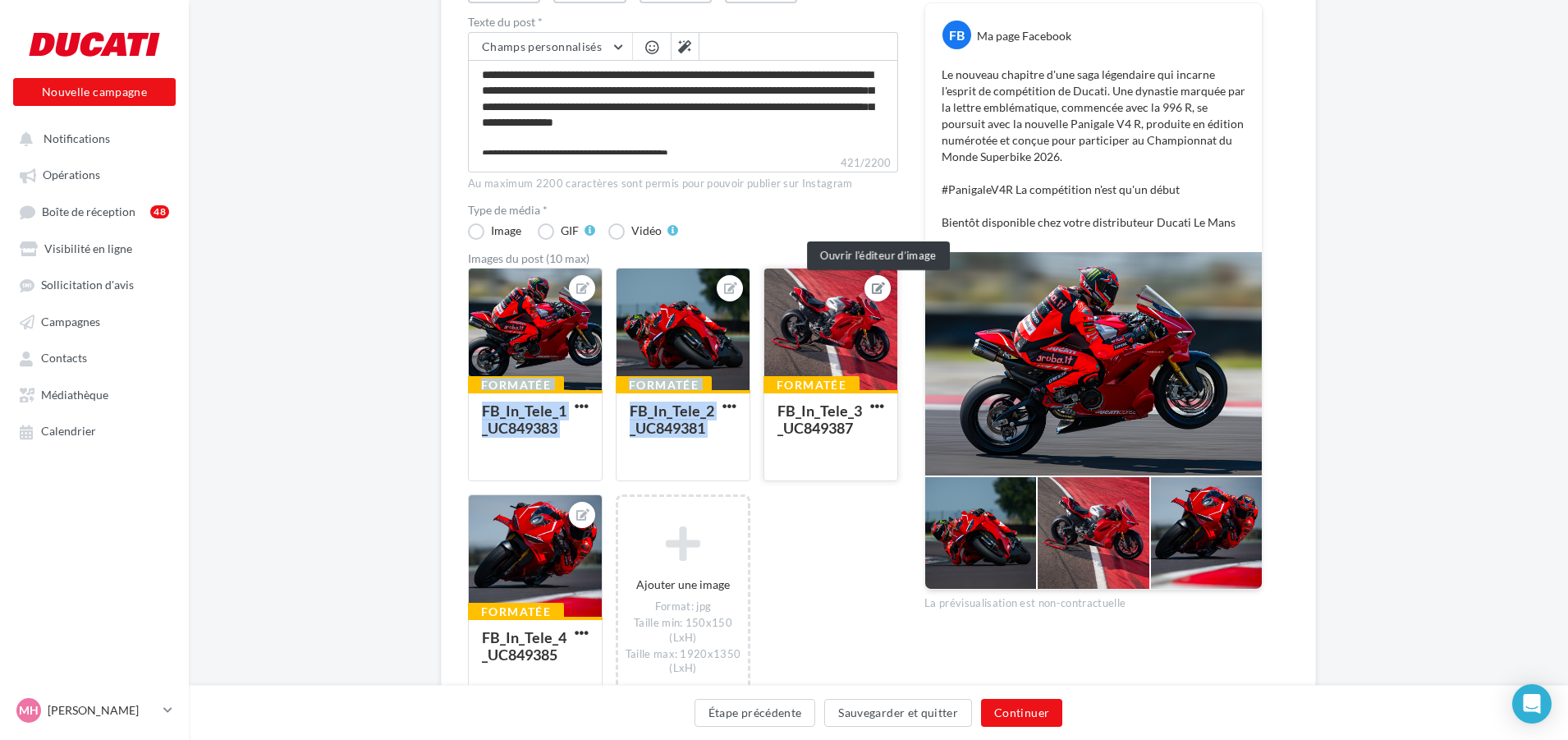
click at [882, 287] on icon at bounding box center [878, 288] width 13 height 11
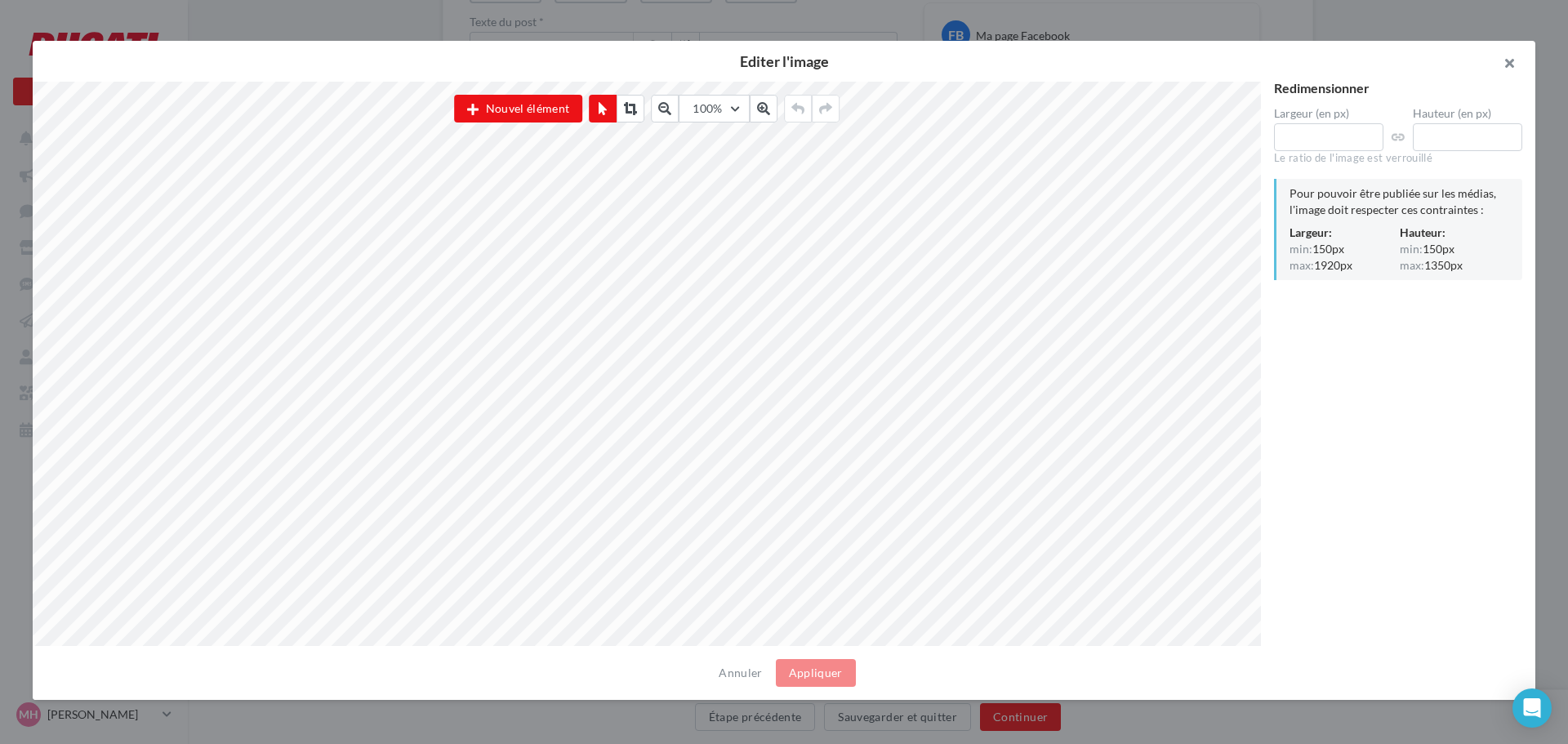
click at [1508, 60] on button "button" at bounding box center [1502, 65] width 65 height 49
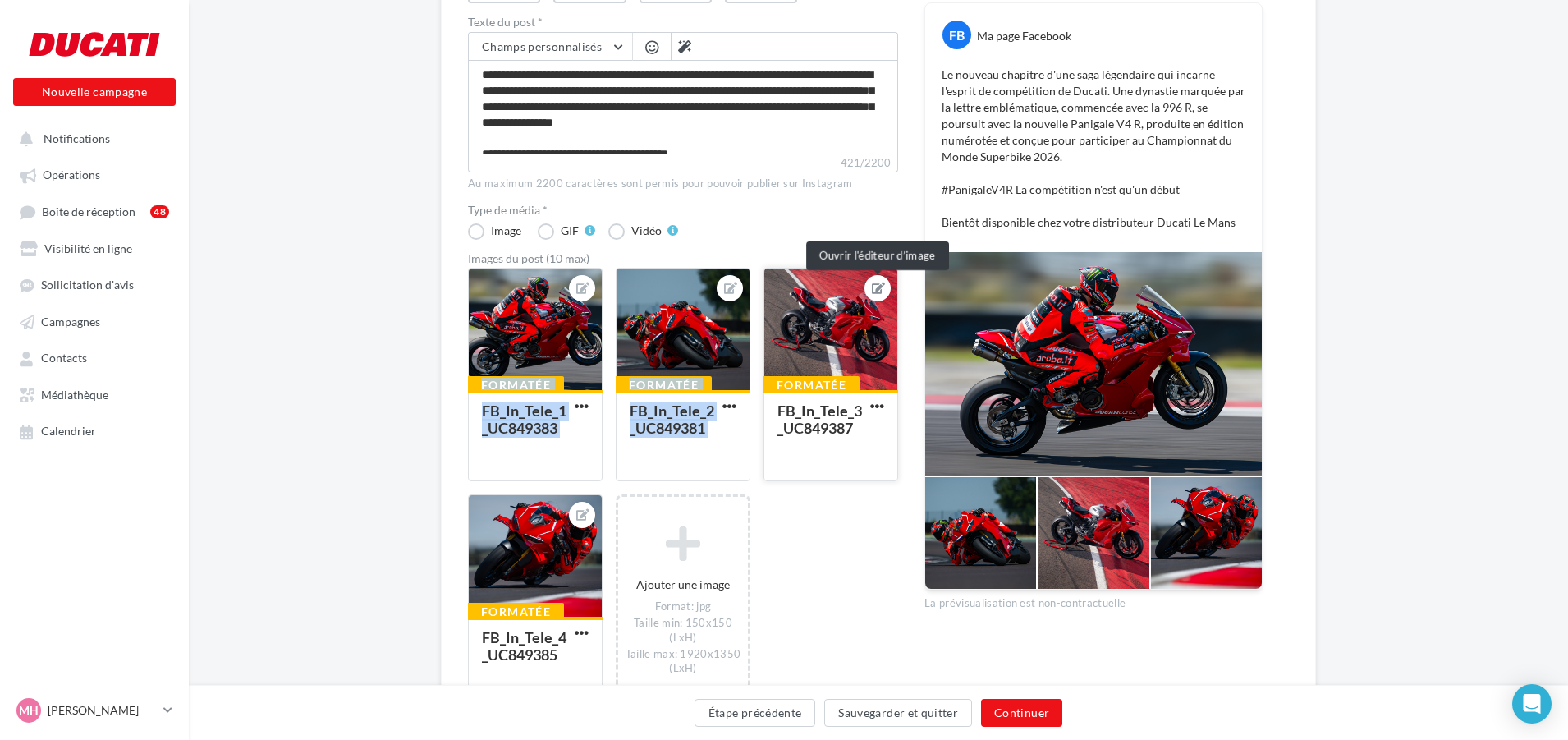
click at [871, 295] on button at bounding box center [878, 288] width 13 height 20
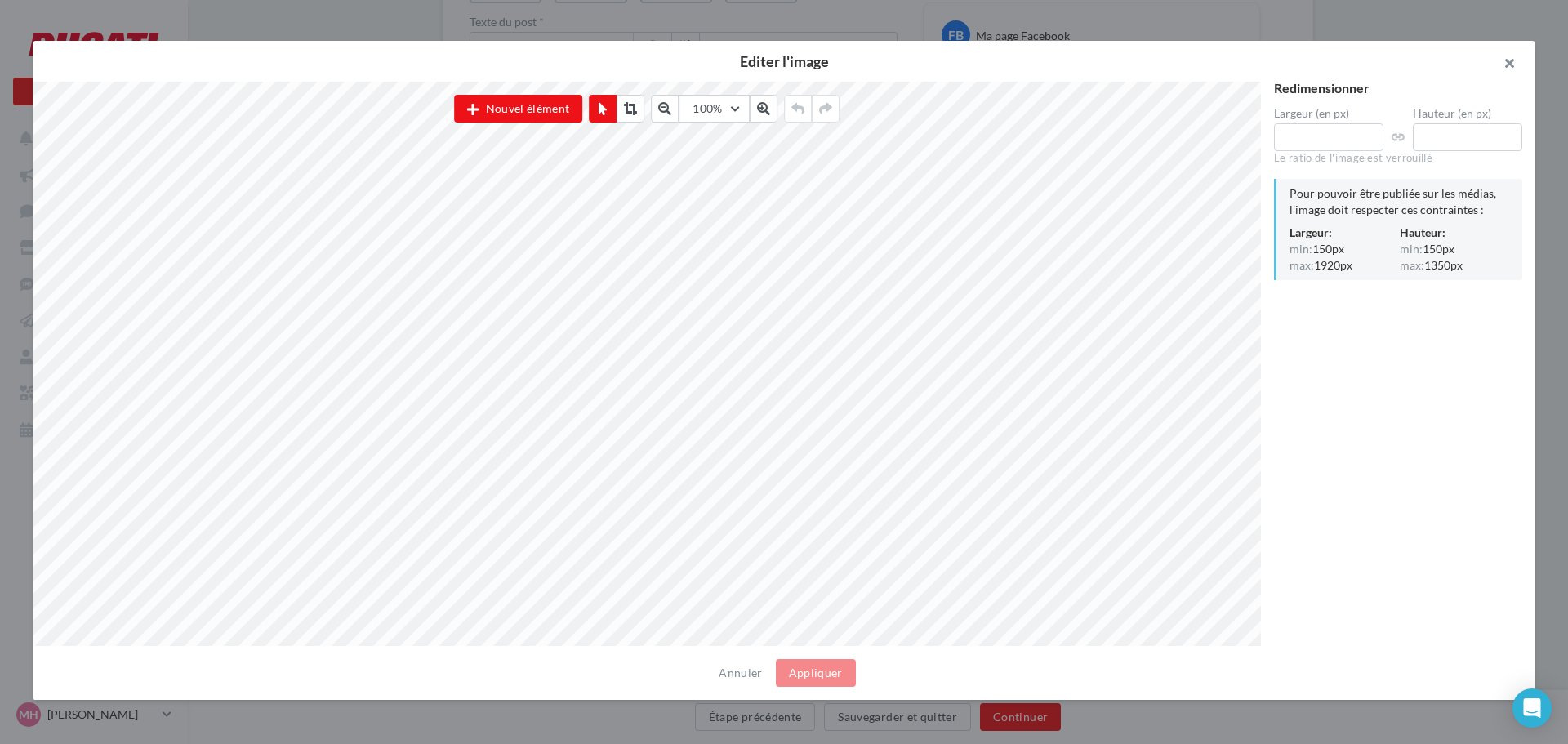
click at [1516, 62] on button "button" at bounding box center [1502, 65] width 65 height 49
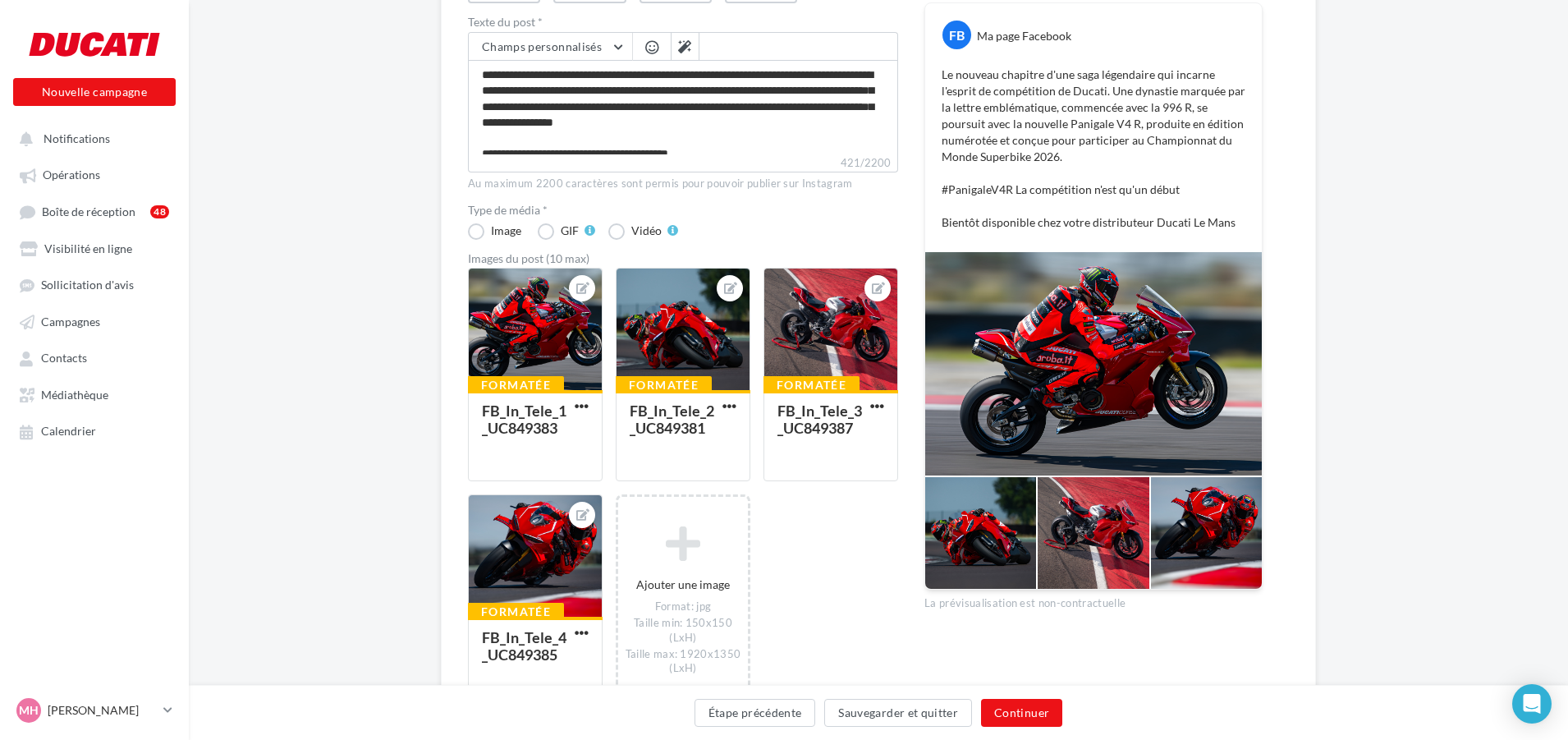
click at [1181, 204] on p "Le nouveau chapitre d'une saga légendaire qui incarne l'esprit de compétition d…" at bounding box center [1094, 148] width 304 height 164
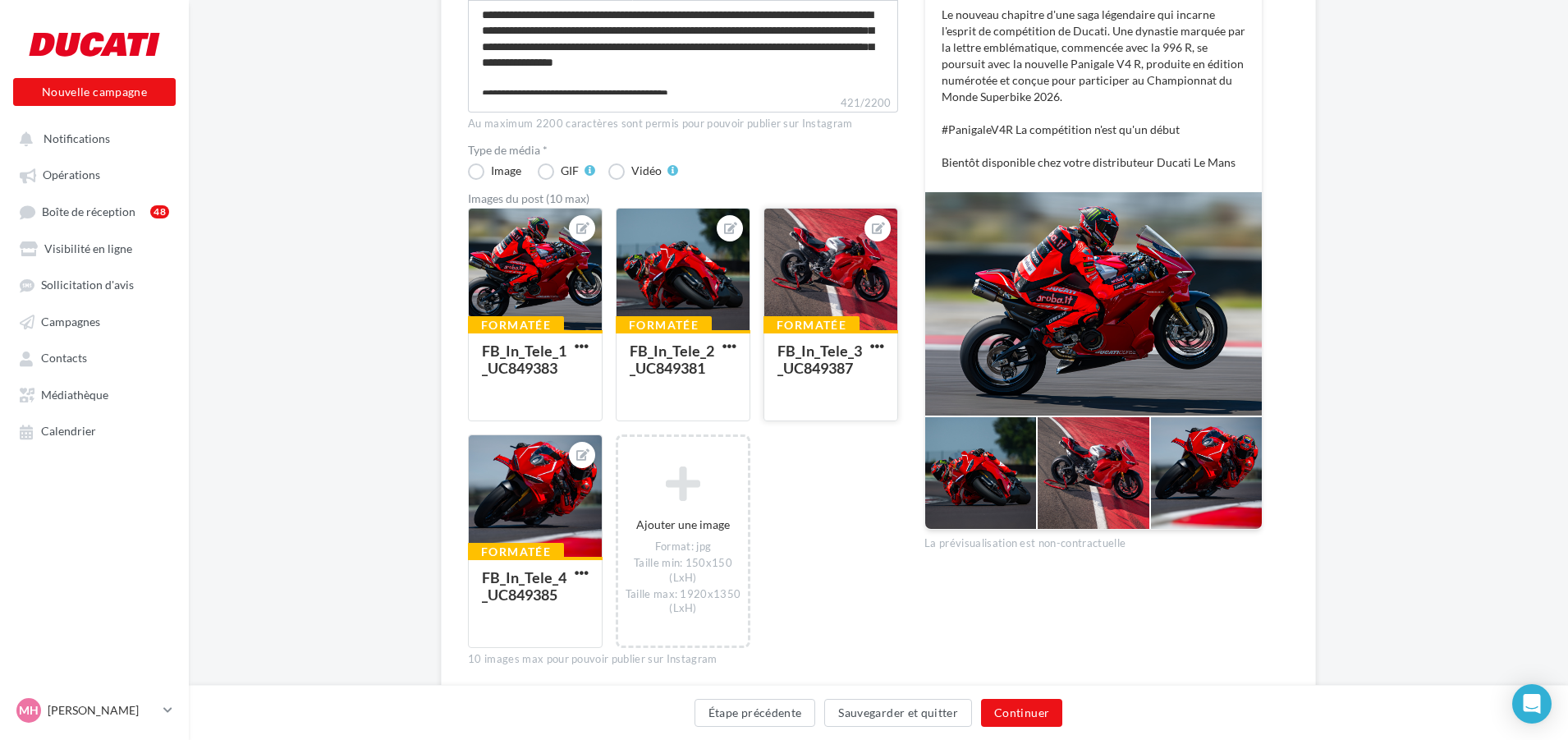
scroll to position [370, 0]
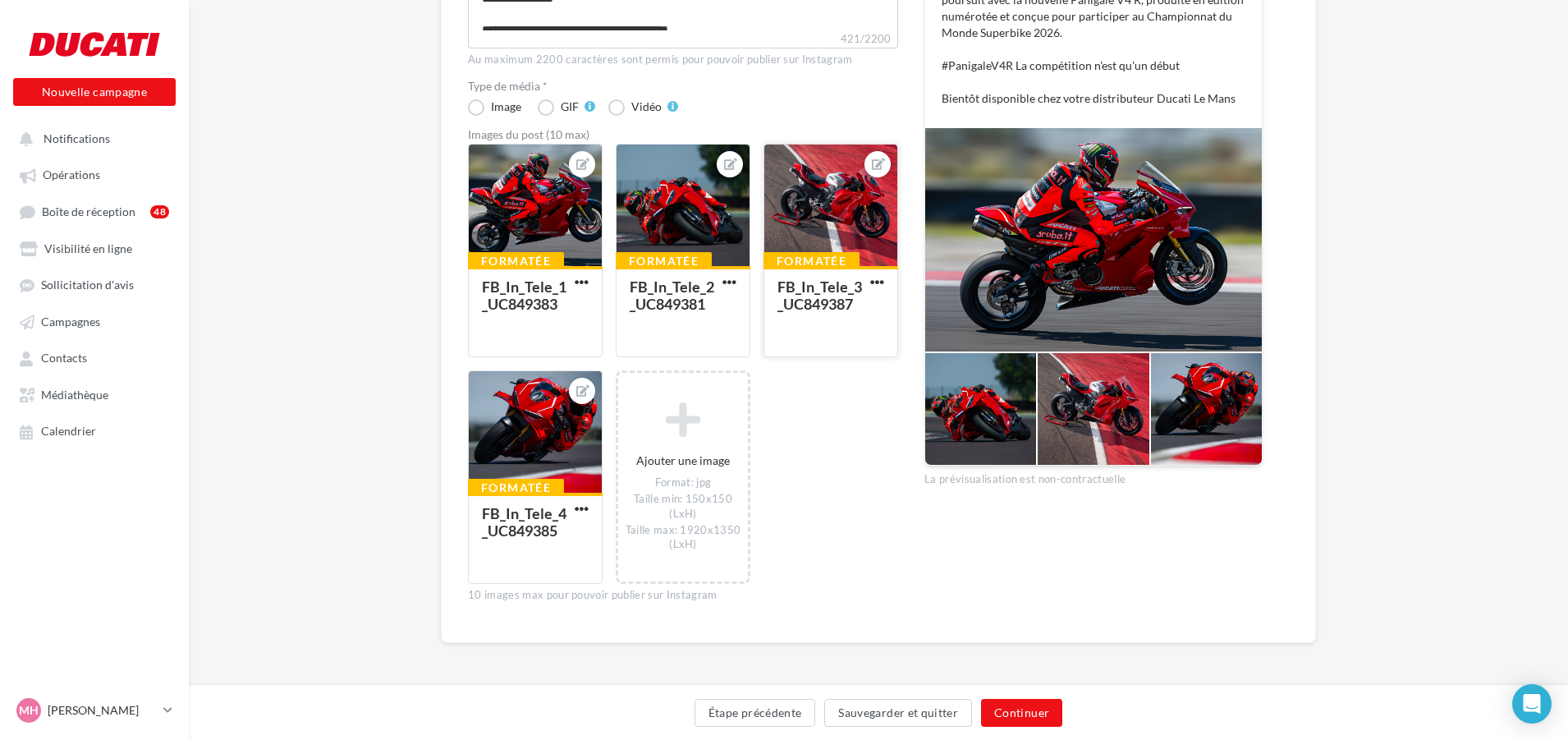
click at [848, 277] on div "FB_In_Tele_3_UC849387" at bounding box center [820, 294] width 85 height 35
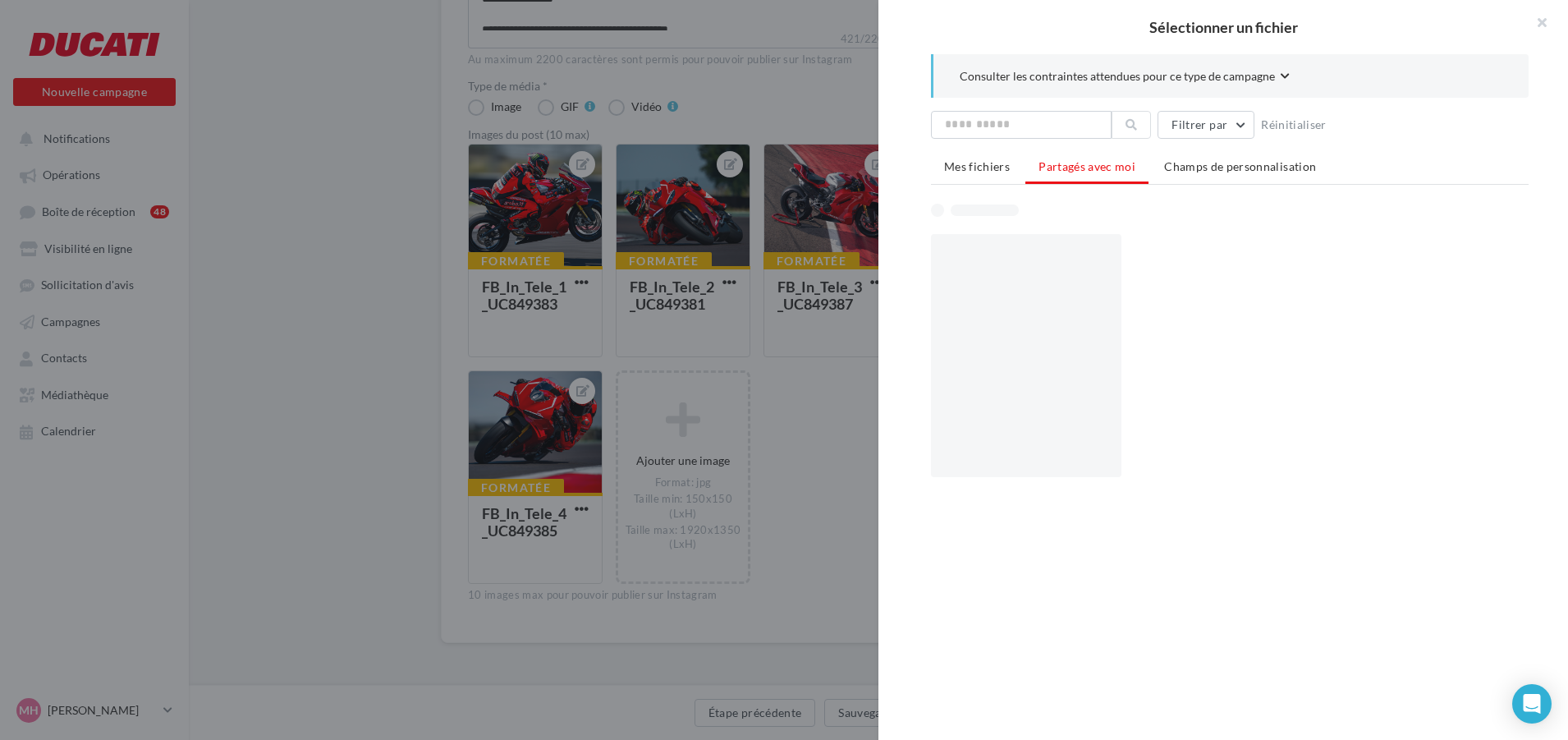
scroll to position [362, 0]
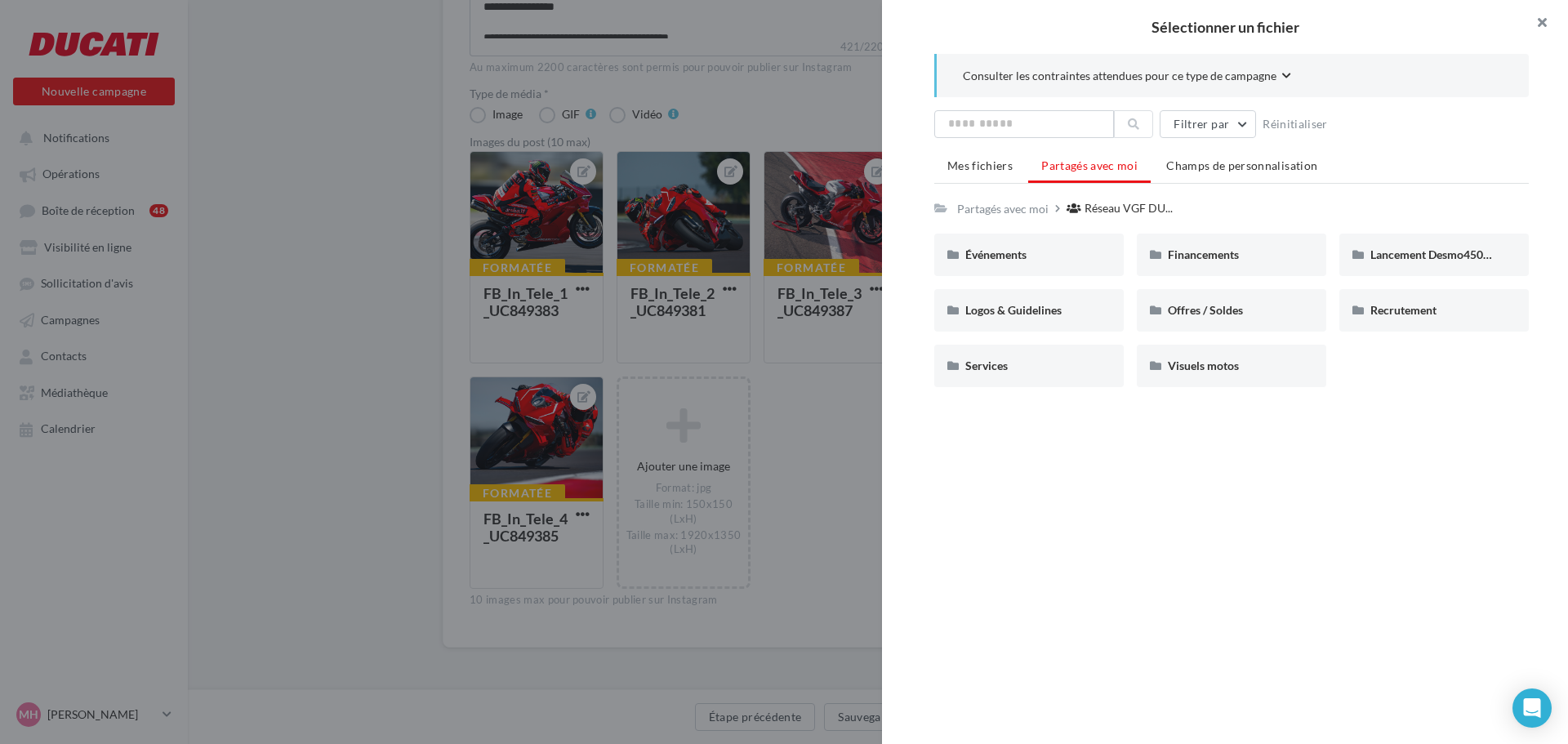
click at [1542, 14] on button "button" at bounding box center [1535, 25] width 65 height 49
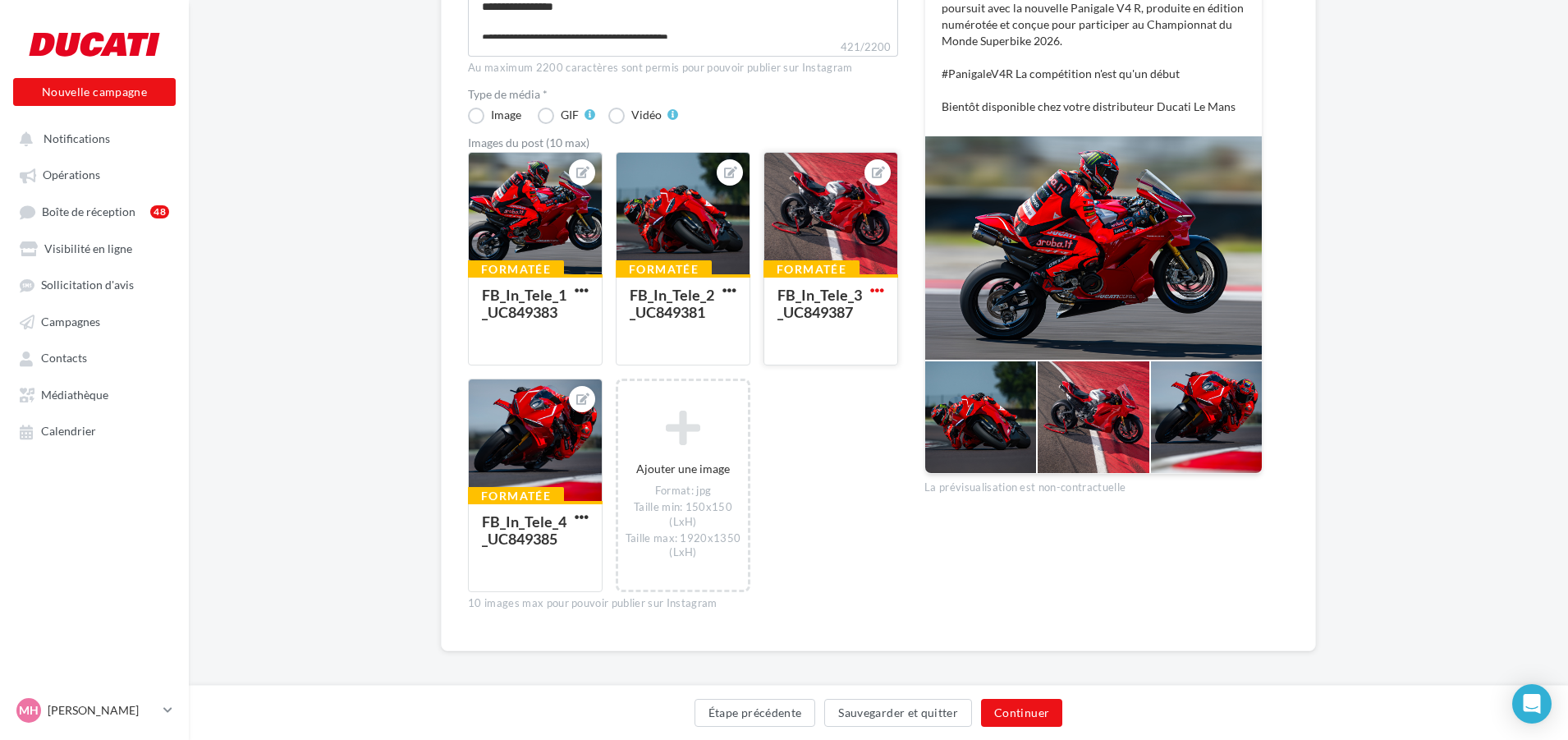
click at [876, 293] on span "button" at bounding box center [877, 290] width 14 height 14
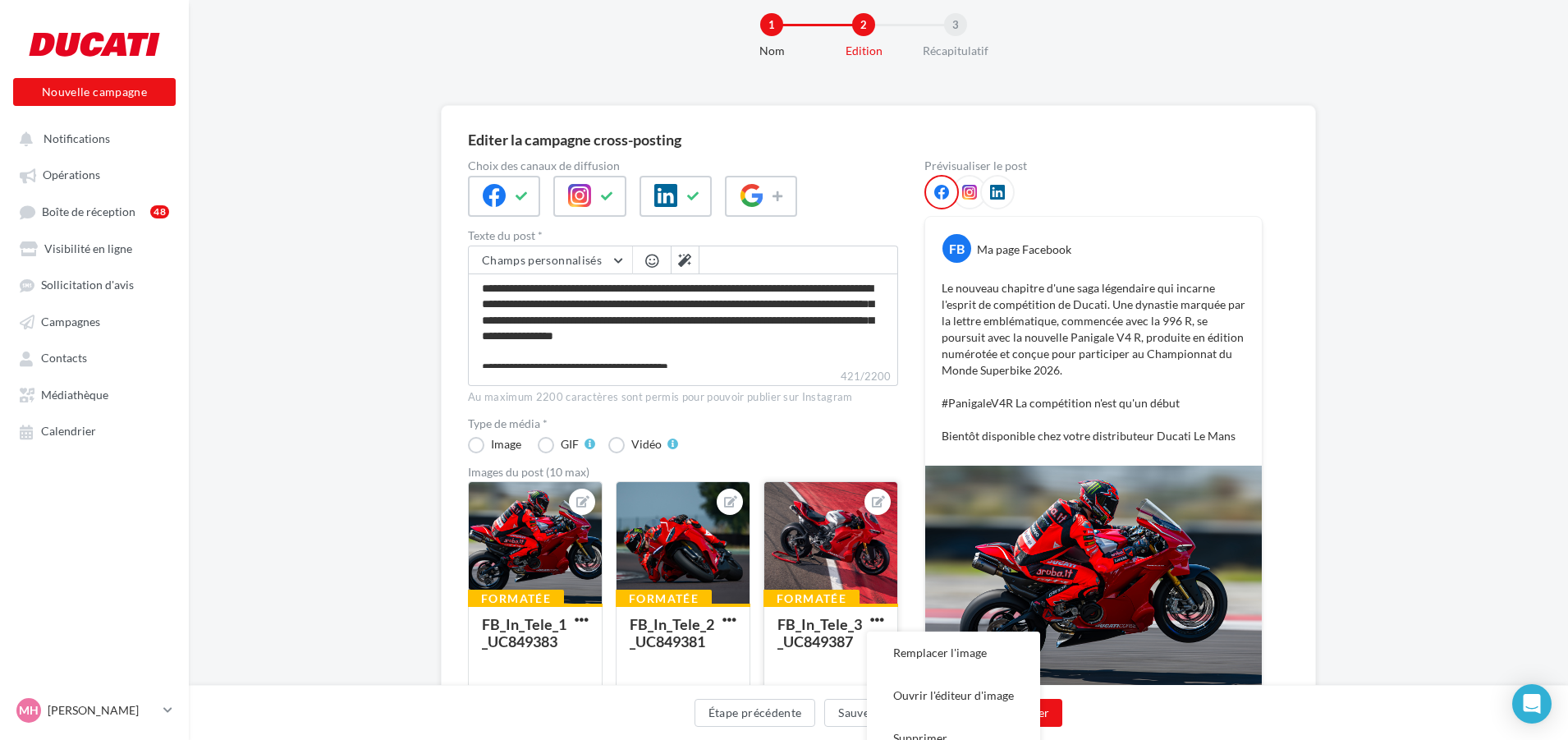
scroll to position [0, 0]
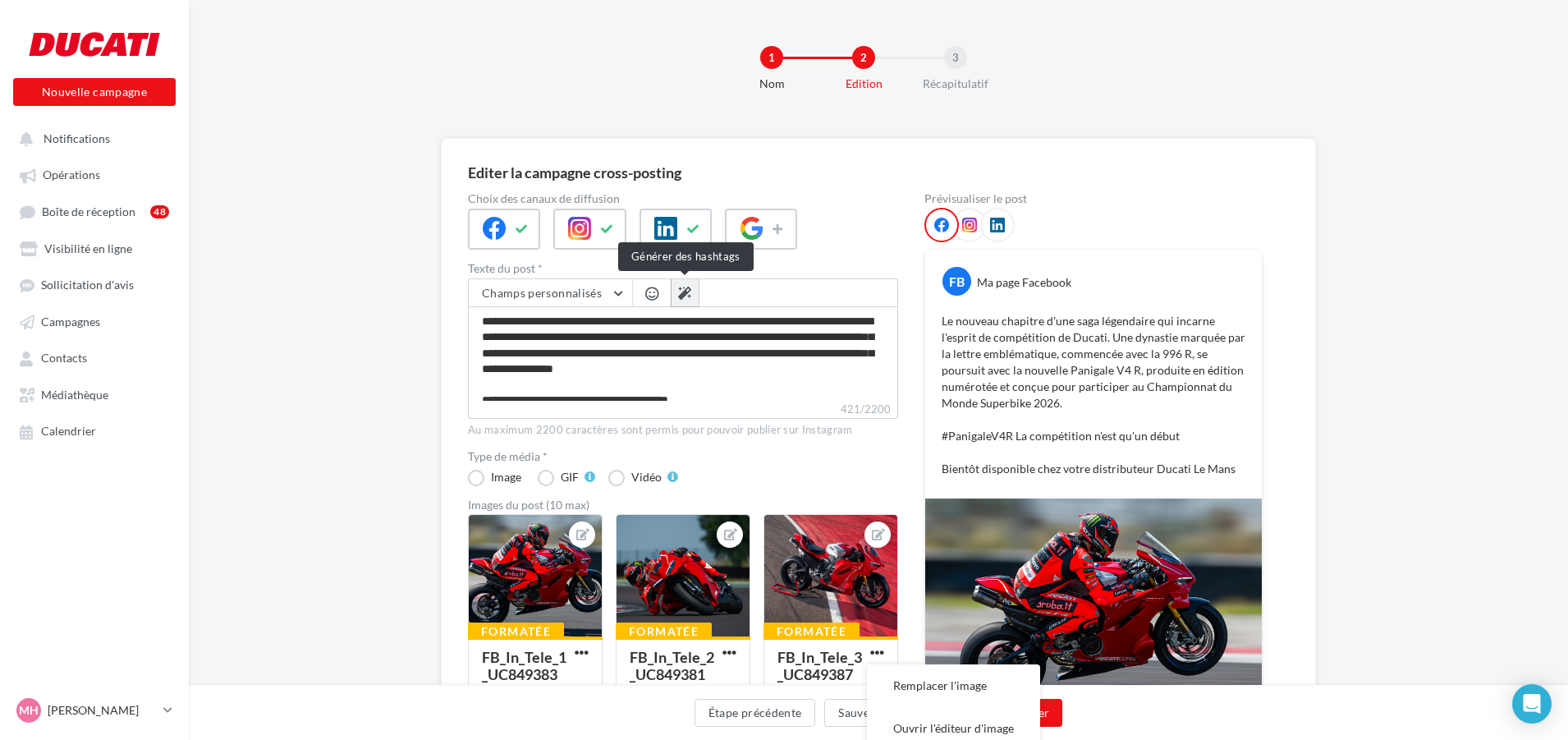
click at [681, 288] on icon at bounding box center [685, 294] width 13 height 13
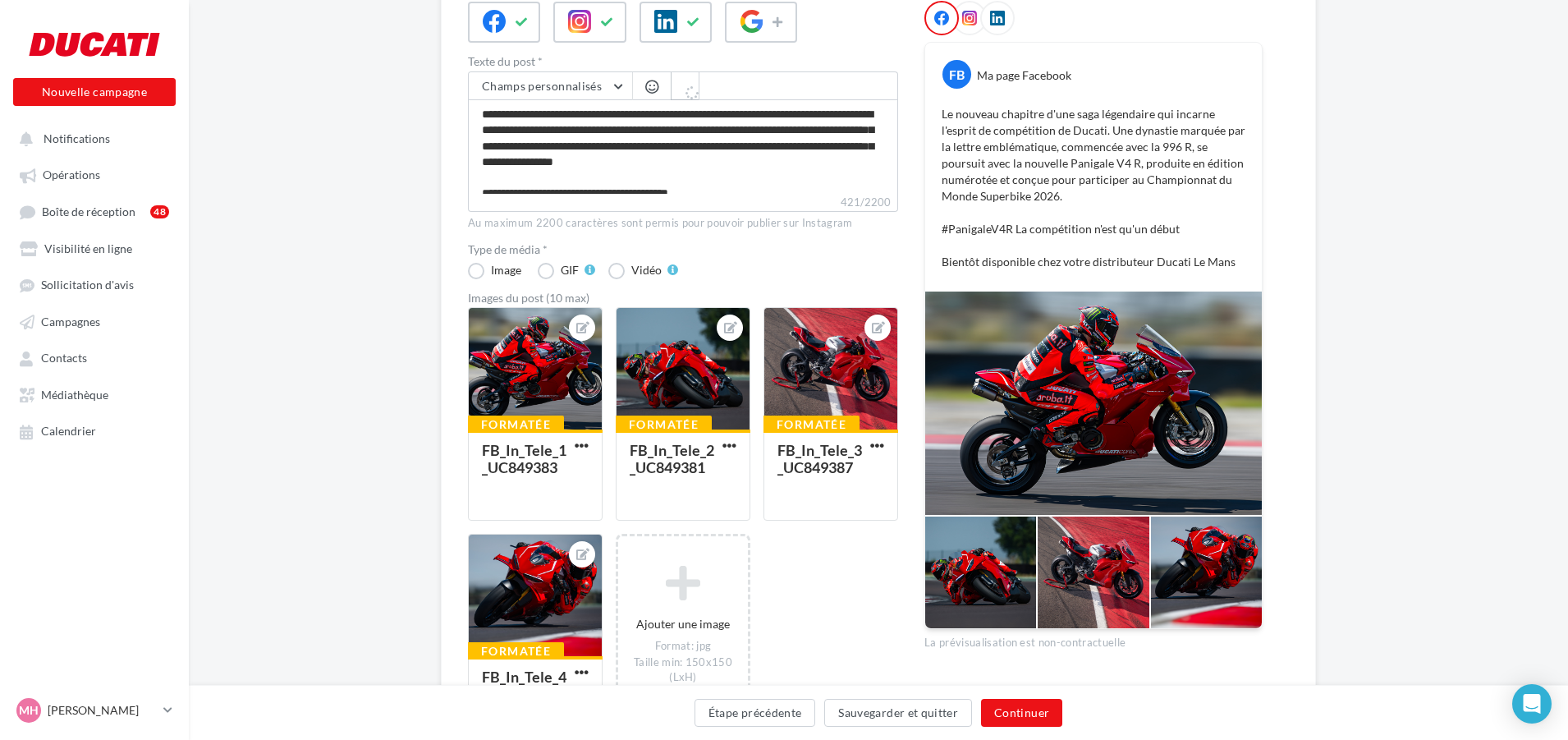
scroll to position [246, 0]
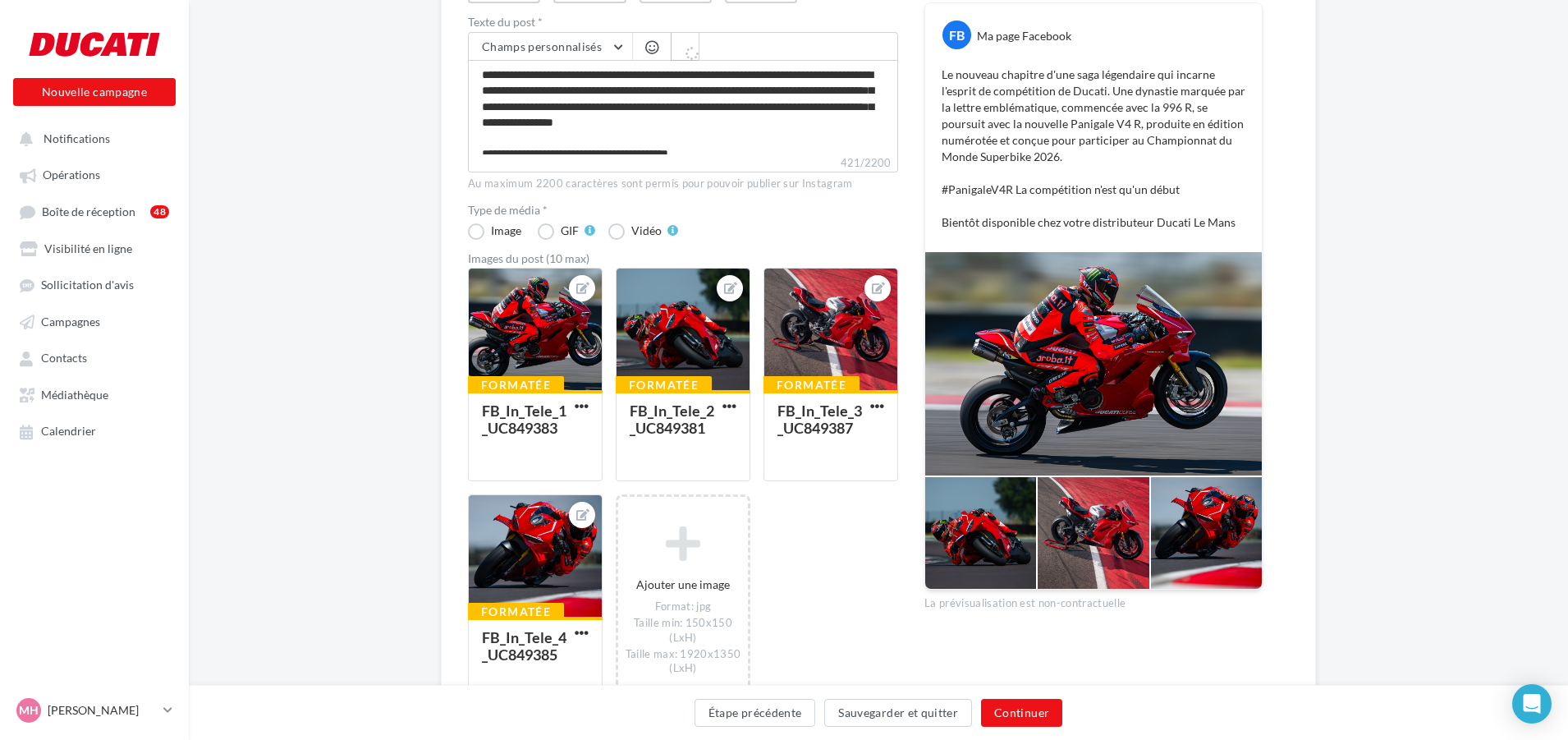
type textarea "**********"
drag, startPoint x: 845, startPoint y: 397, endPoint x: 822, endPoint y: 397, distance: 23.0
click at [822, 397] on div "Formatée FB_In_Tele_3_UC849387" at bounding box center [831, 434] width 133 height 88
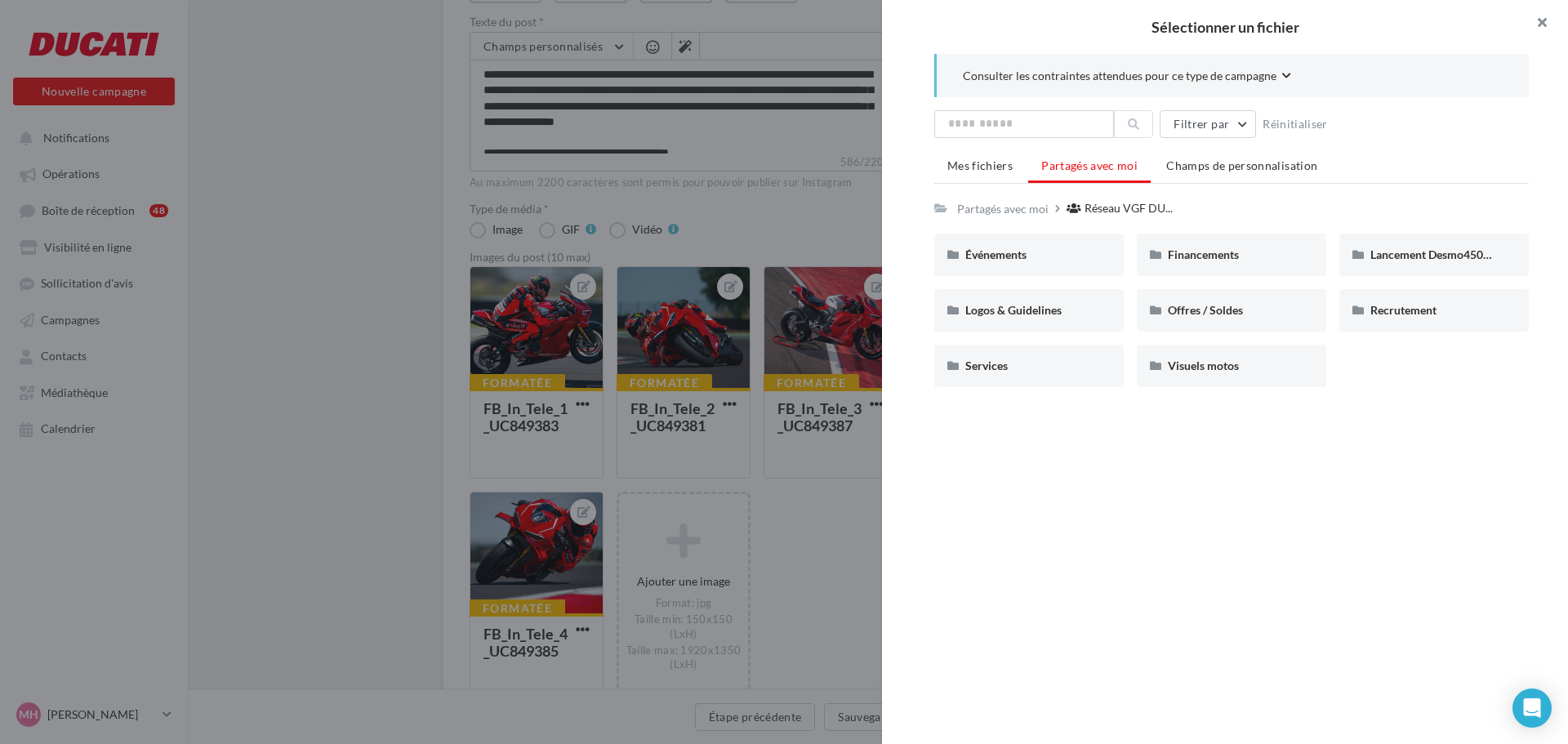
click at [1547, 14] on button "button" at bounding box center [1535, 25] width 65 height 49
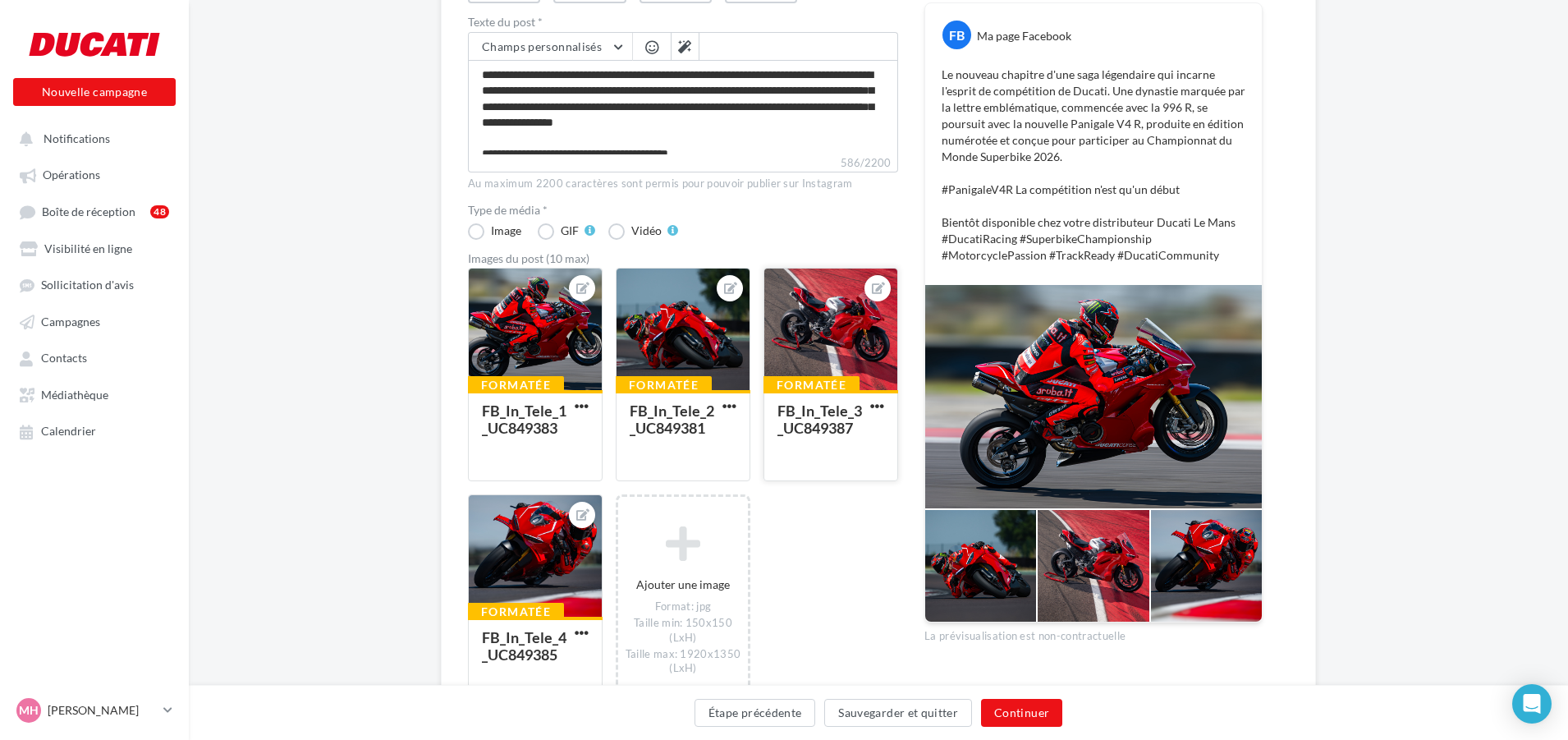
click at [815, 312] on div at bounding box center [831, 331] width 133 height 123
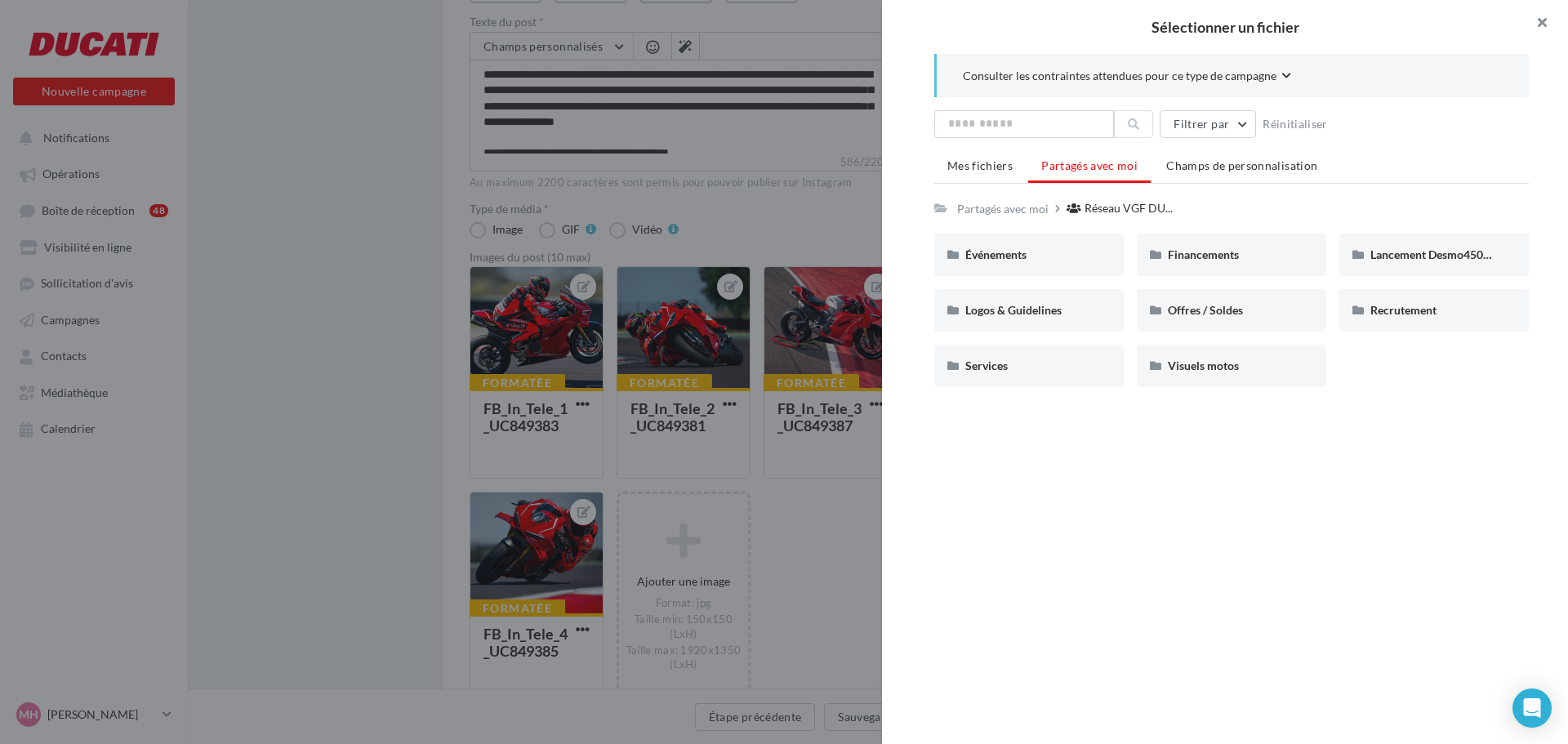
click at [1553, 15] on button "button" at bounding box center [1535, 25] width 65 height 49
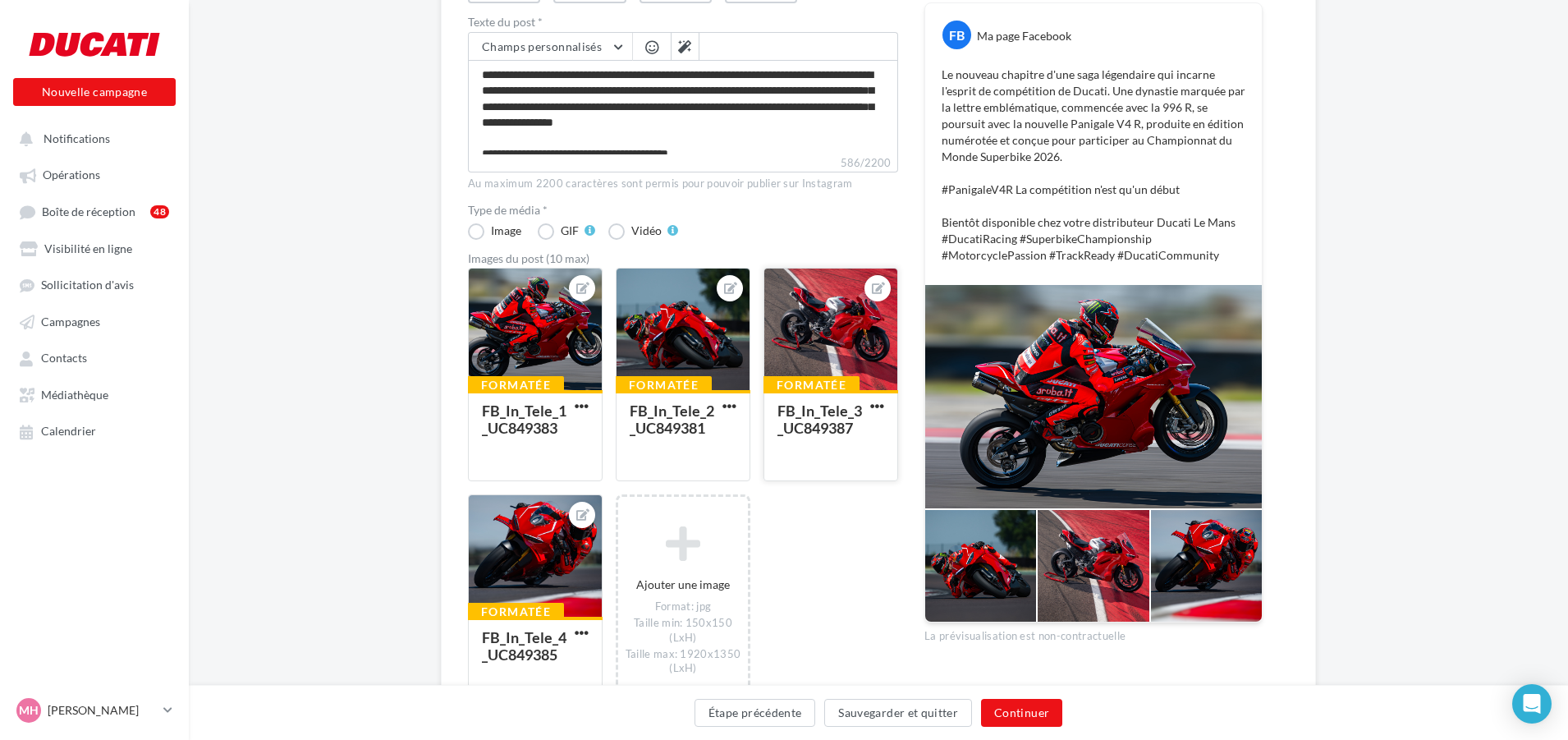
click at [865, 286] on div at bounding box center [878, 289] width 27 height 27
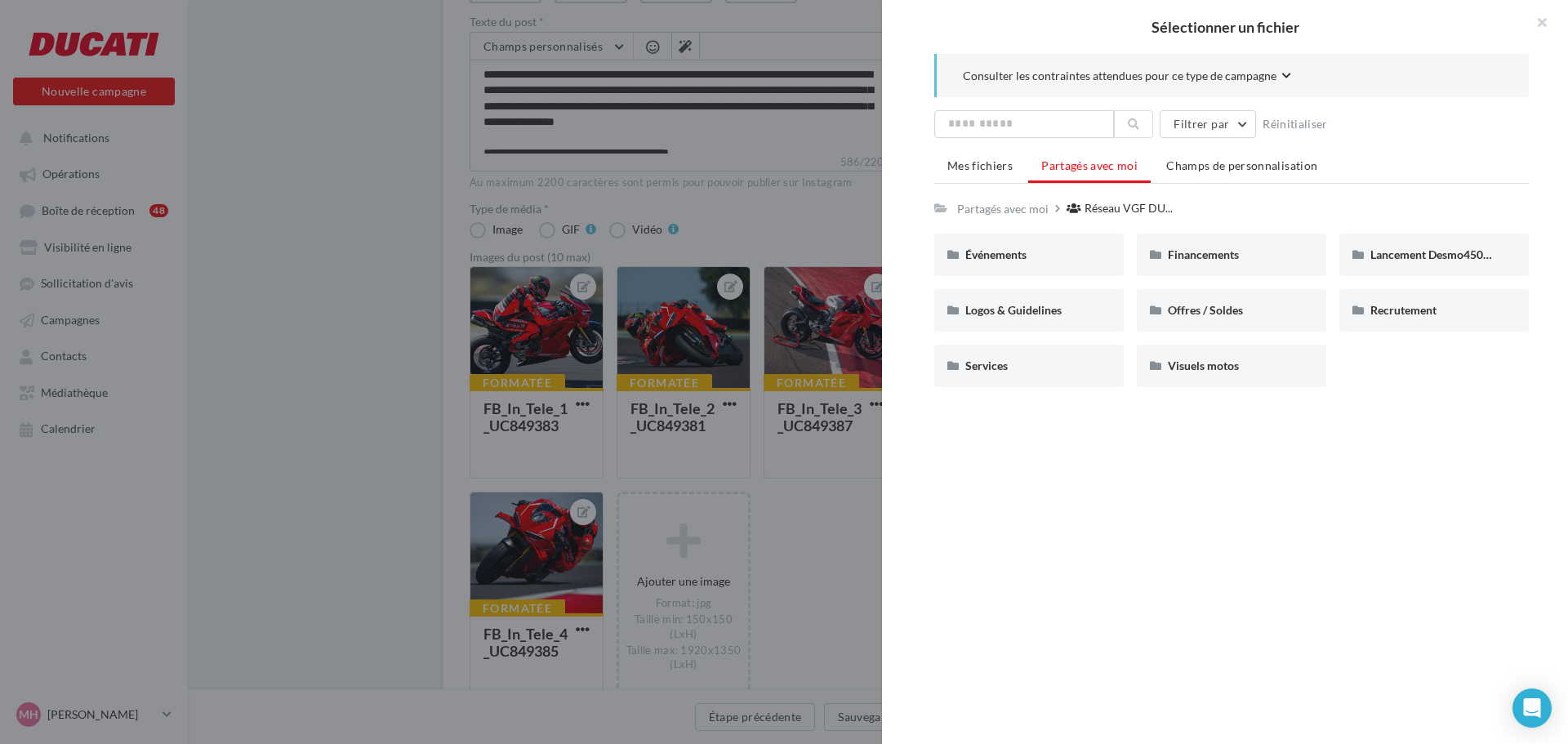
click at [1565, 79] on div "Consulter les contraintes attendues pour ce type de campagne Filtrer par Réinit…" at bounding box center [1232, 389] width 699 height 670
click at [1546, 17] on button "button" at bounding box center [1535, 25] width 65 height 49
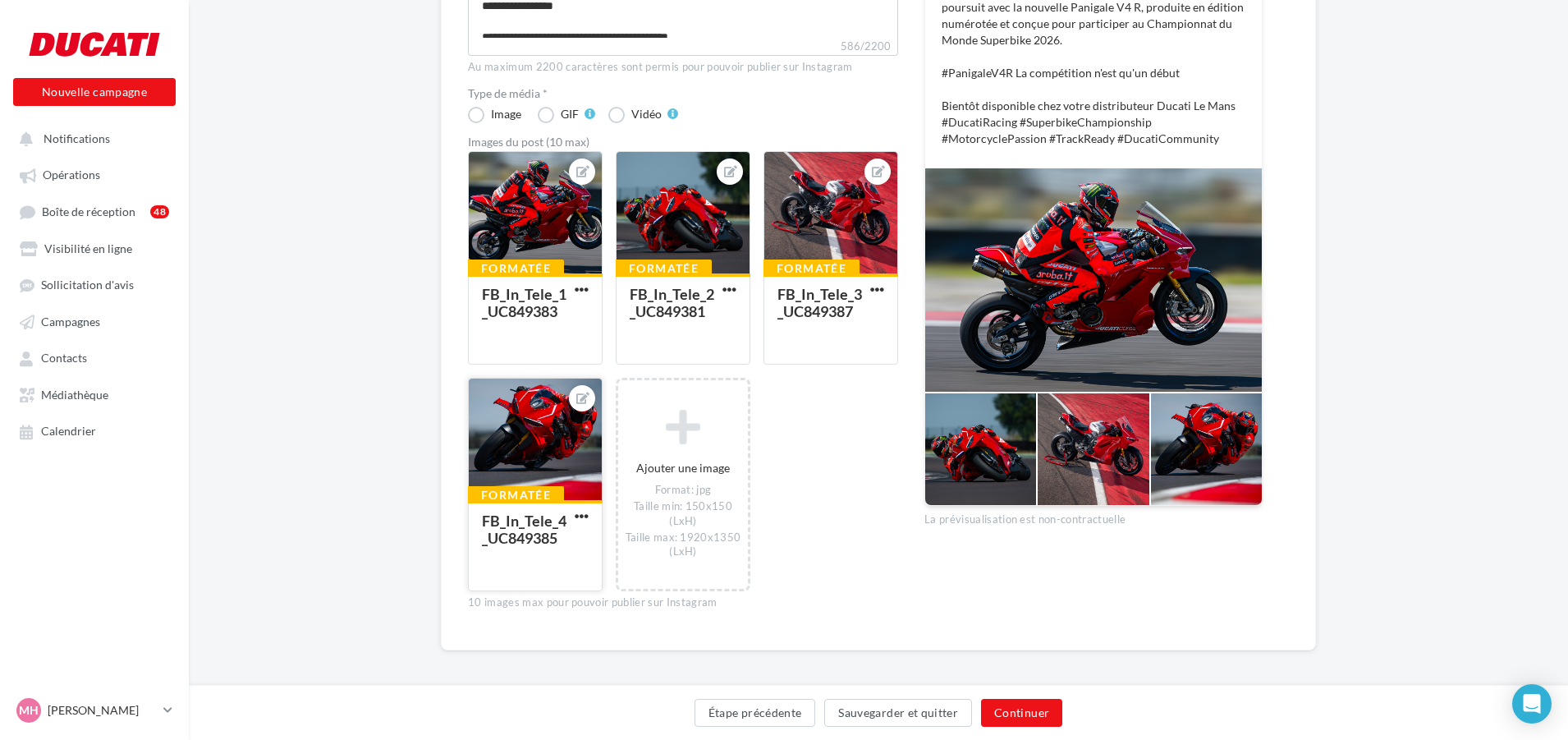
scroll to position [370, 0]
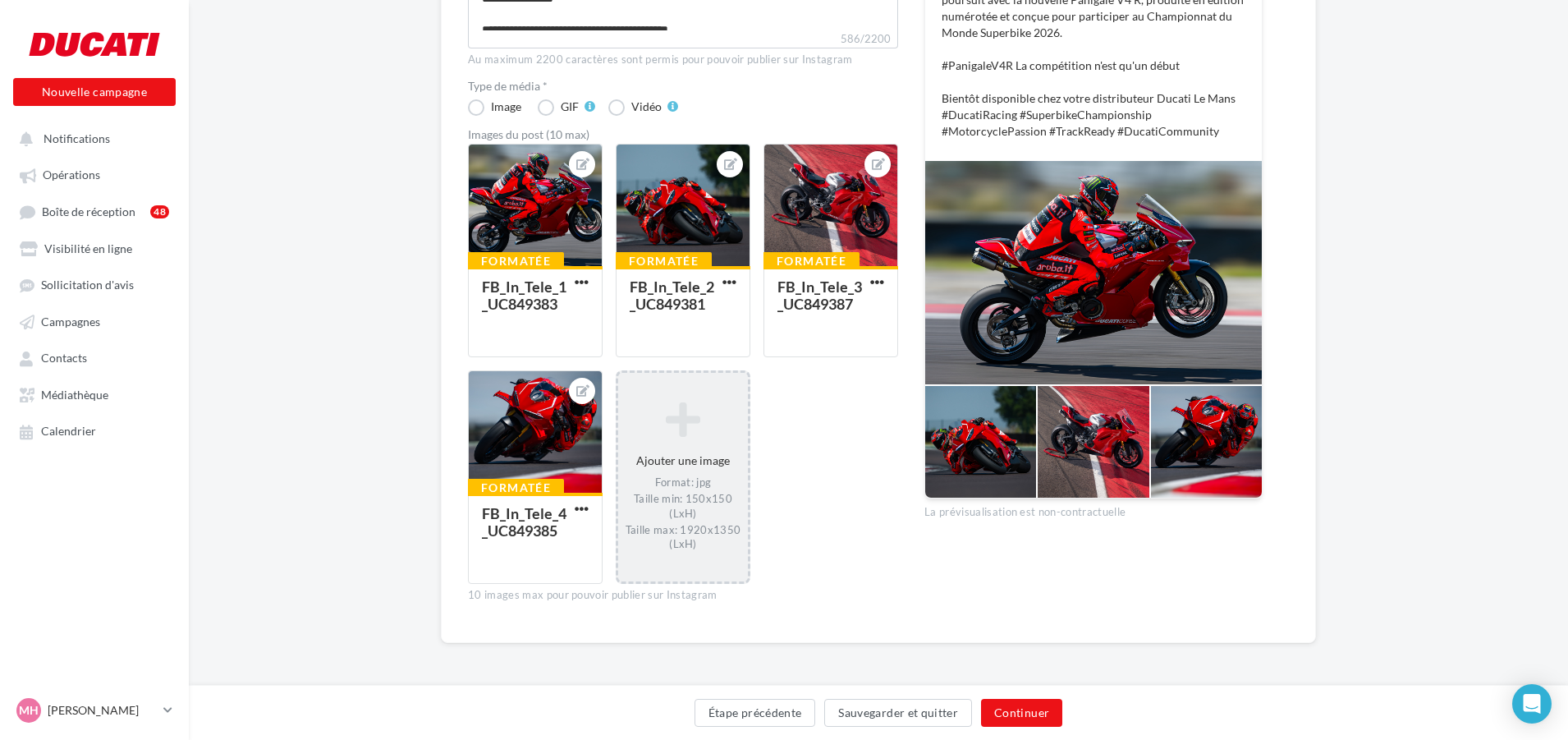
drag, startPoint x: 521, startPoint y: 517, endPoint x: 654, endPoint y: 430, distance: 158.9
click at [654, 430] on div "Formatée FB_In_Tele_1_UC849383 Formatée FB_In_Tele_2_UC849381 Formatée FB_In_Te…" at bounding box center [690, 372] width 444 height 458
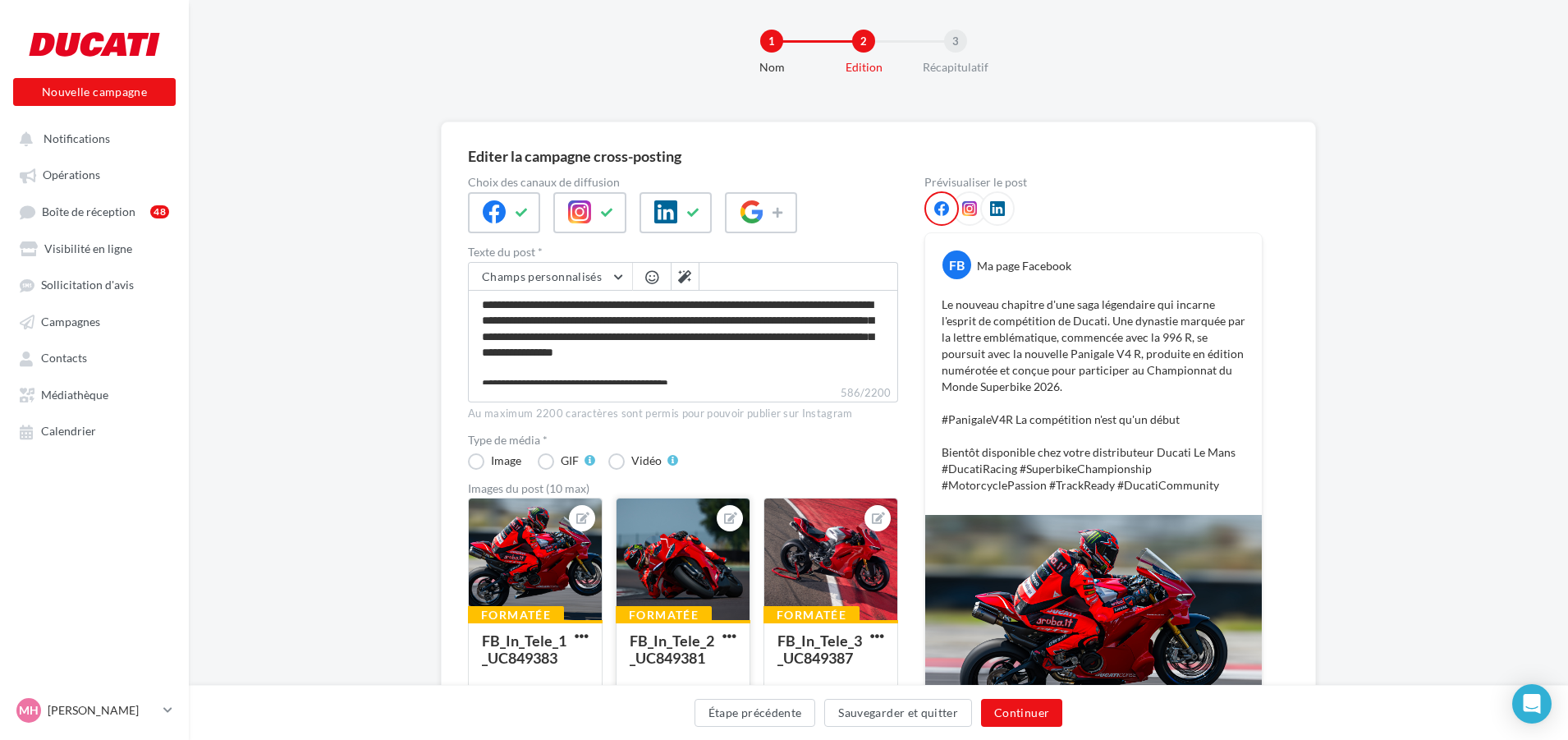
scroll to position [0, 0]
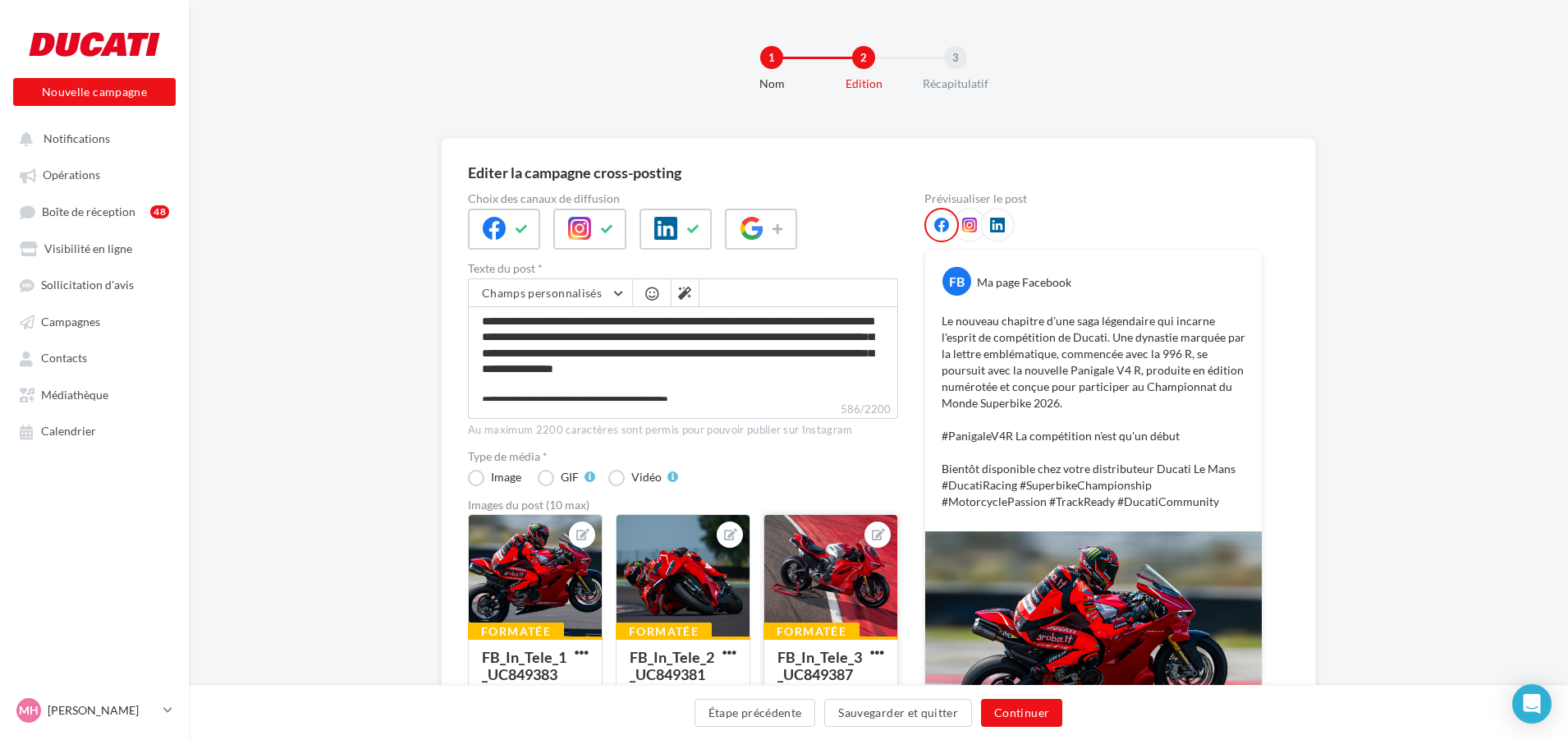
click at [886, 527] on div at bounding box center [878, 535] width 27 height 27
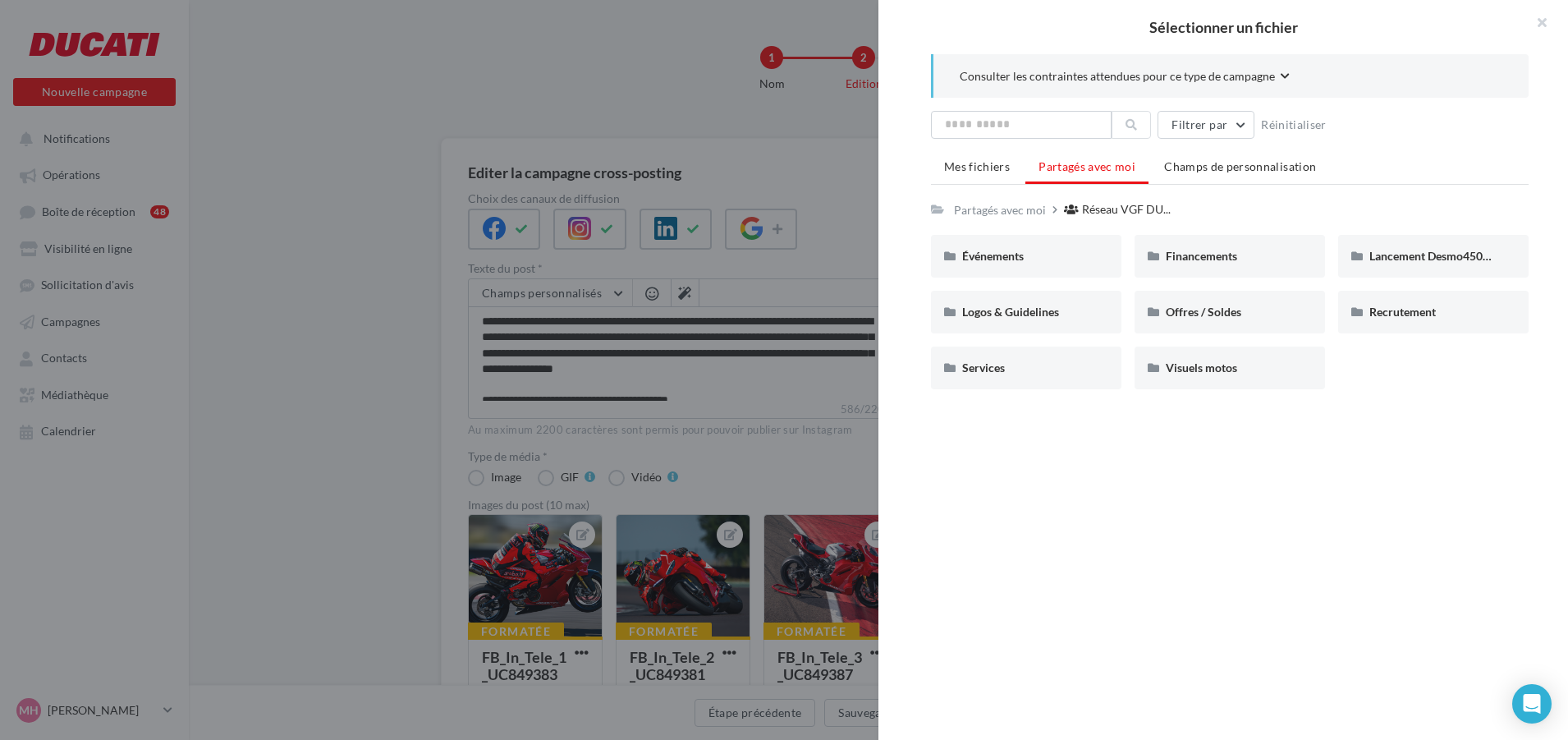
click at [763, 441] on div at bounding box center [784, 370] width 1568 height 740
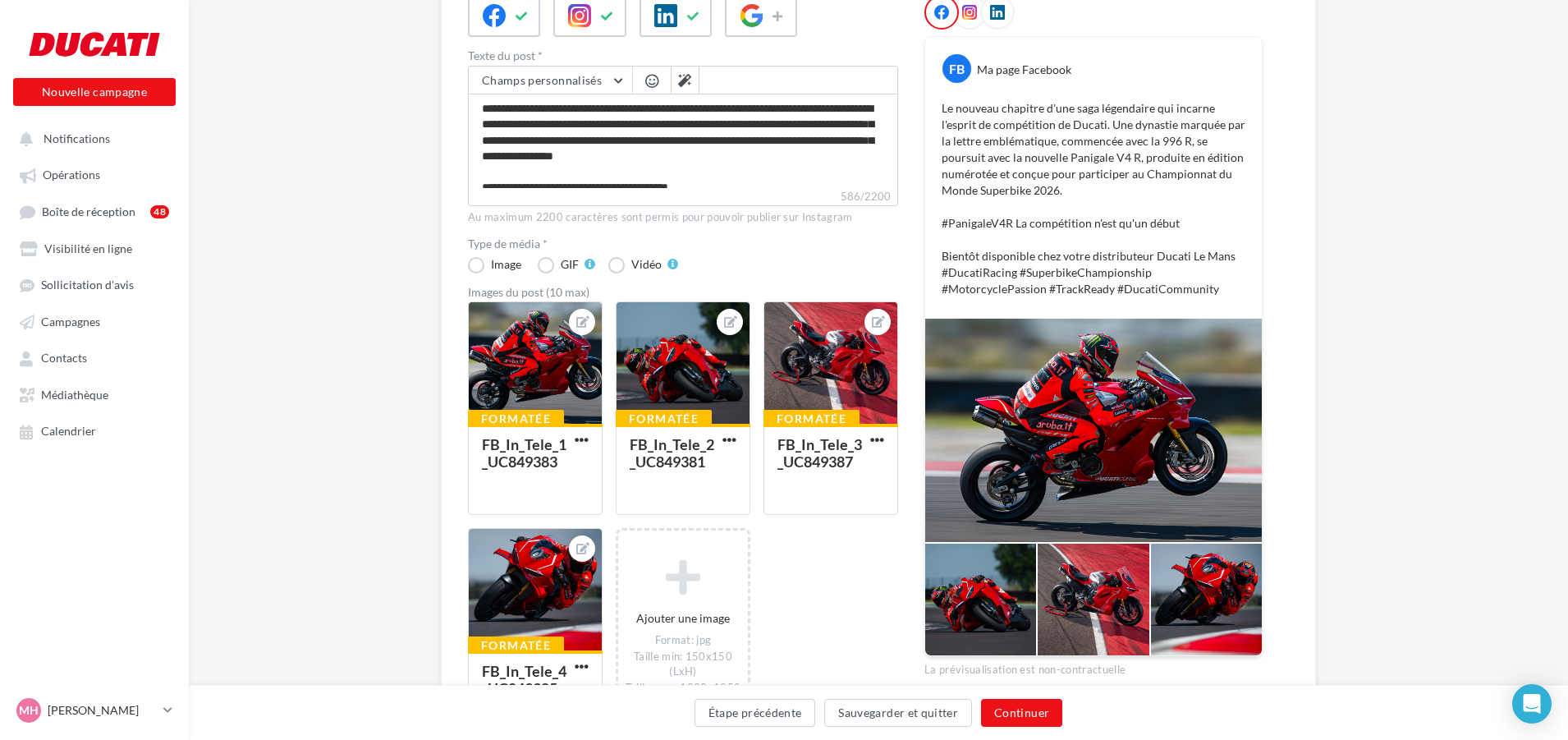
scroll to position [329, 0]
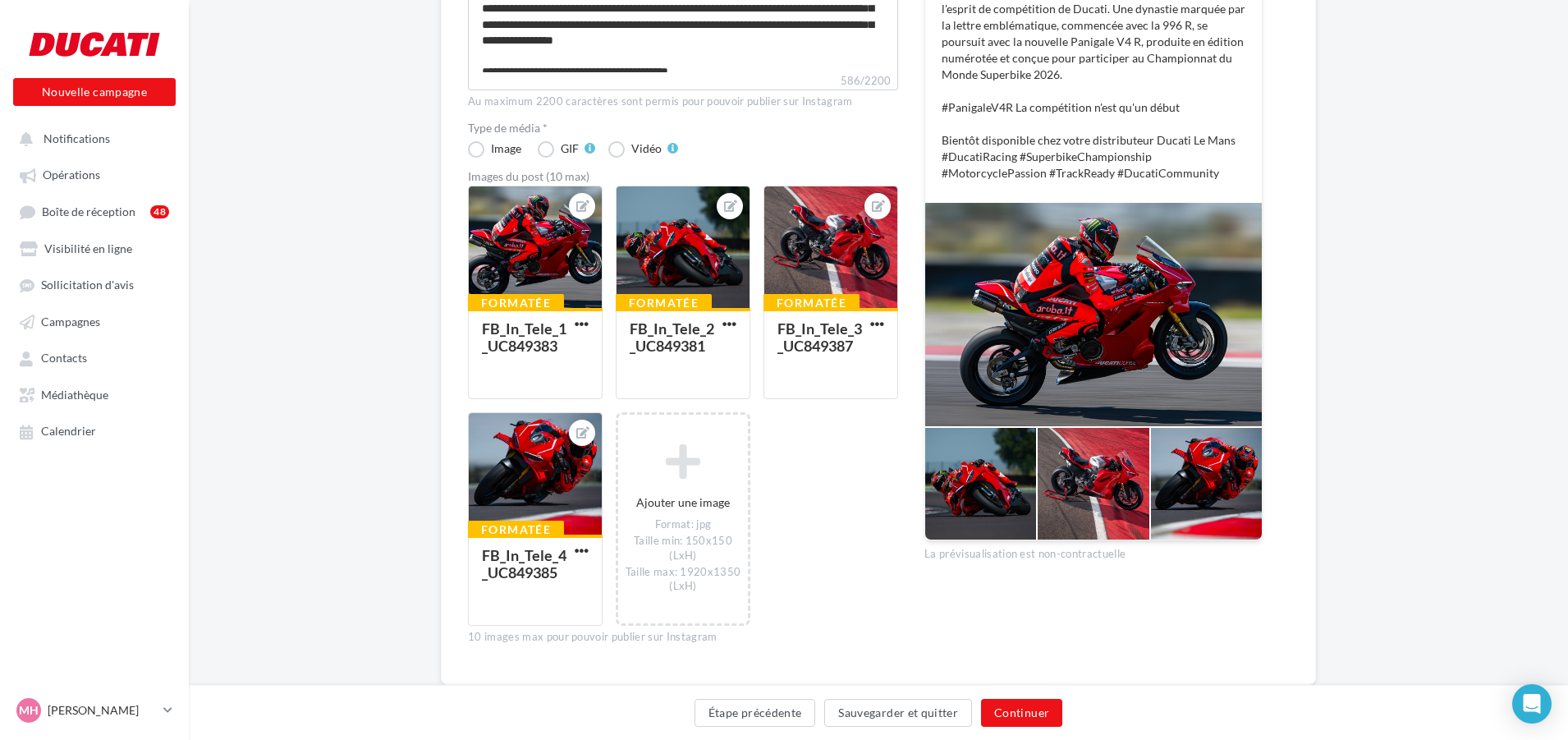
click at [1123, 421] on div at bounding box center [1093, 314] width 336 height 223
click at [993, 707] on button "Continuer" at bounding box center [1022, 712] width 82 height 28
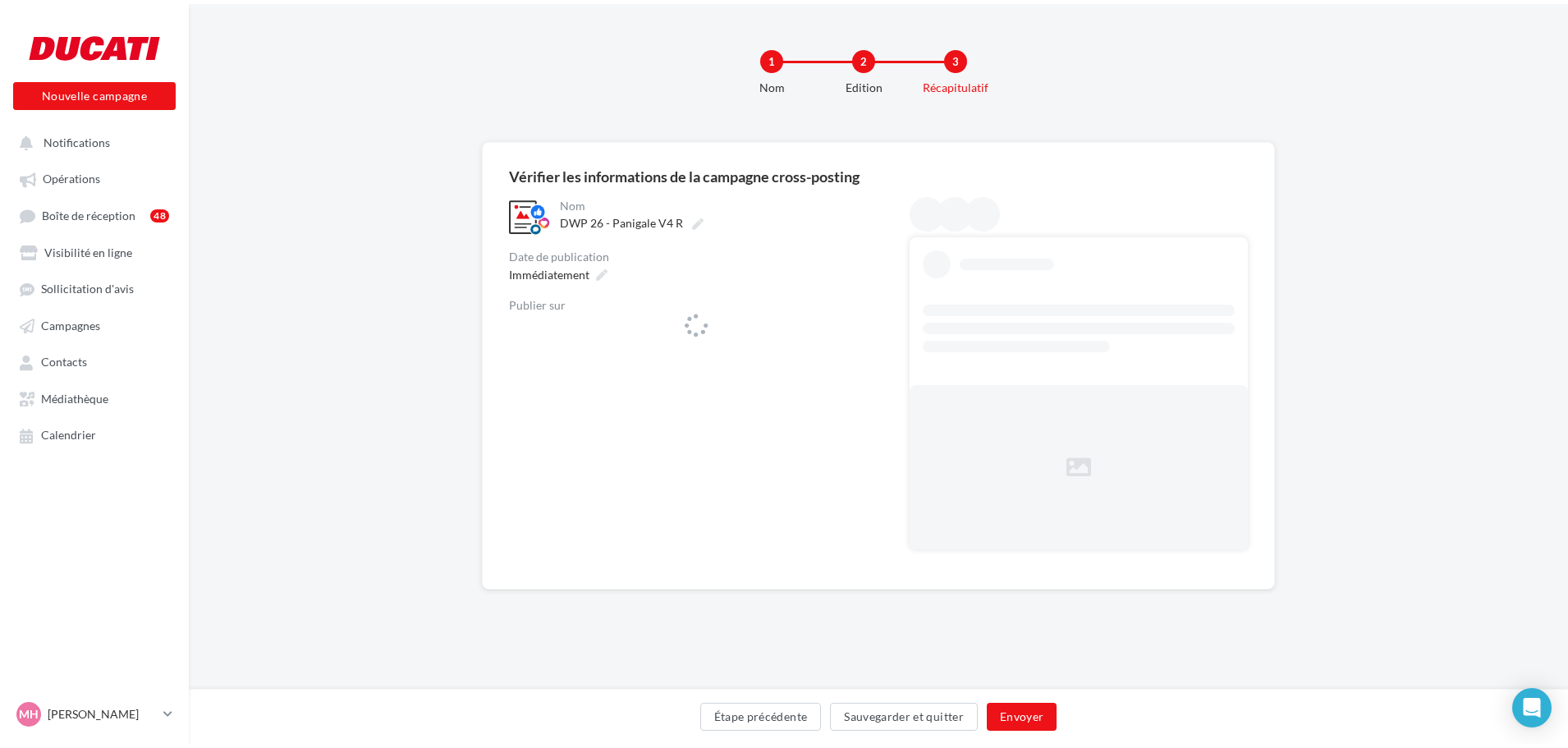
scroll to position [0, 0]
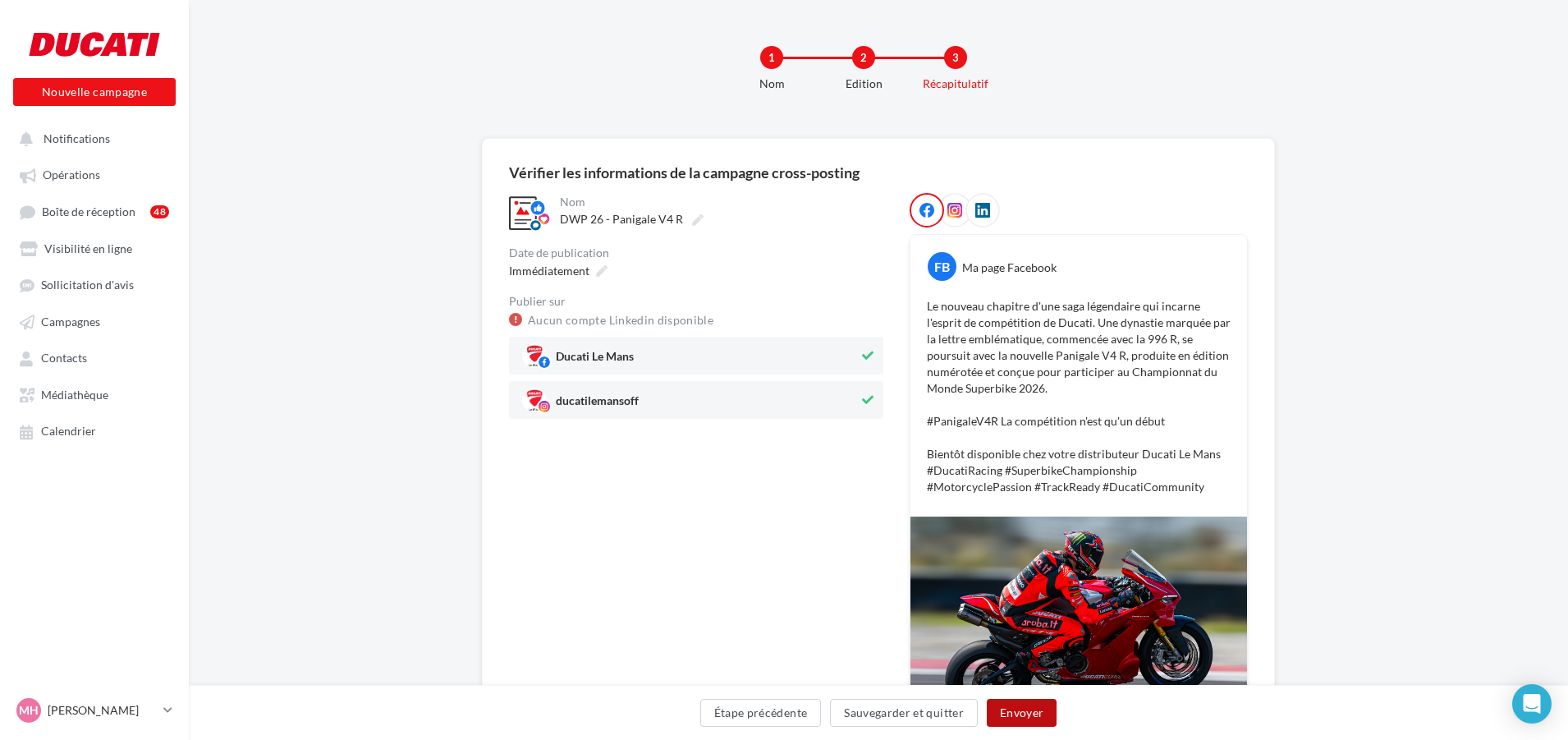
click at [1027, 708] on button "Envoyer" at bounding box center [1021, 712] width 69 height 28
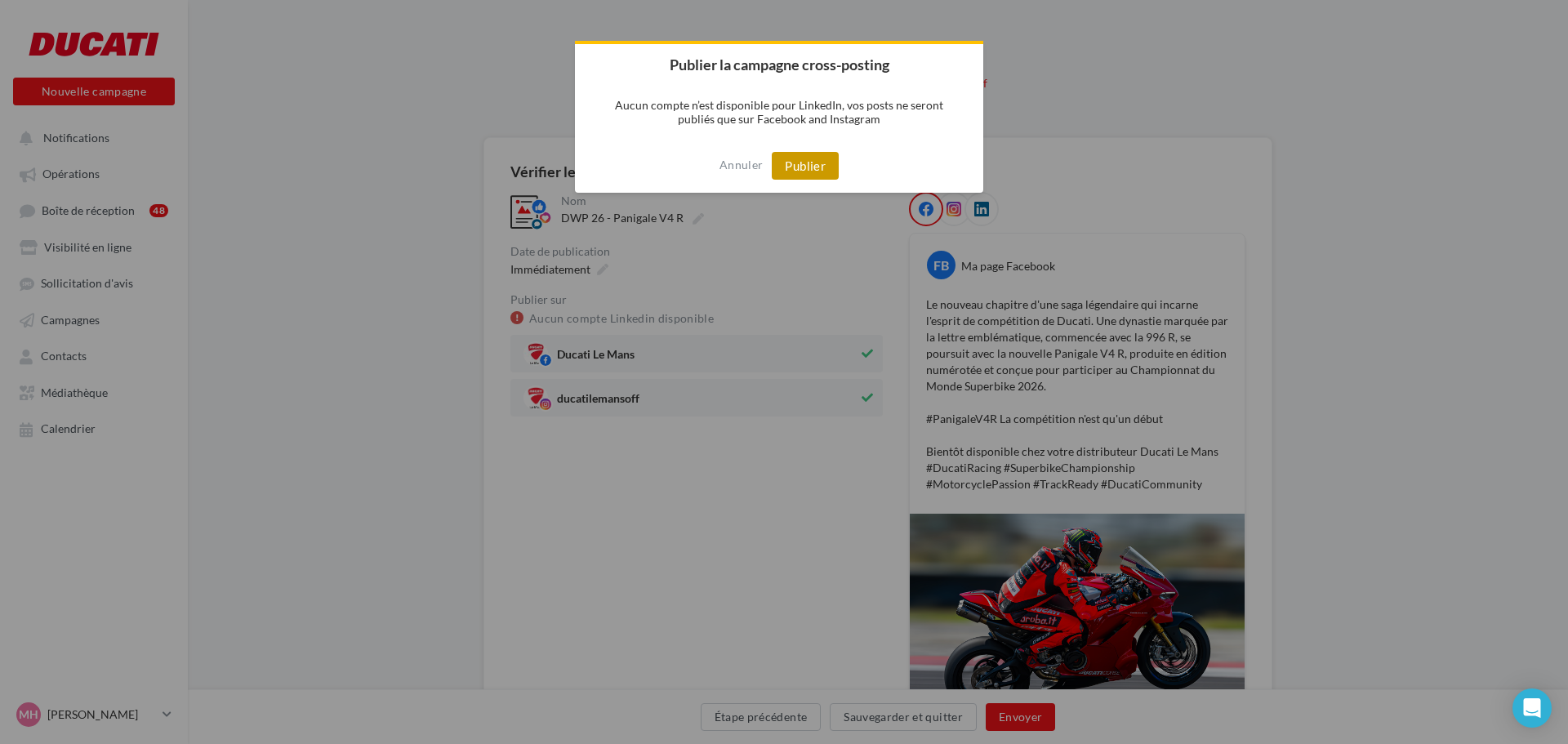
click at [815, 162] on button "Publier" at bounding box center [805, 165] width 67 height 27
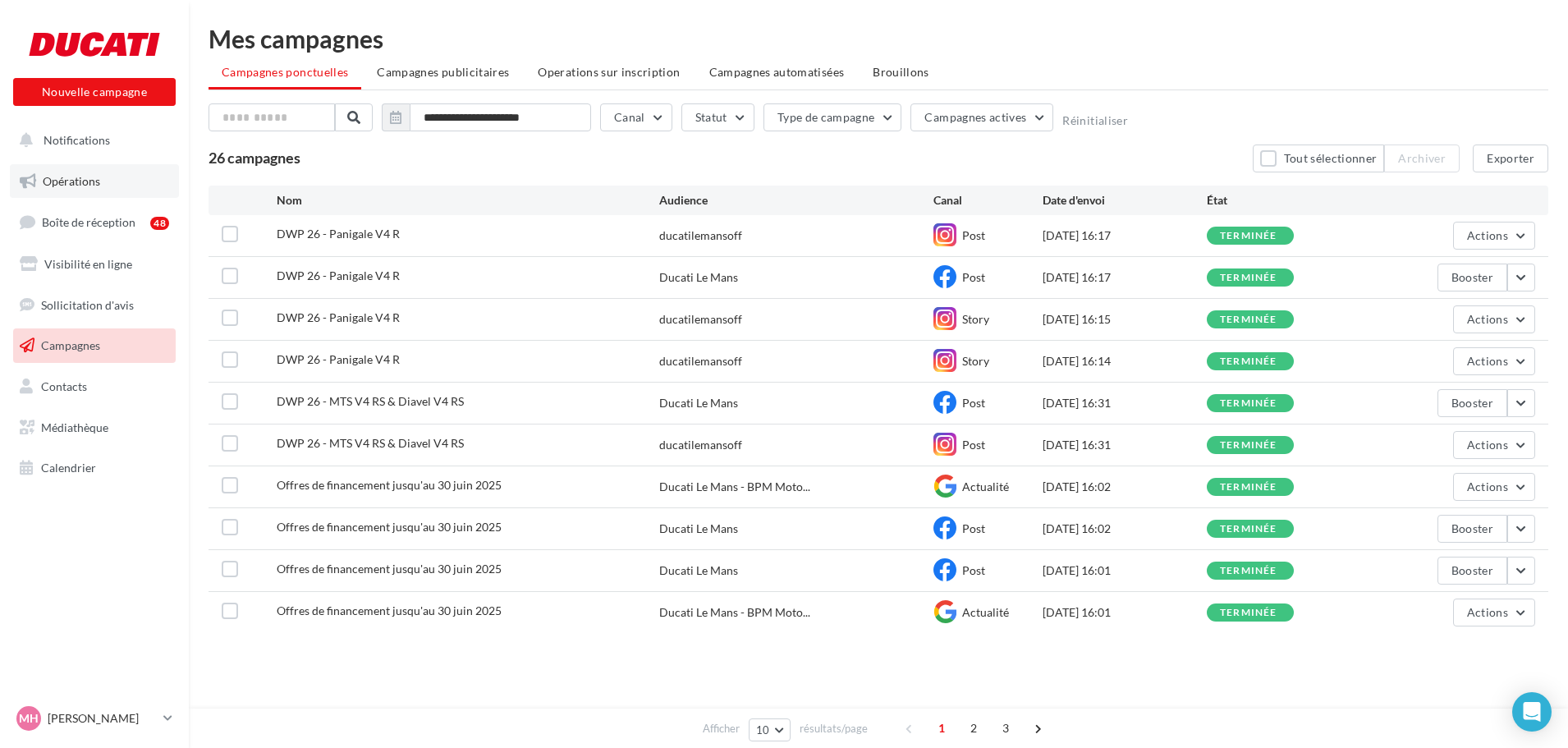
click at [114, 176] on link "Opérations" at bounding box center [94, 181] width 169 height 34
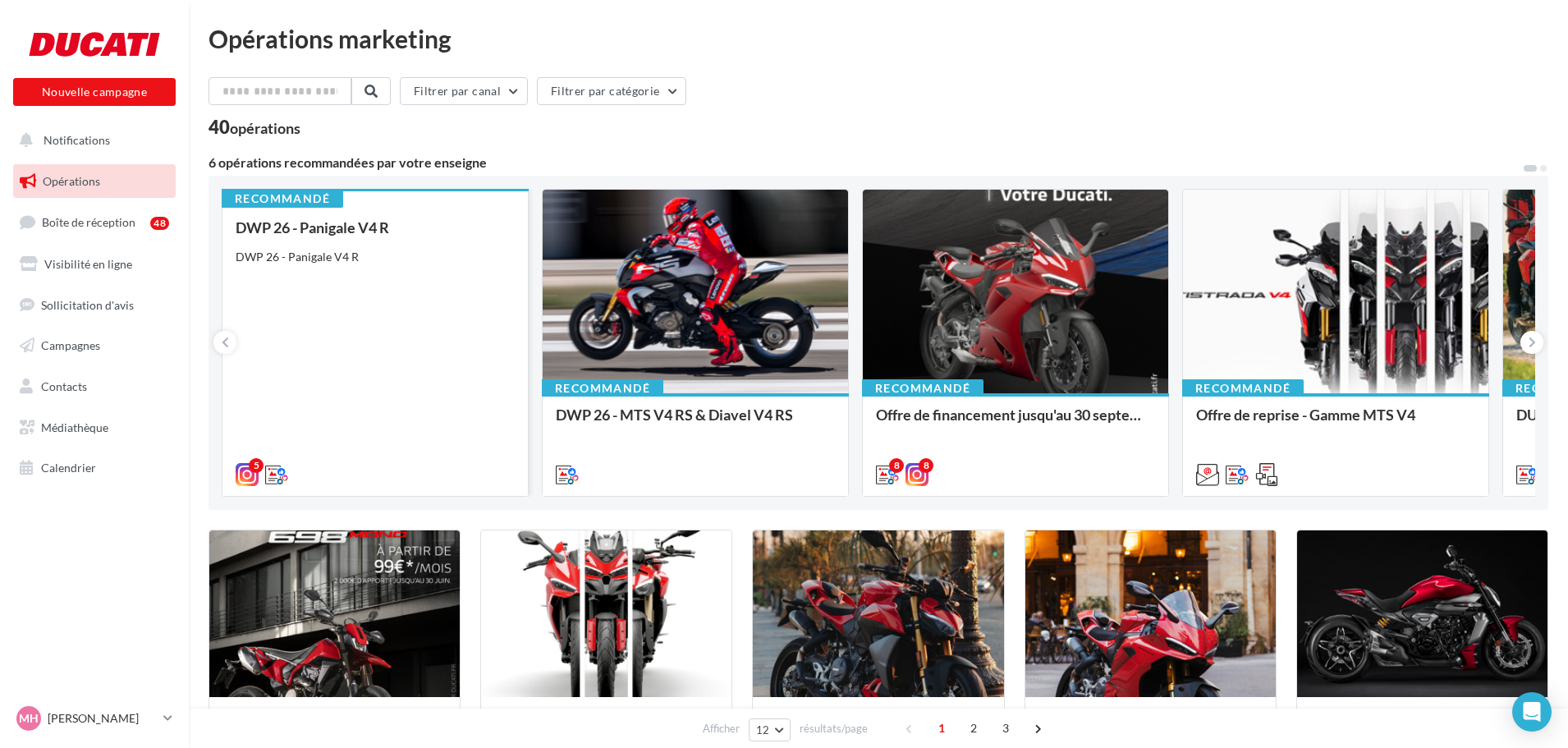
click at [440, 325] on div "DWP 26 - Panigale V4 R DWP 26 - Panigale V4 R" at bounding box center [375, 350] width 279 height 262
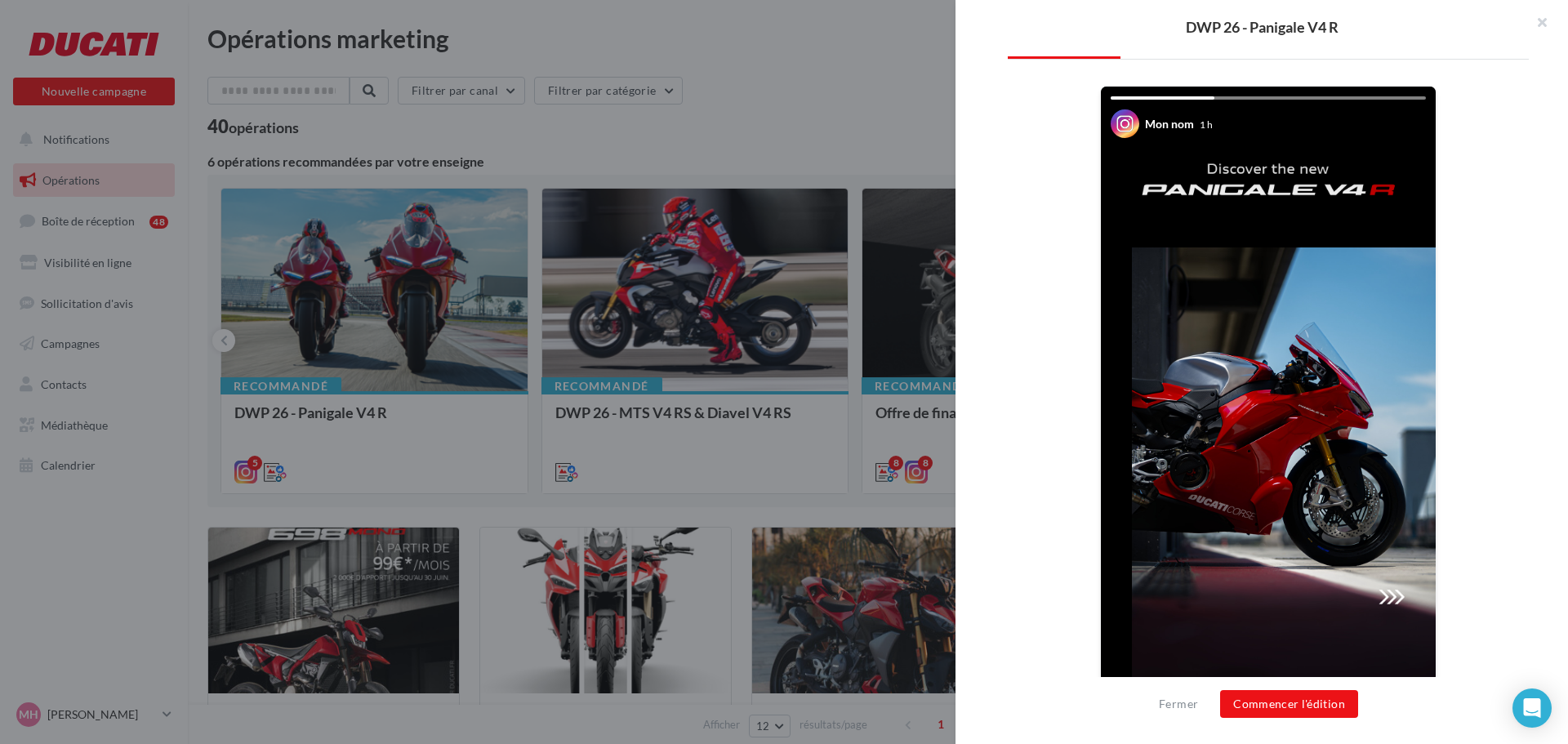
scroll to position [279, 0]
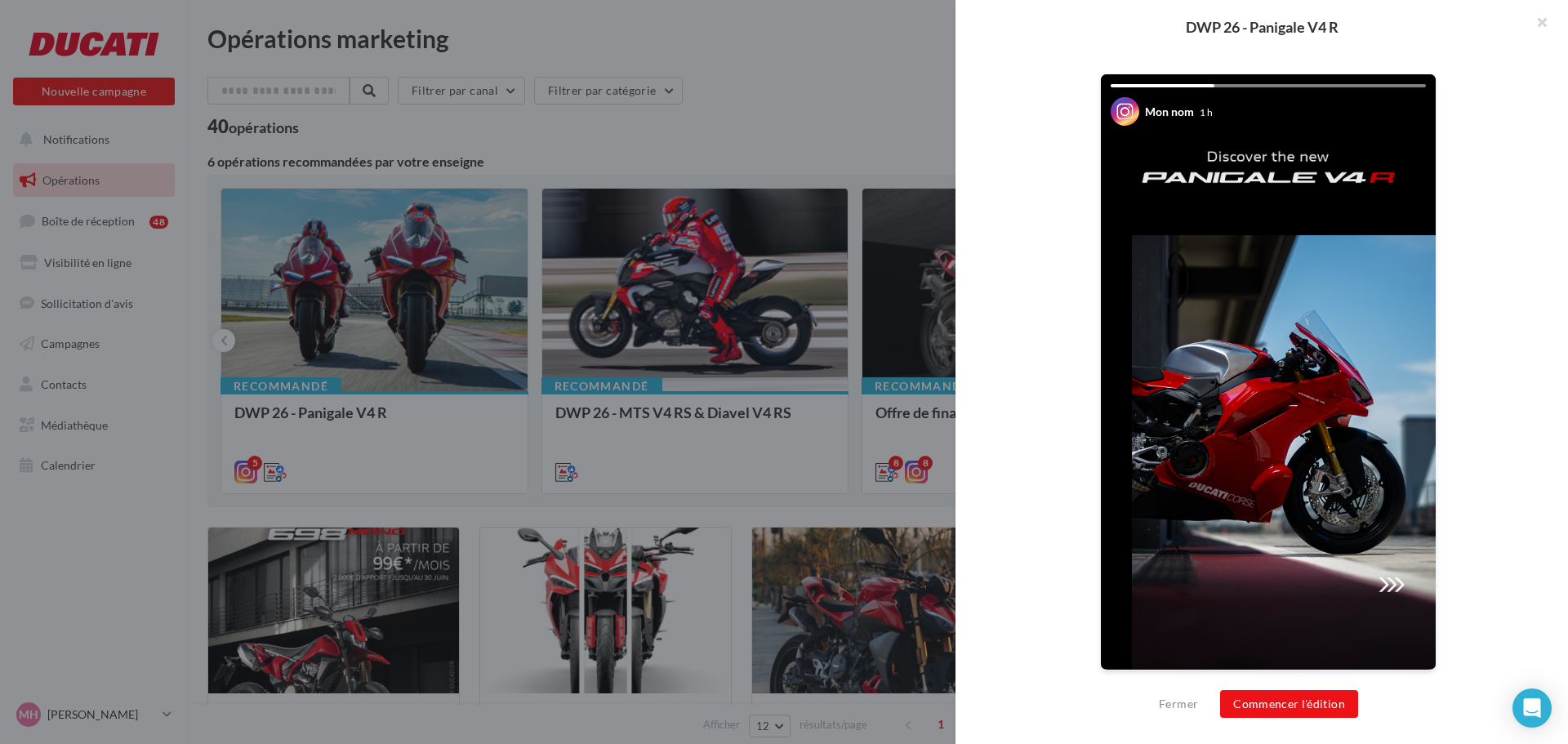
click at [1389, 576] on img at bounding box center [1268, 372] width 334 height 595
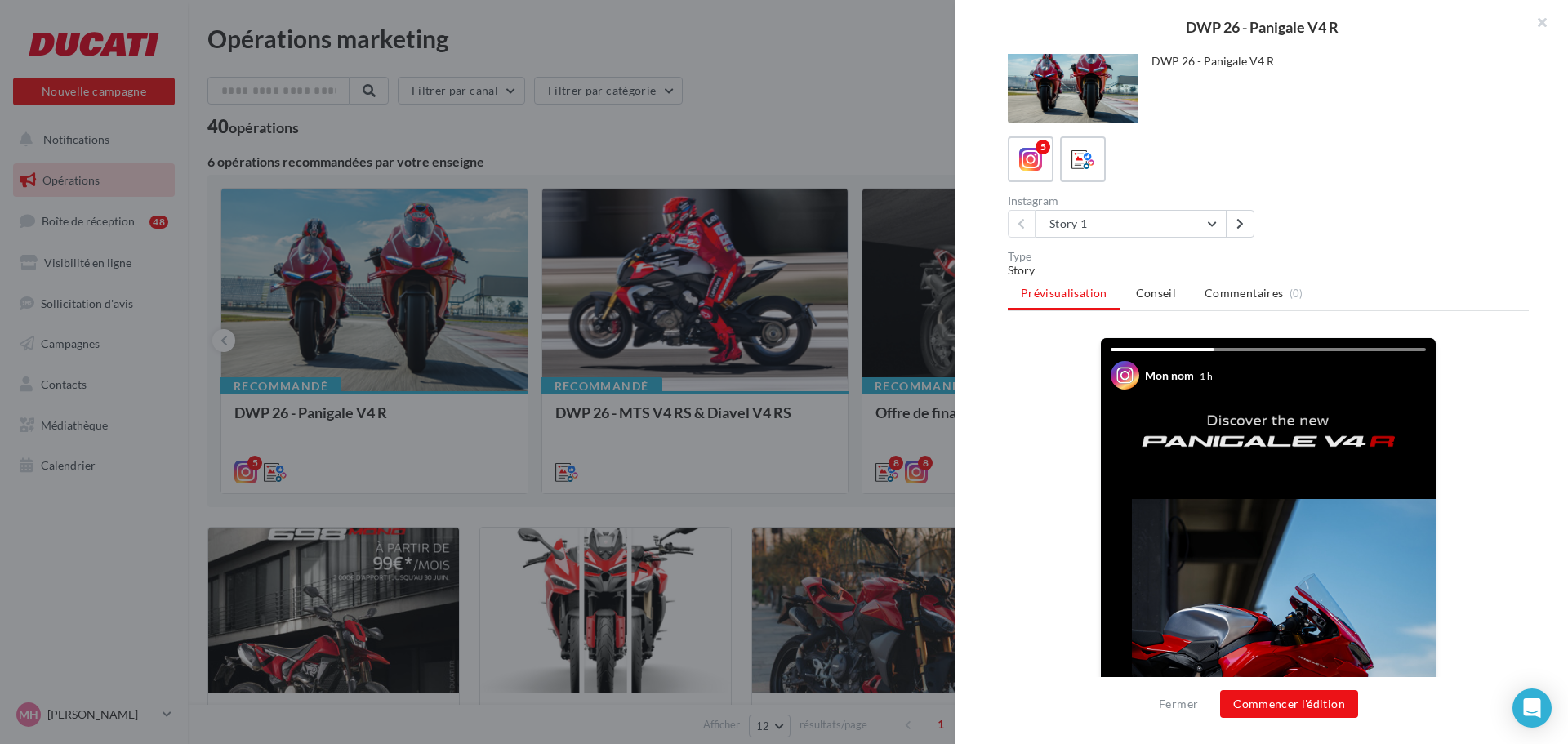
scroll to position [0, 0]
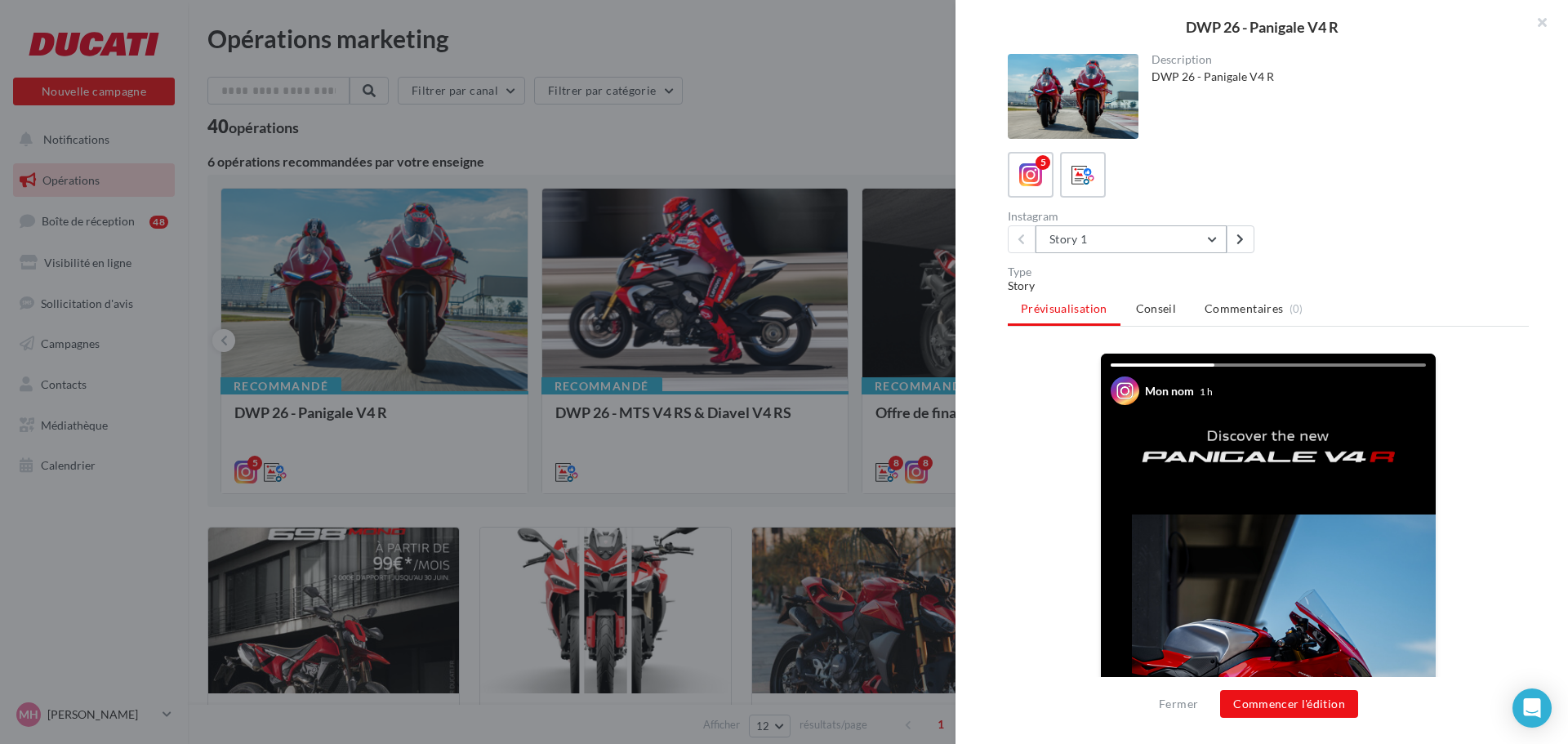
drag, startPoint x: 1133, startPoint y: 248, endPoint x: 1153, endPoint y: 294, distance: 50.2
click at [1134, 250] on button "Story 1" at bounding box center [1131, 239] width 191 height 27
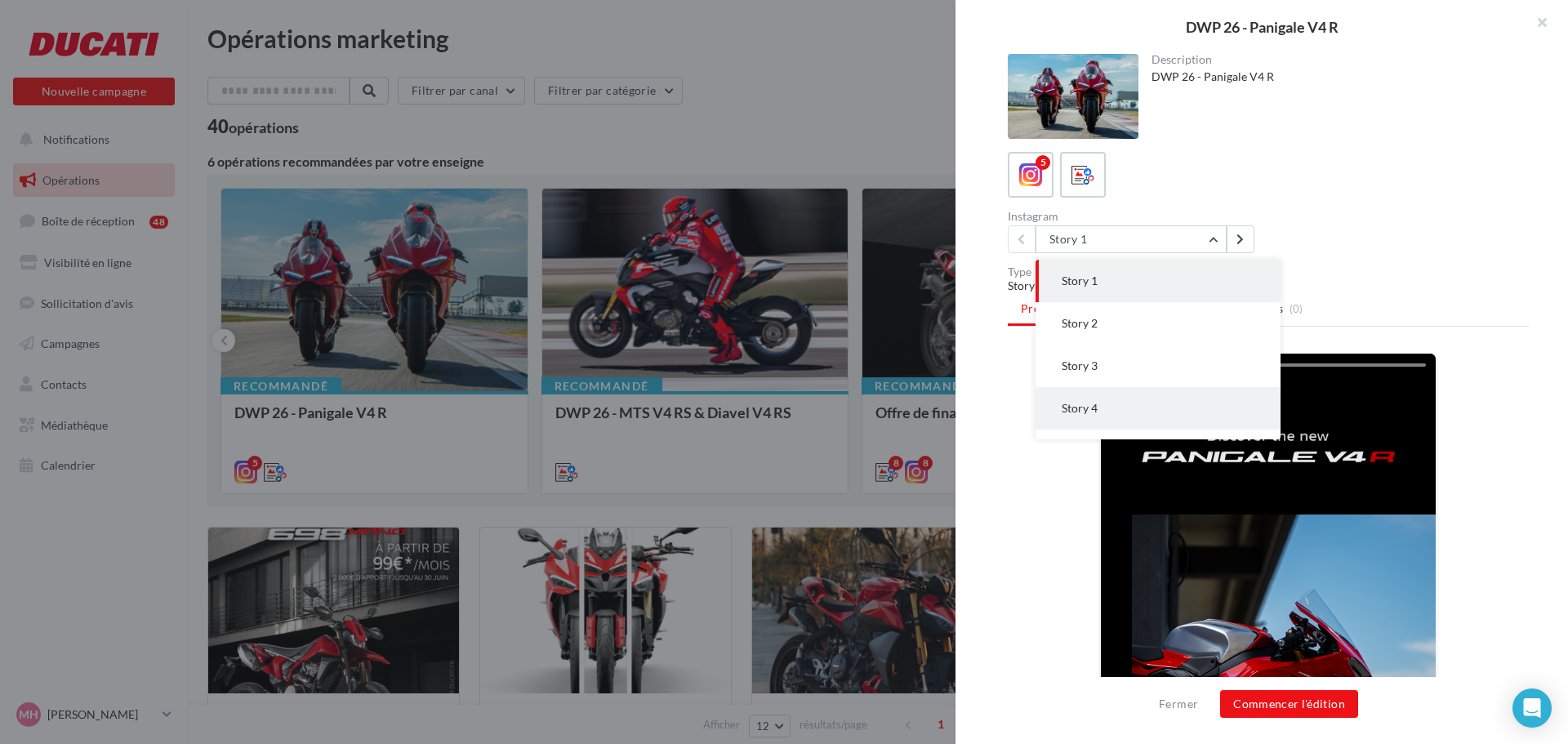
click at [1133, 388] on button "Story 4" at bounding box center [1157, 408] width 245 height 42
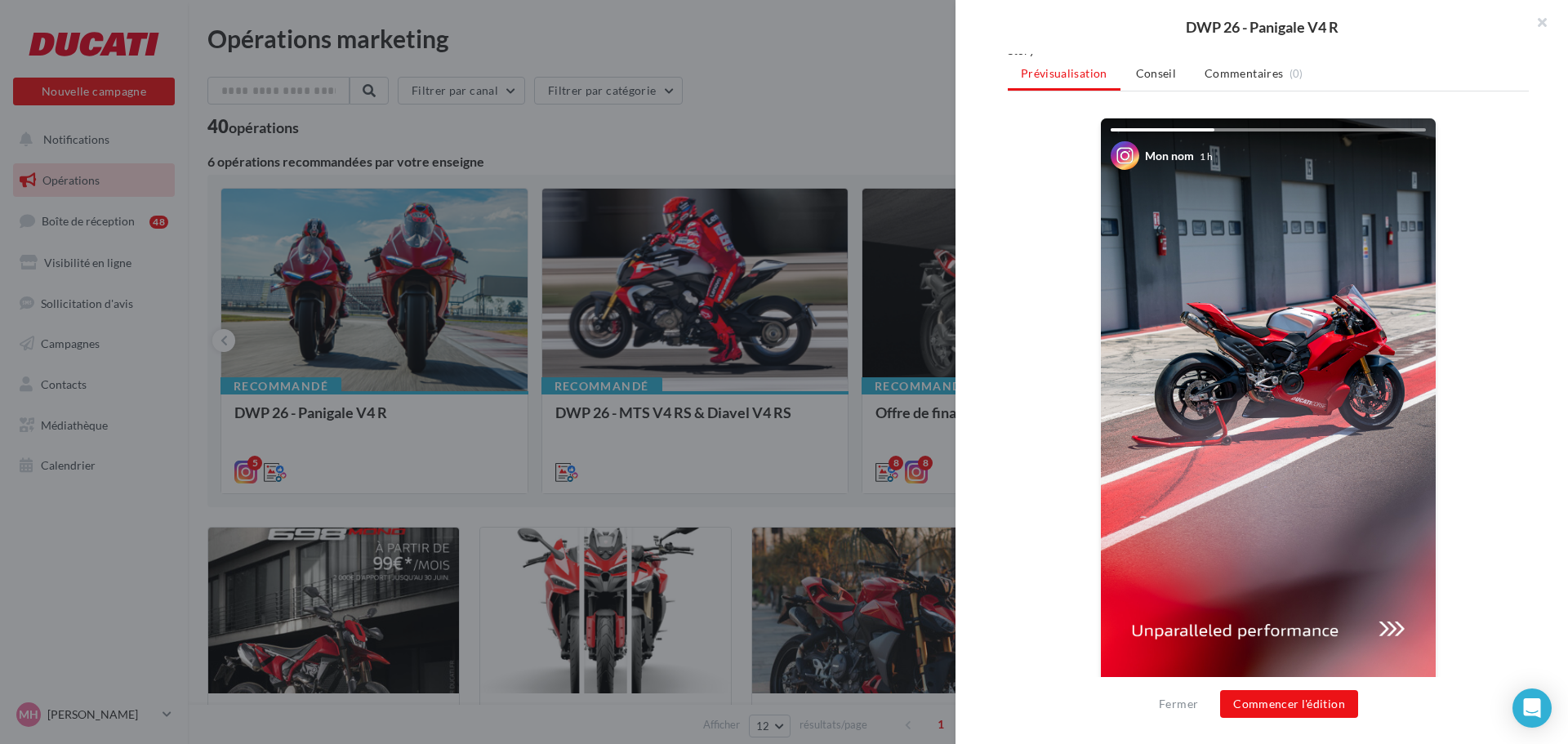
scroll to position [245, 0]
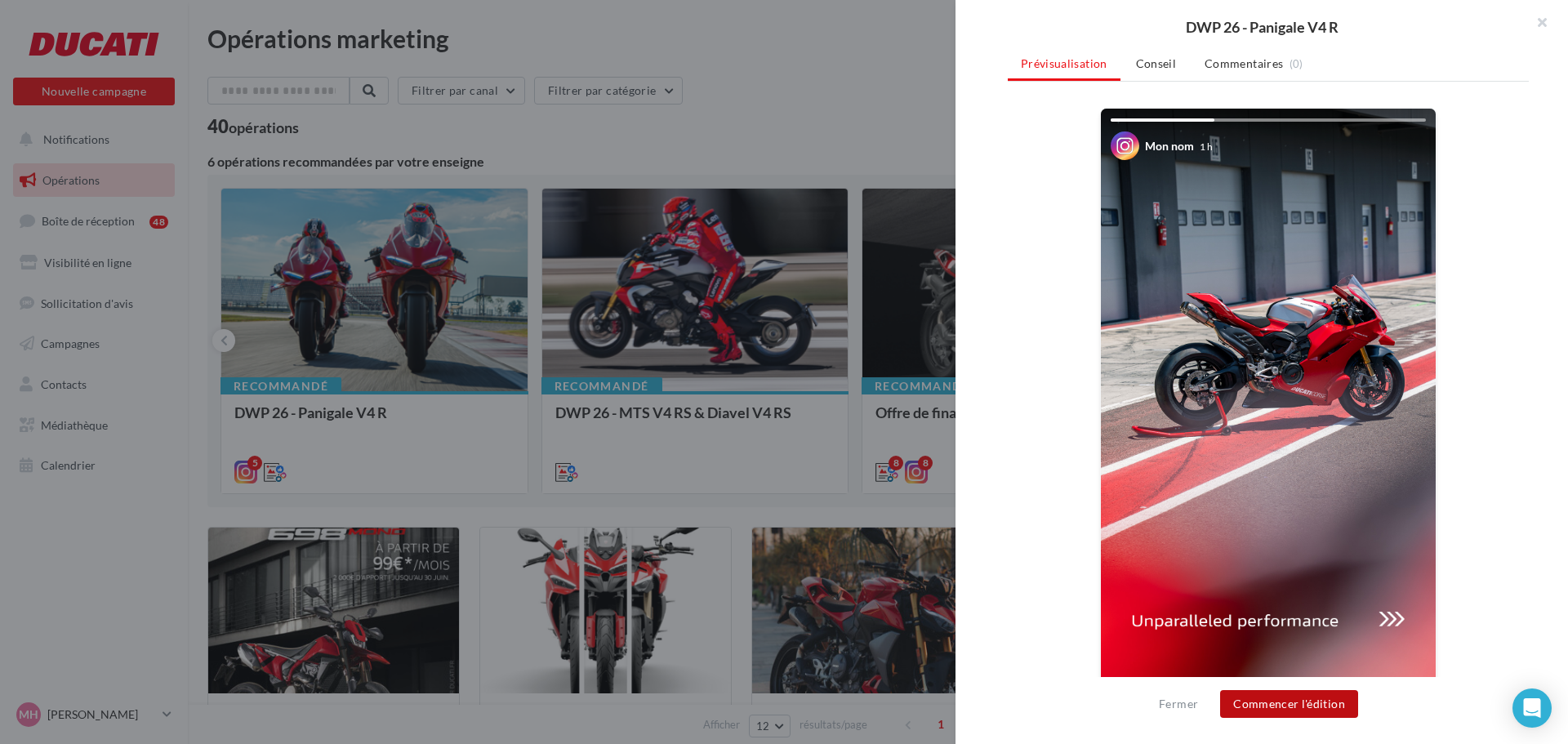
click at [1285, 707] on button "Commencer l'édition" at bounding box center [1289, 703] width 138 height 27
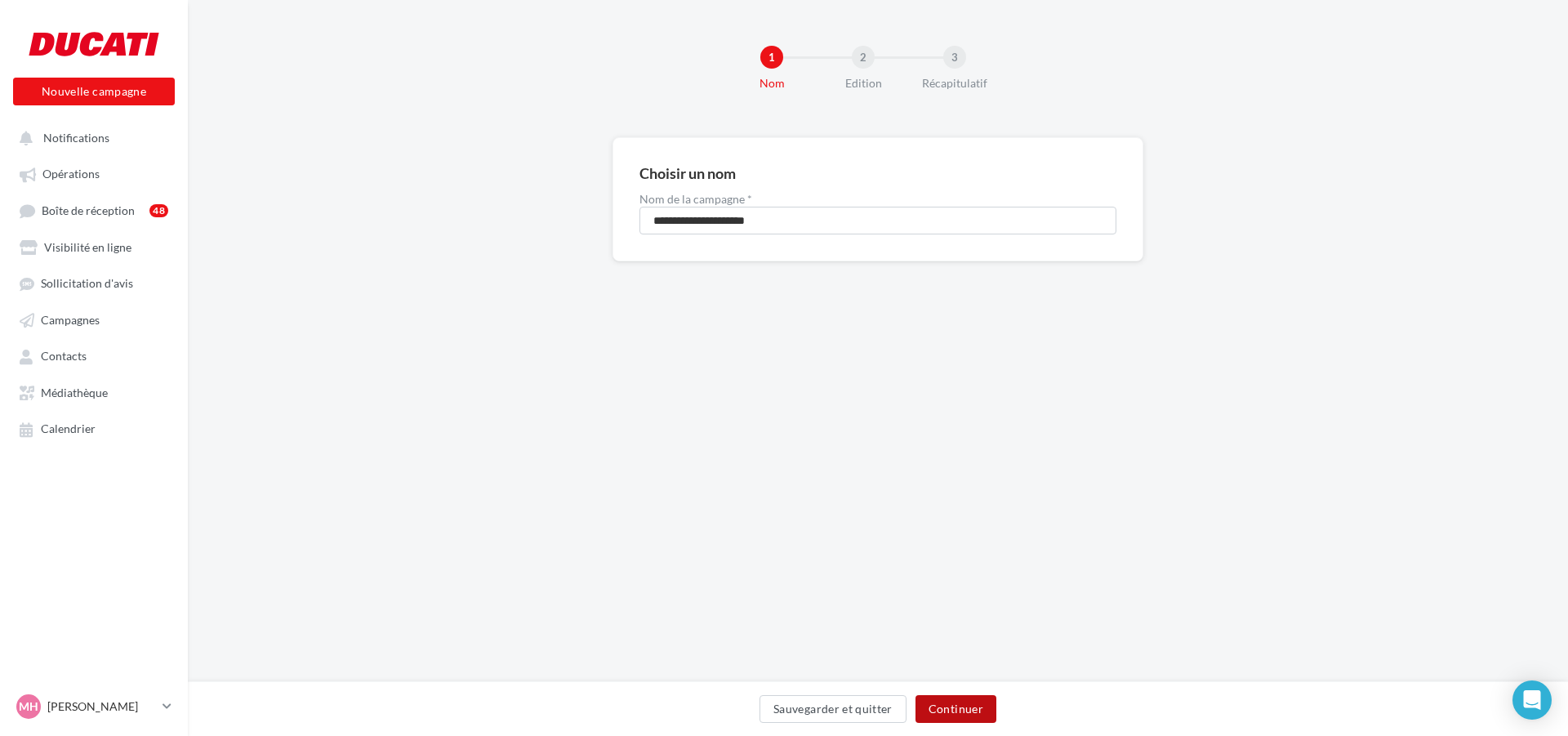
click at [972, 708] on button "Continuer" at bounding box center [956, 709] width 81 height 27
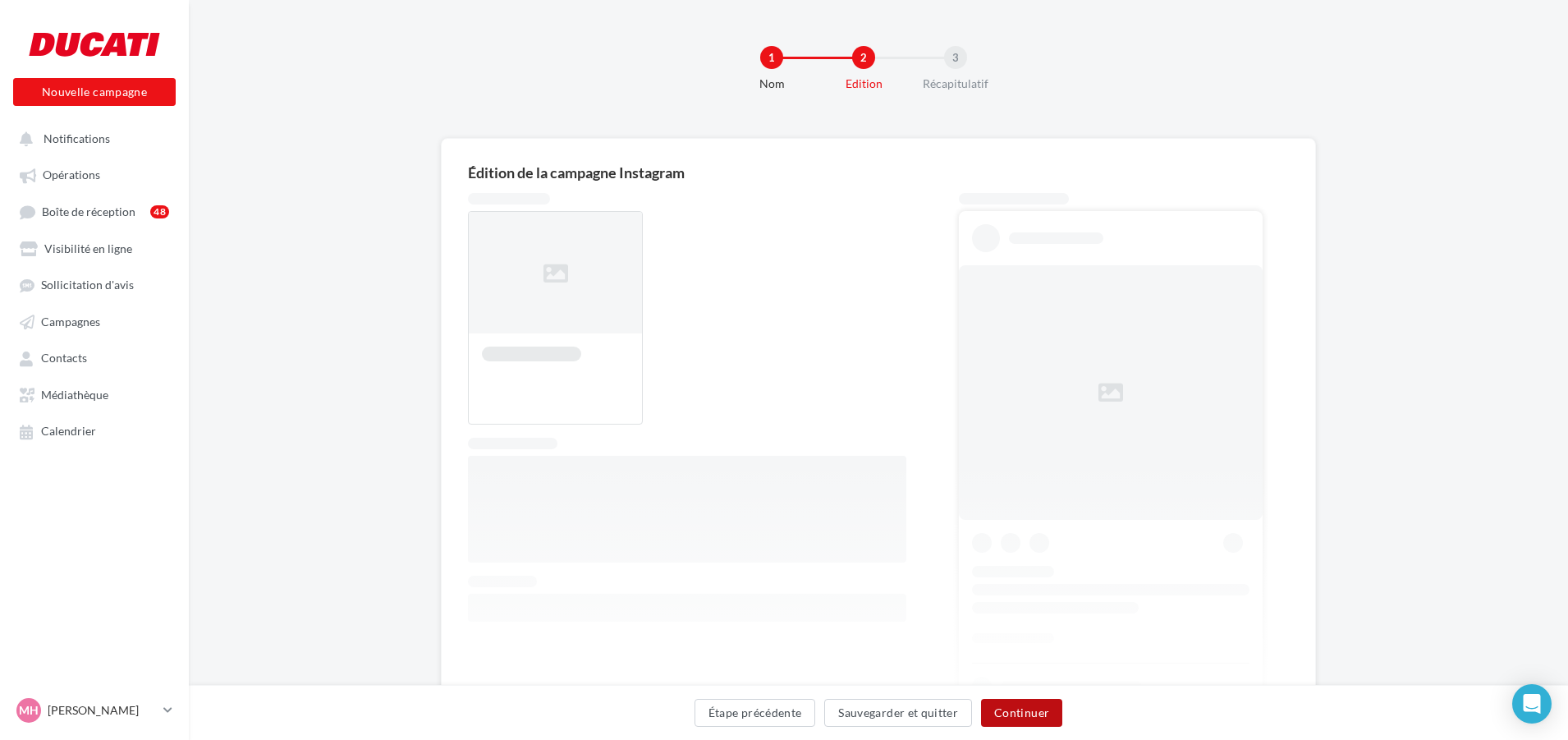
click at [992, 712] on button "Continuer" at bounding box center [1022, 712] width 82 height 28
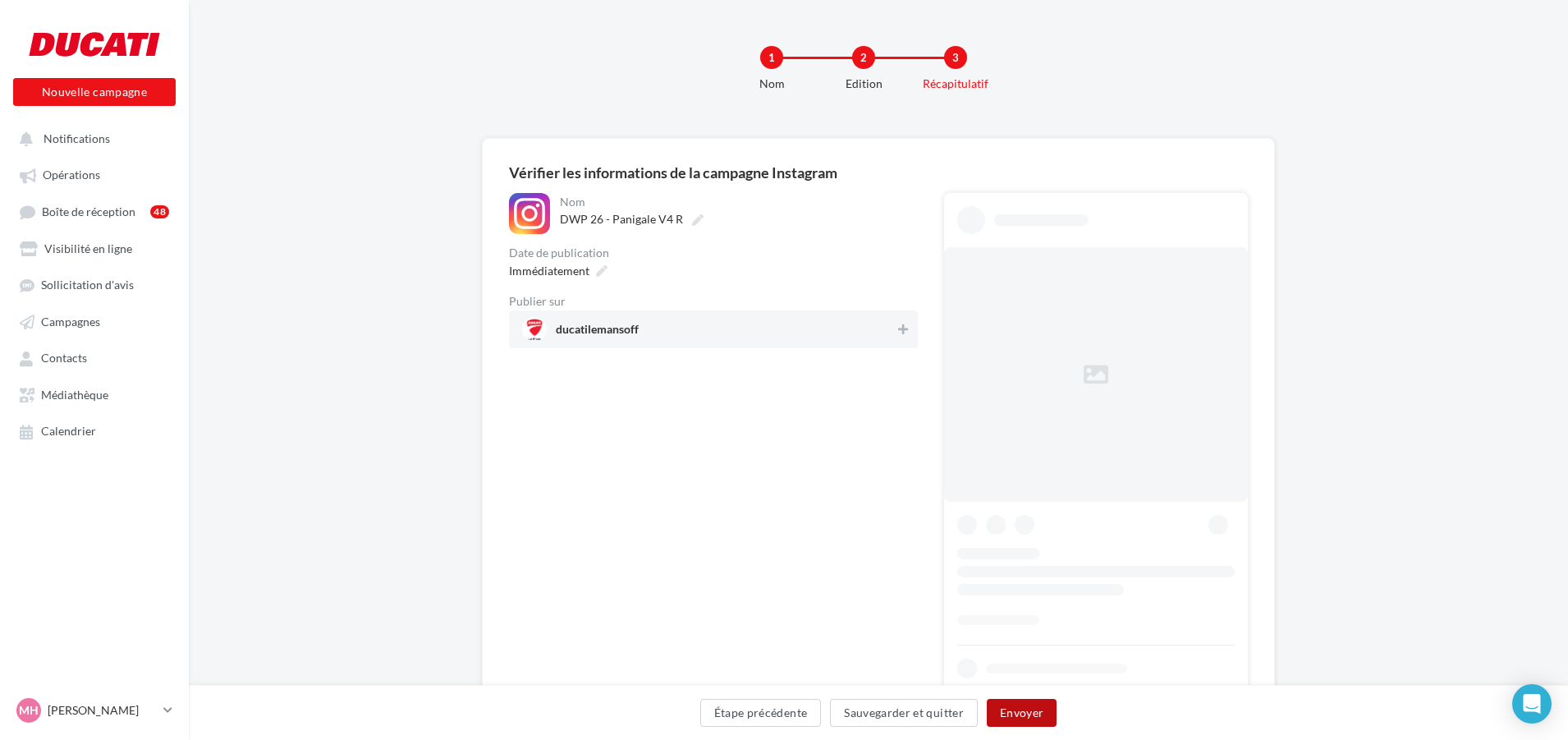
click at [1035, 718] on button "Envoyer" at bounding box center [1021, 712] width 69 height 28
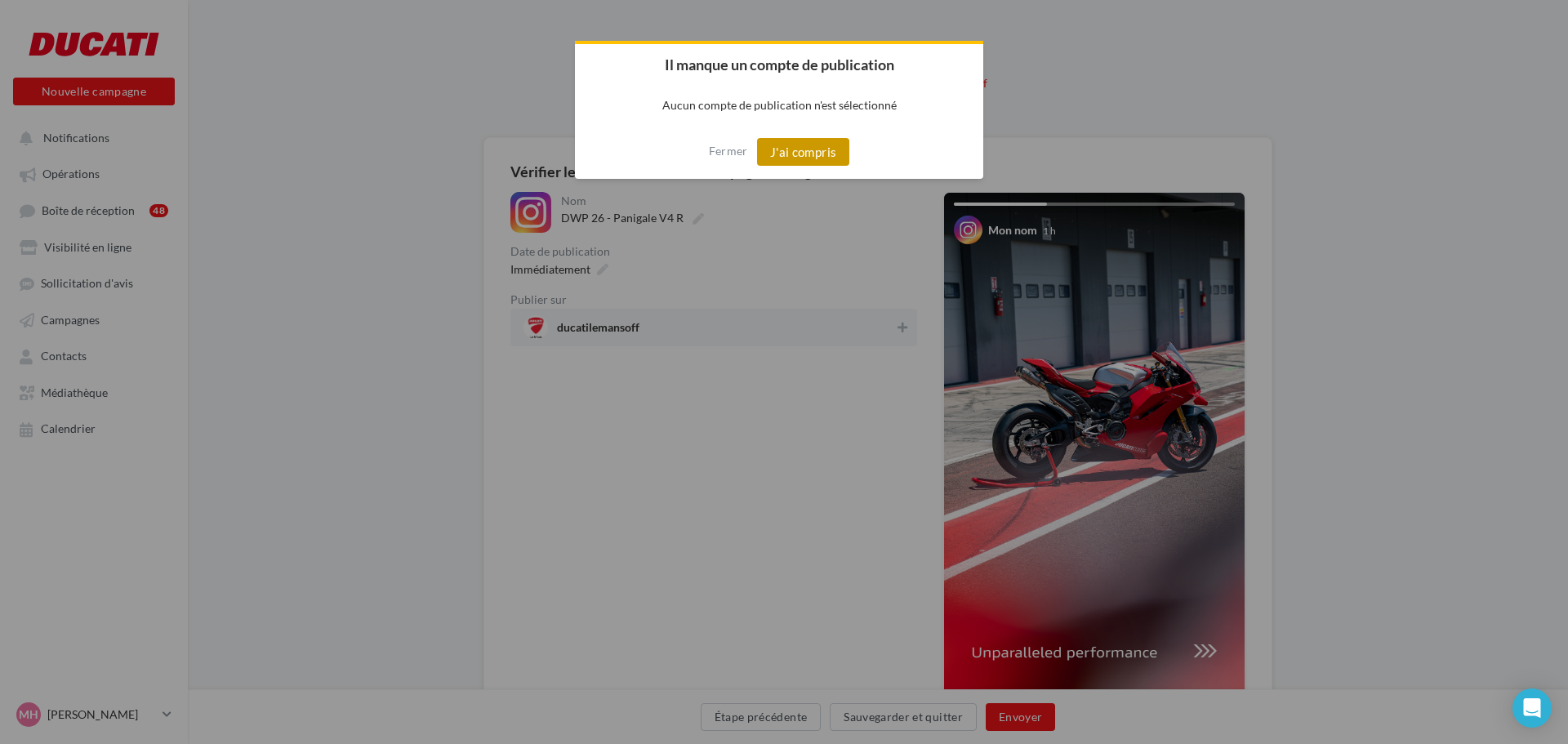
click at [811, 161] on button "J'ai compris" at bounding box center [803, 151] width 94 height 27
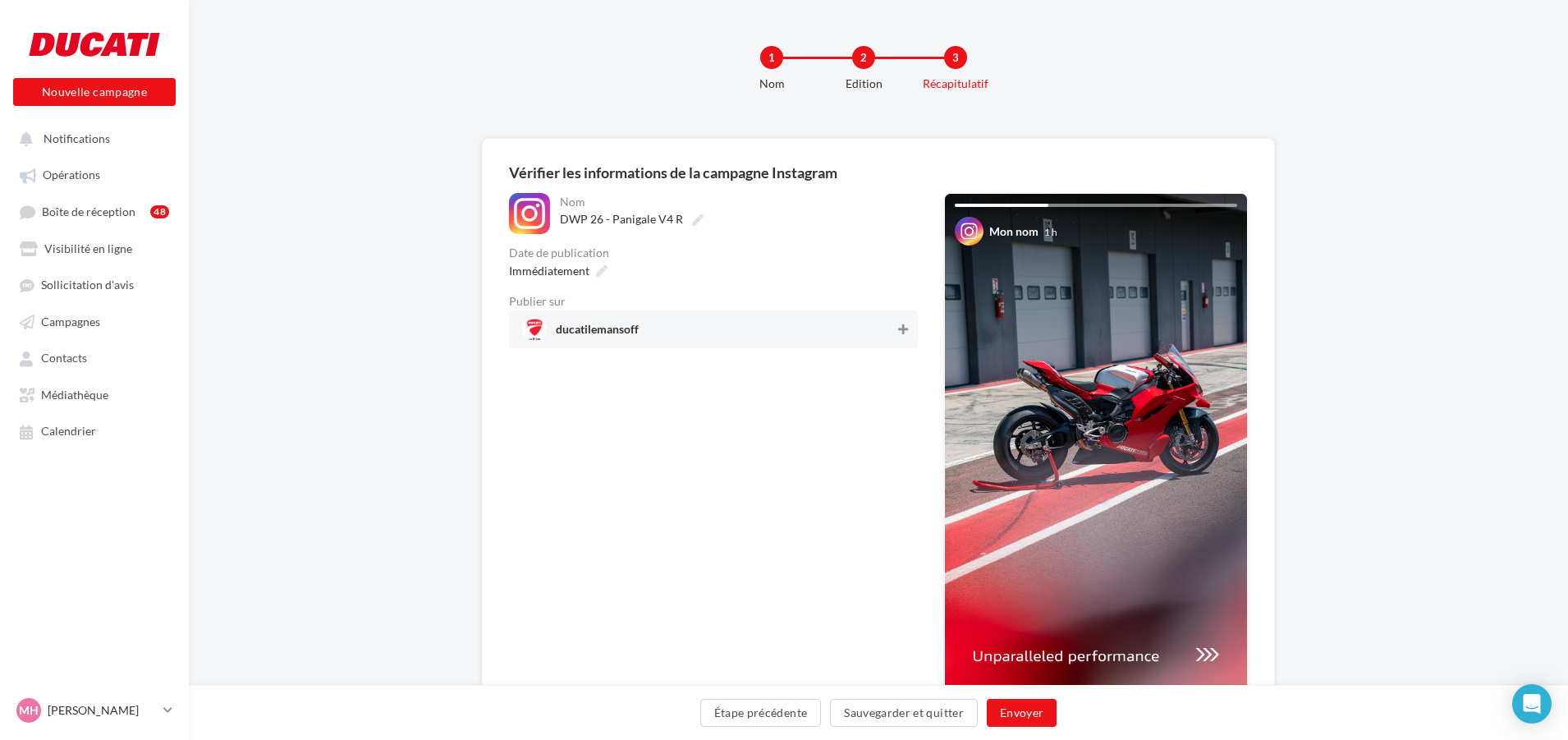
click at [902, 326] on icon at bounding box center [903, 330] width 9 height 11
click at [1036, 714] on button "Envoyer" at bounding box center [1021, 712] width 69 height 28
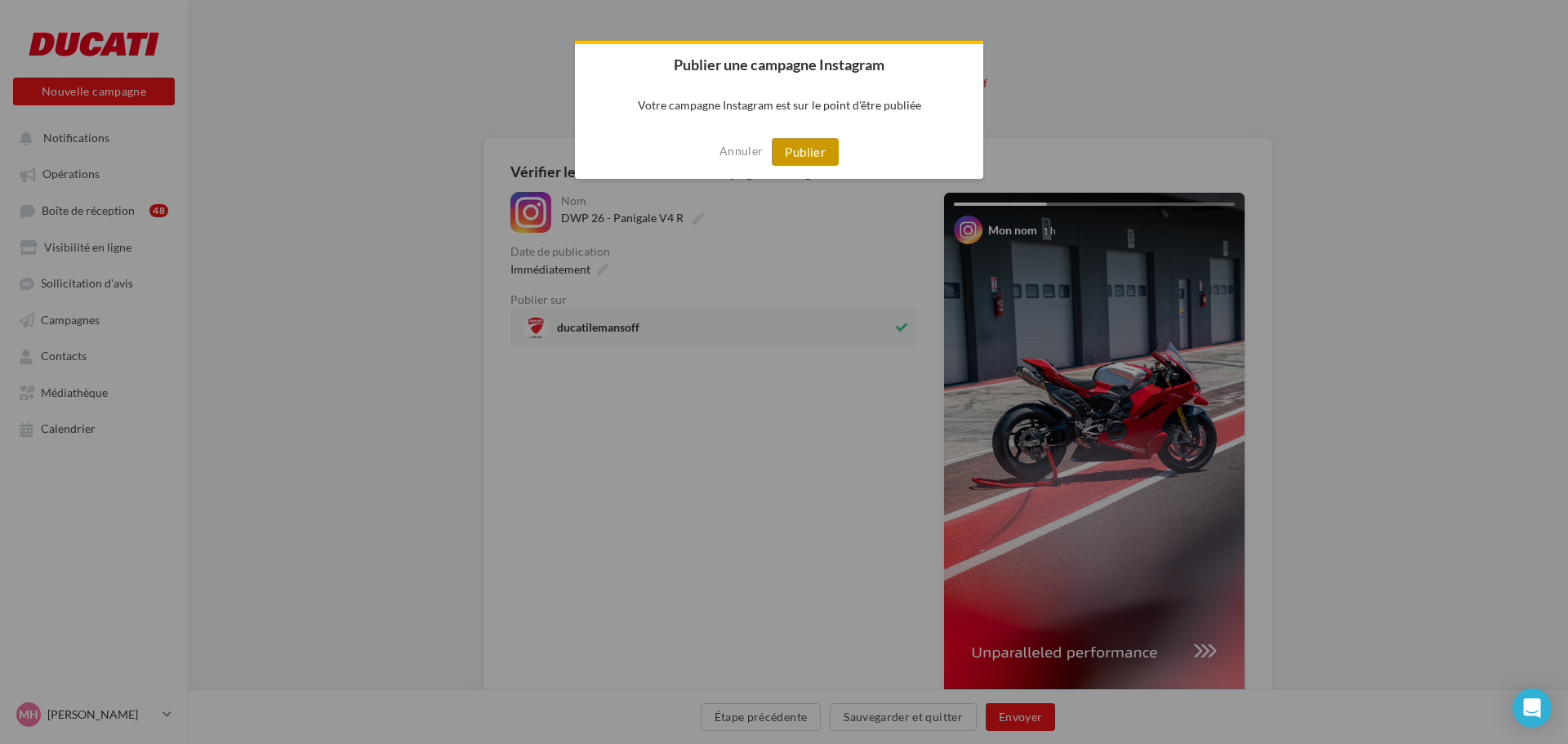
click at [784, 144] on button "Publier" at bounding box center [805, 151] width 67 height 27
